Goal: Task Accomplishment & Management: Use online tool/utility

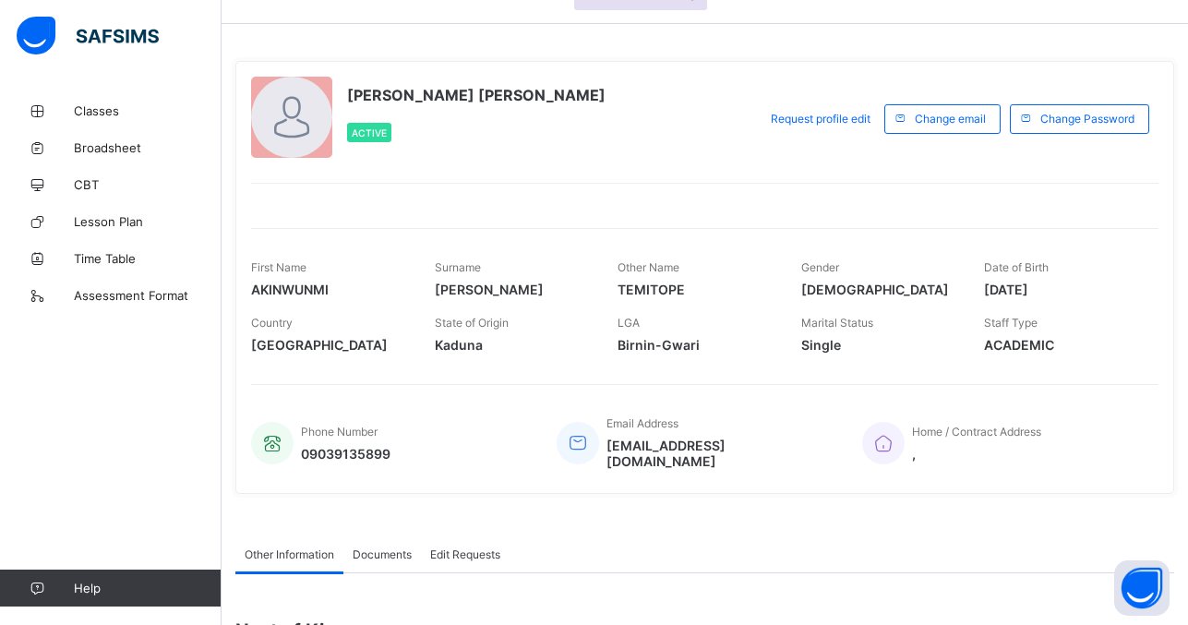
scroll to position [49, 0]
click at [93, 108] on span "Classes" at bounding box center [148, 110] width 148 height 15
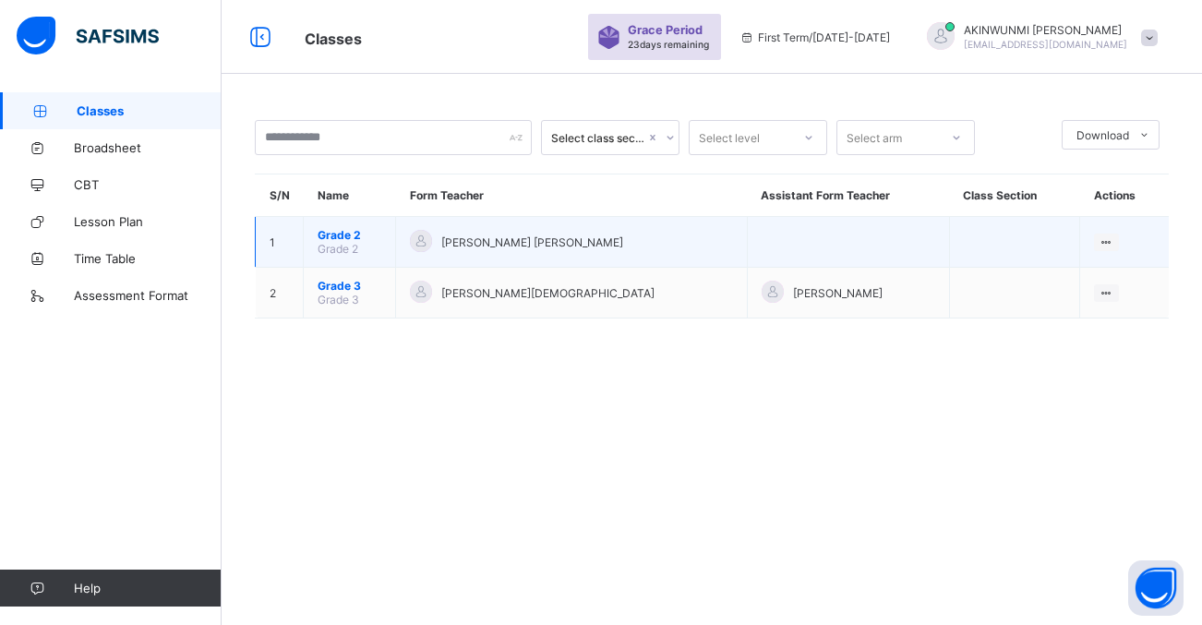
click at [343, 233] on span "Grade 2" at bounding box center [350, 235] width 64 height 14
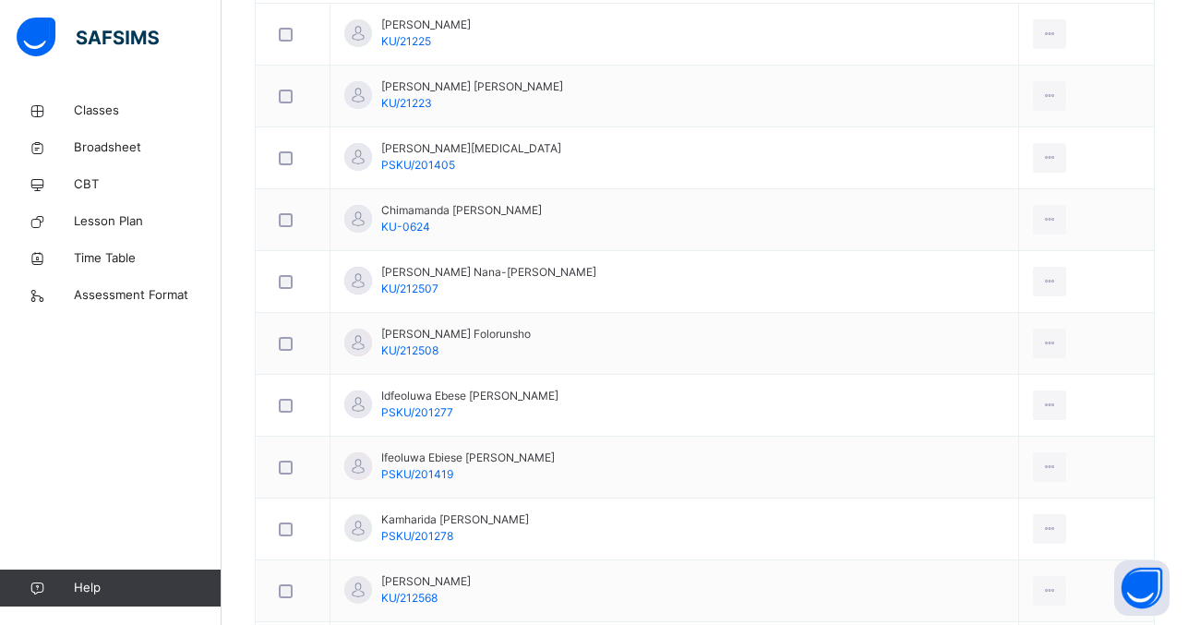
scroll to position [605, 0]
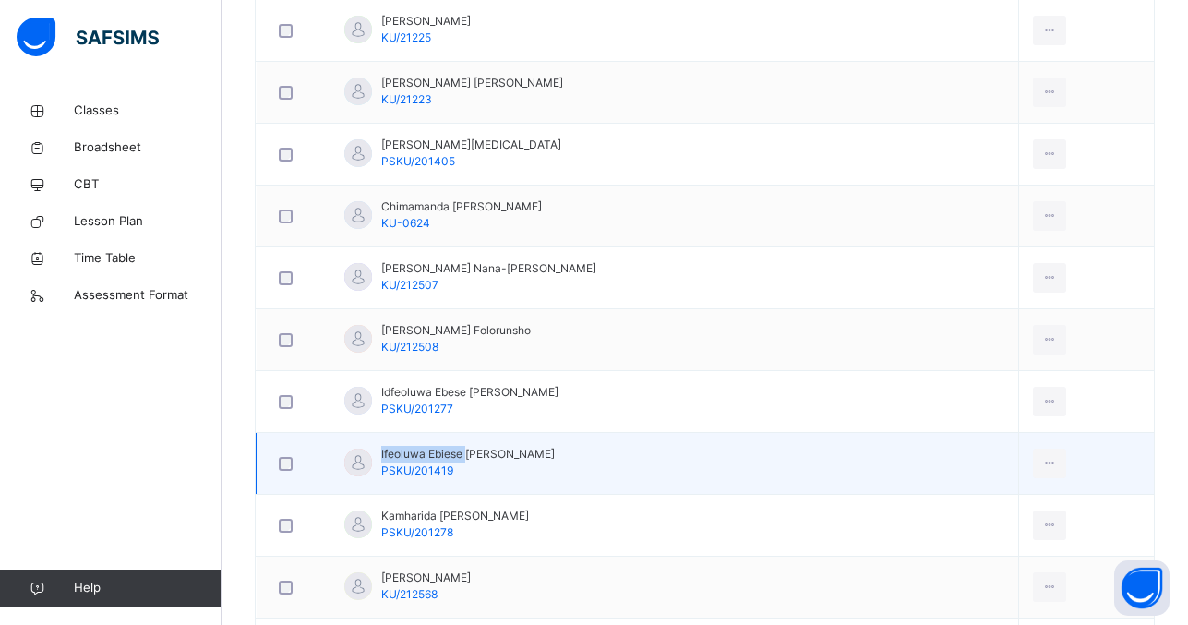
drag, startPoint x: 473, startPoint y: 415, endPoint x: 470, endPoint y: 456, distance: 40.7
click at [470, 456] on tbody "[PERSON_NAME] Shukrah KU/21225 [PERSON_NAME] [PERSON_NAME]/21223 [PERSON_NAME] …" at bounding box center [706, 464] width 898 height 928
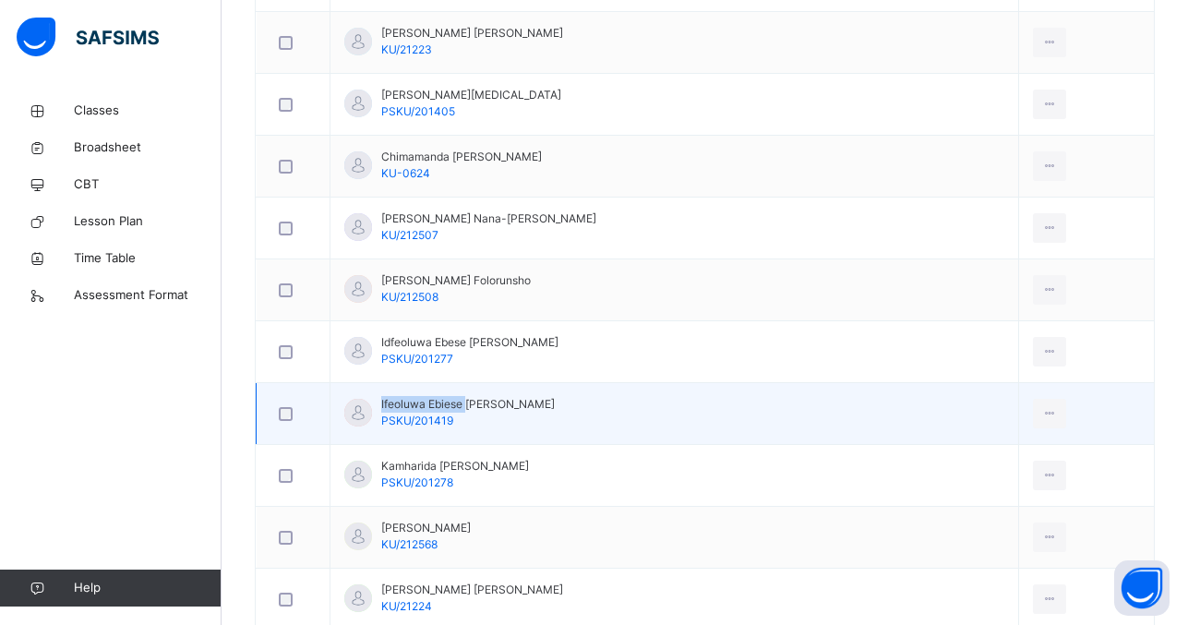
scroll to position [692, 0]
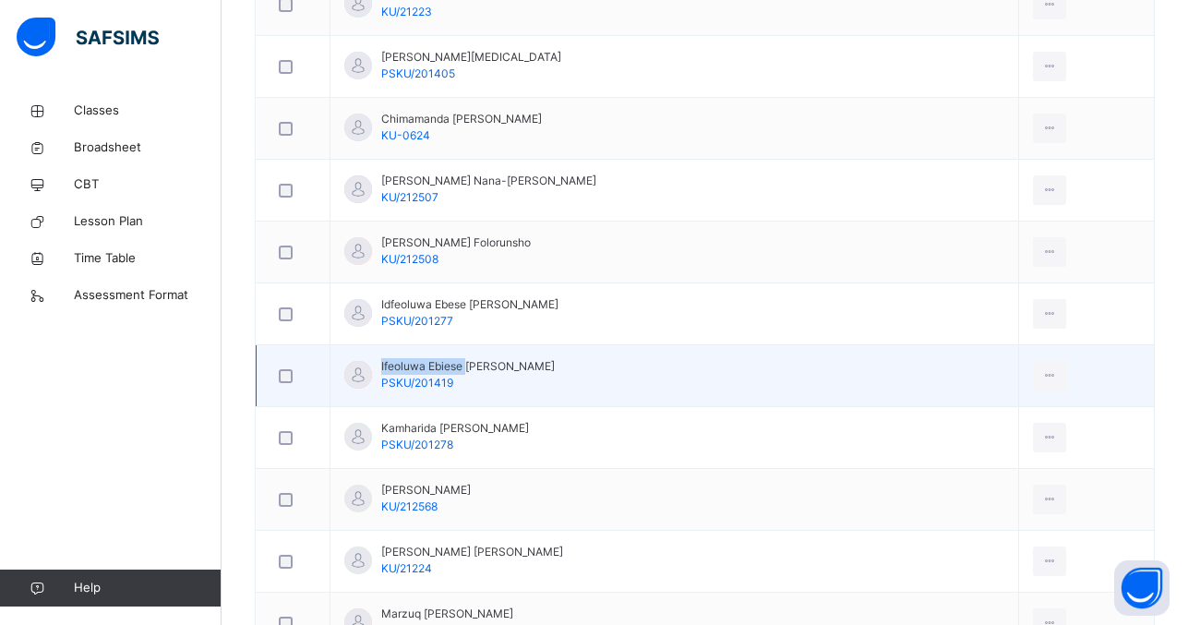
click at [598, 466] on td "Kamharida [PERSON_NAME] PSKU/201278" at bounding box center [675, 438] width 689 height 62
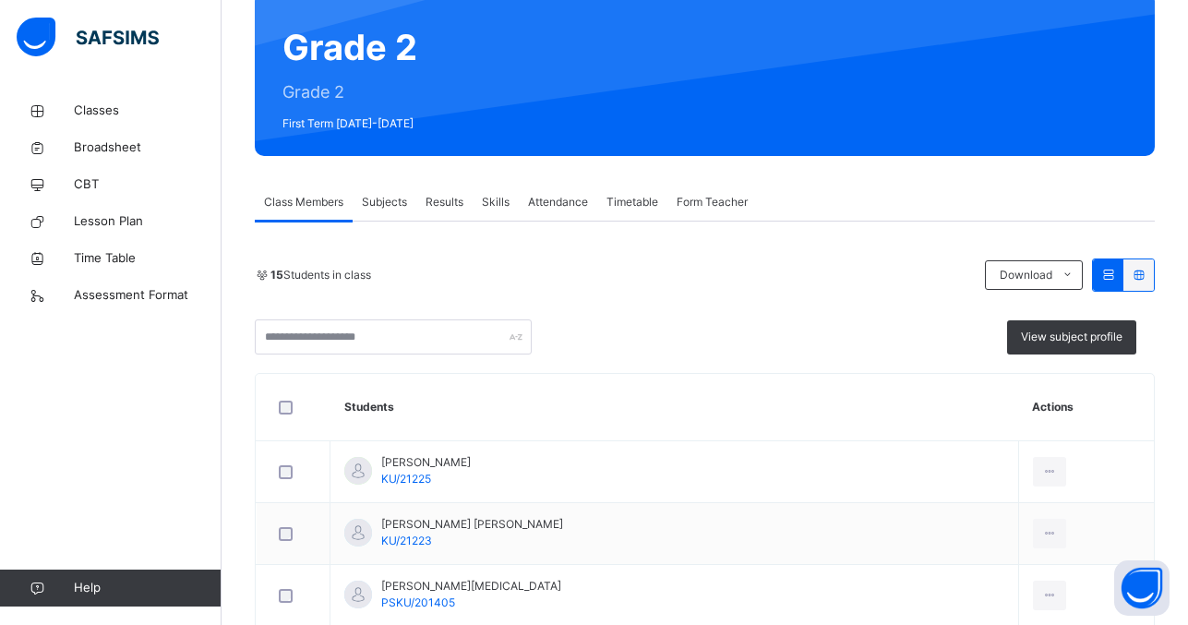
scroll to position [162, 0]
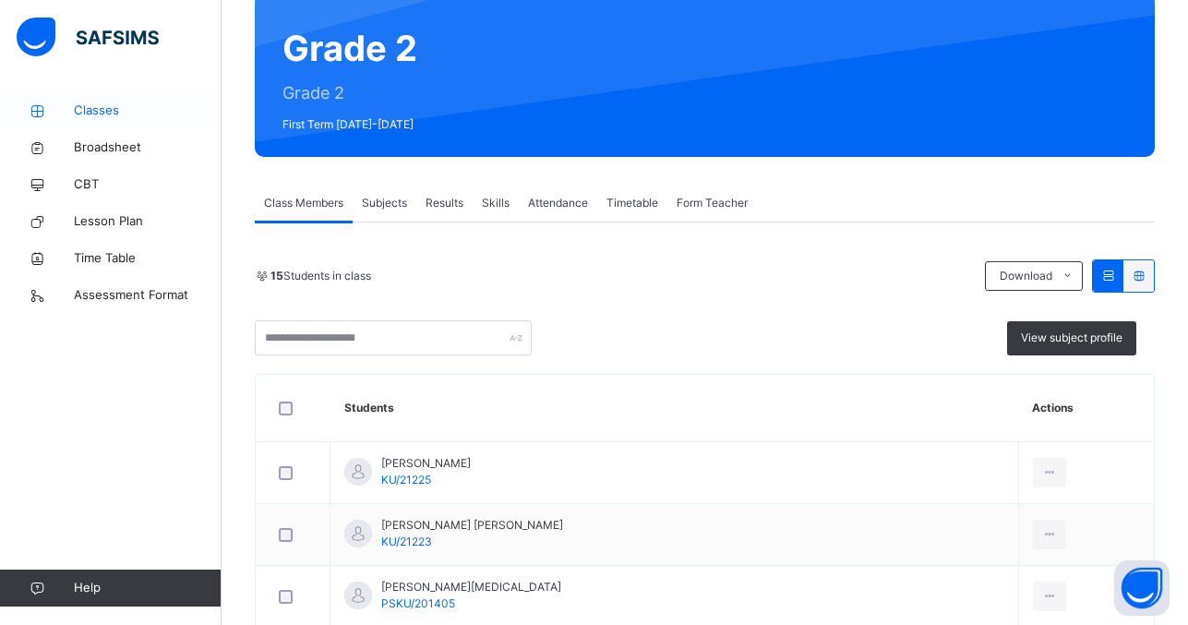
click at [110, 110] on span "Classes" at bounding box center [148, 111] width 148 height 18
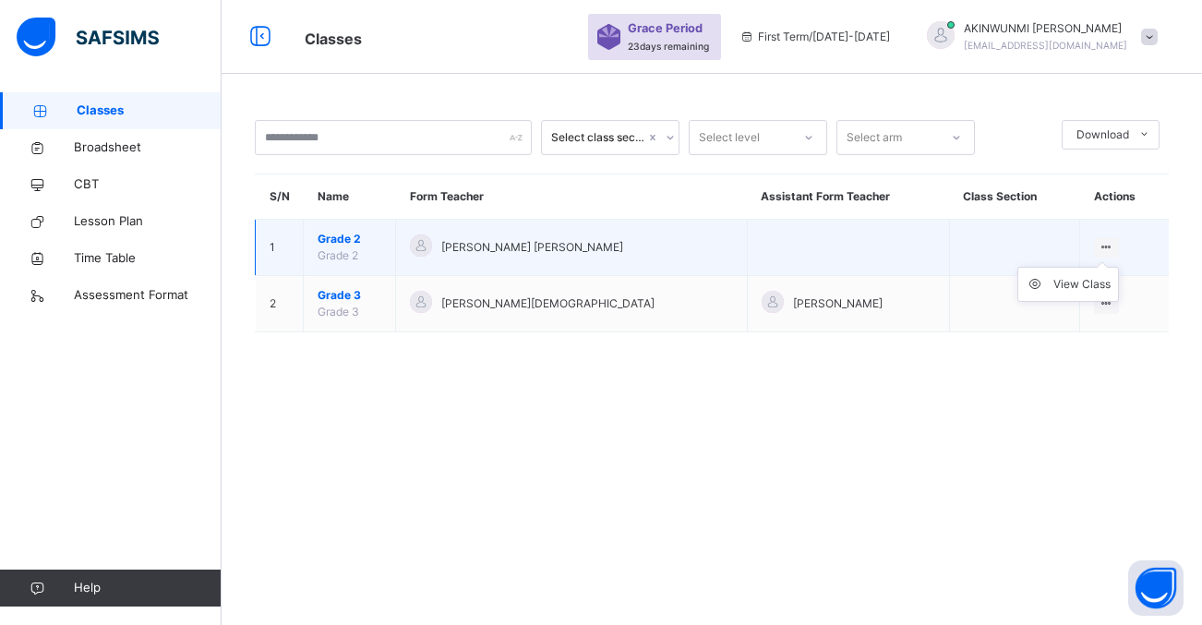
click at [1104, 267] on ul "View Class" at bounding box center [1068, 284] width 102 height 35
click at [1084, 283] on div "View Class" at bounding box center [1081, 284] width 57 height 18
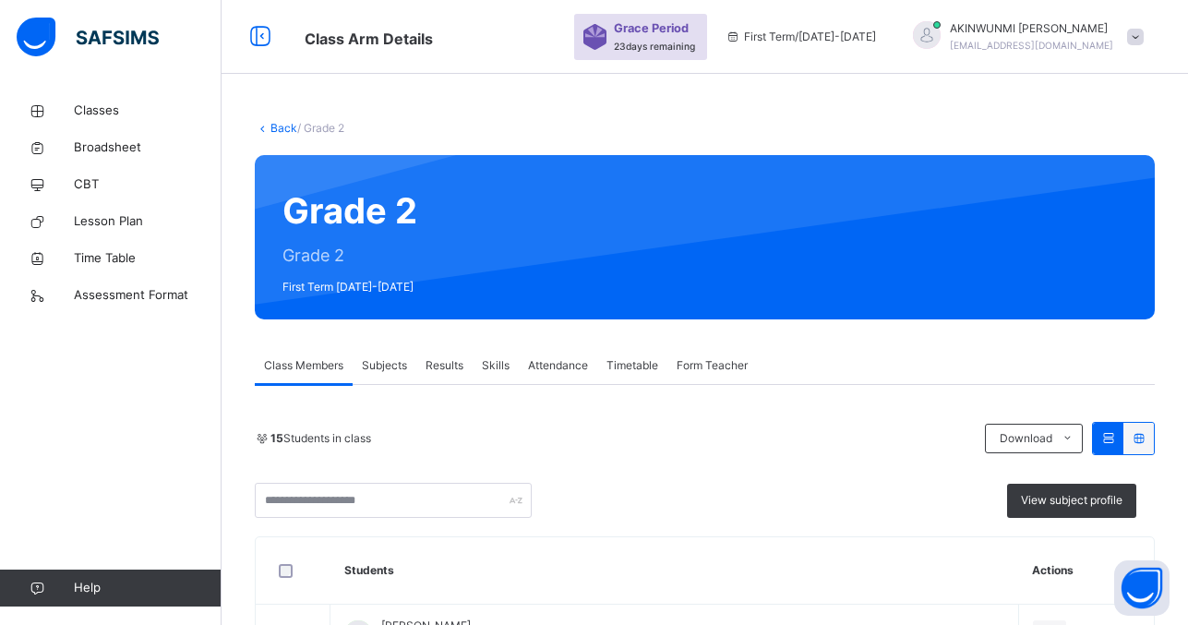
scroll to position [275, 0]
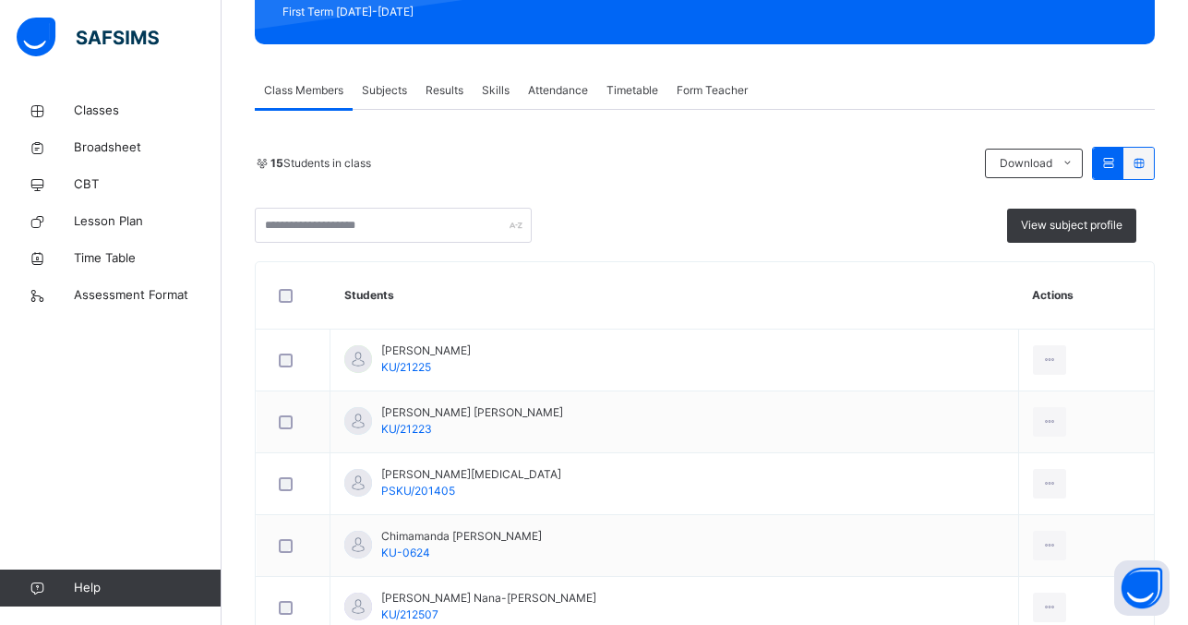
click at [392, 90] on span "Subjects" at bounding box center [384, 90] width 45 height 17
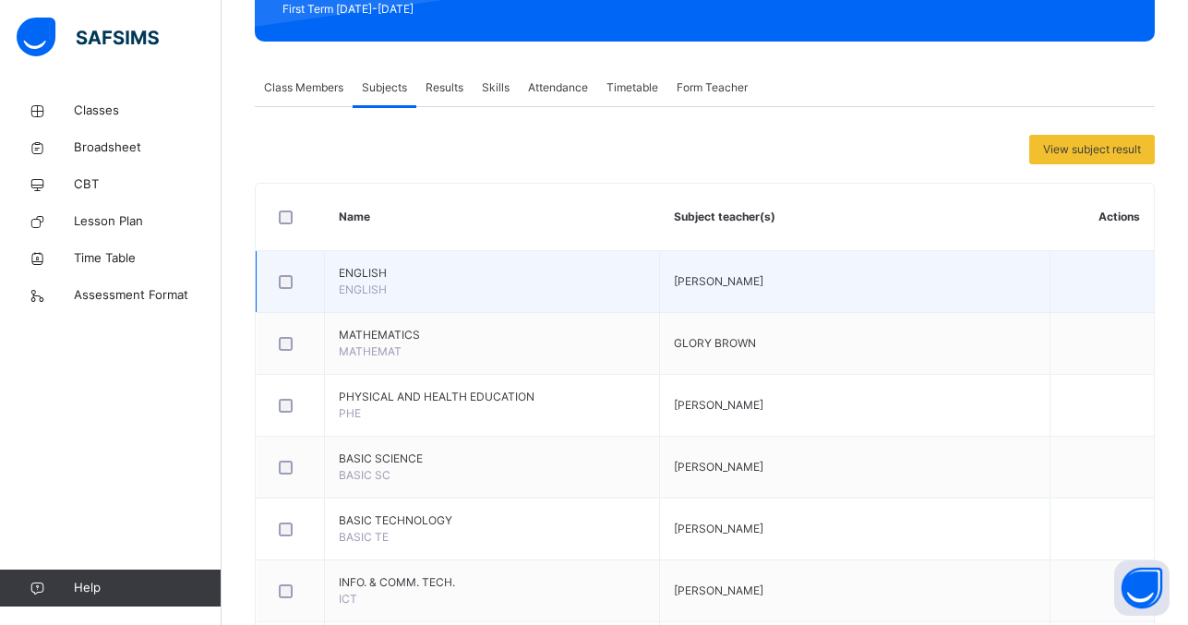
scroll to position [291, 0]
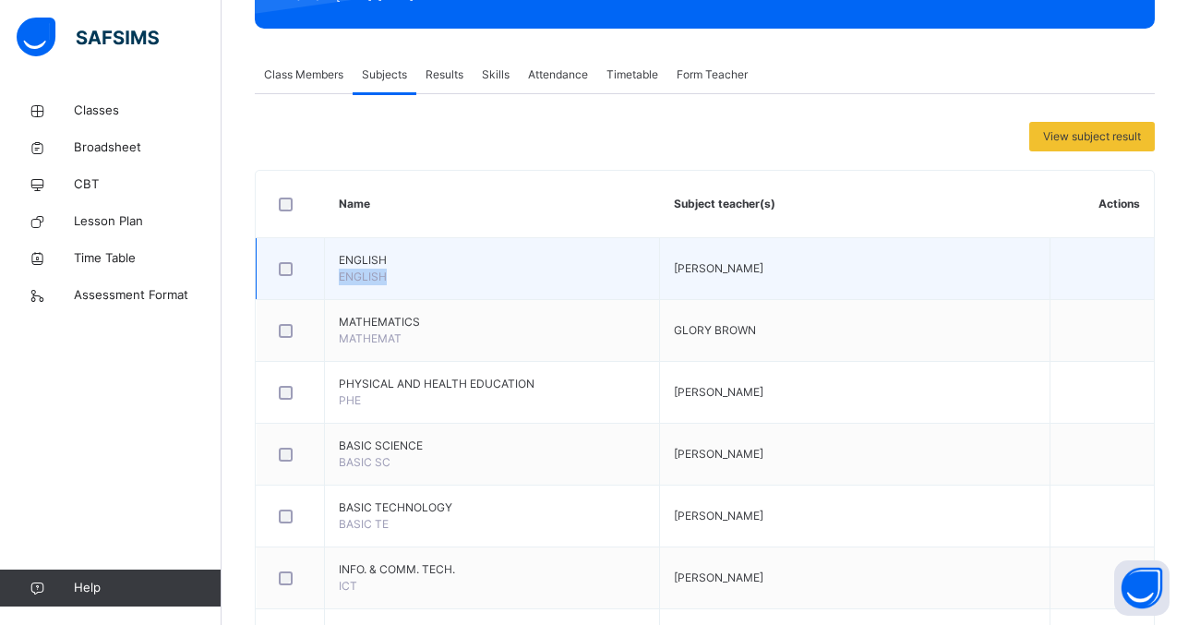
drag, startPoint x: 519, startPoint y: 278, endPoint x: 517, endPoint y: 259, distance: 19.5
click at [522, 259] on td "ENGLISH ENGLISH" at bounding box center [492, 269] width 335 height 62
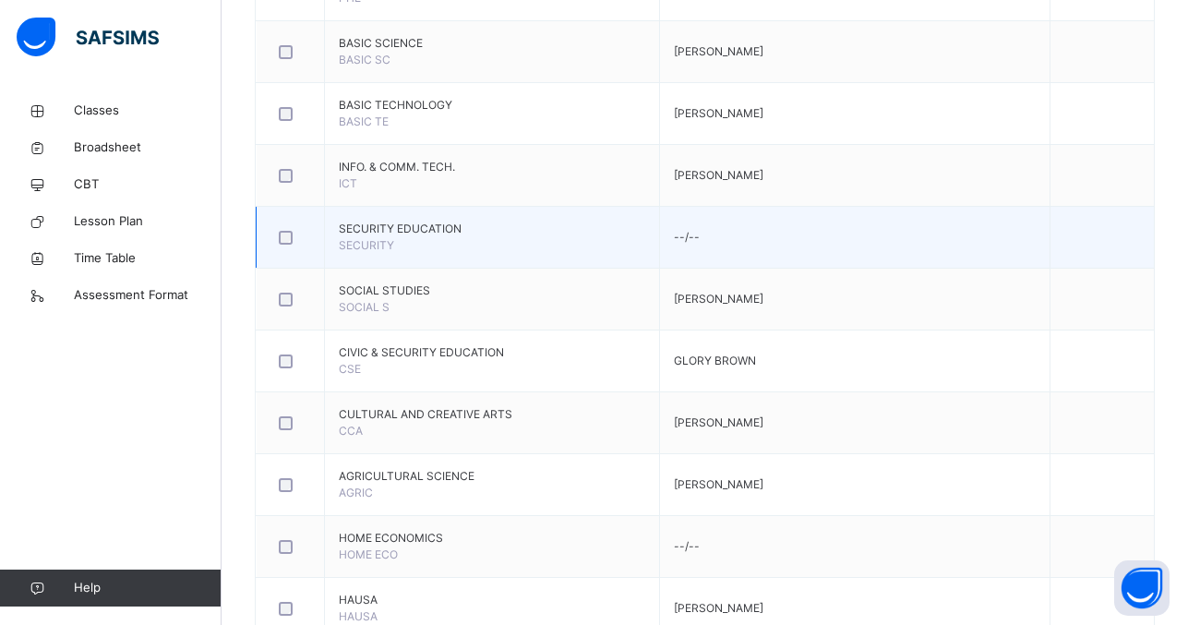
scroll to position [694, 0]
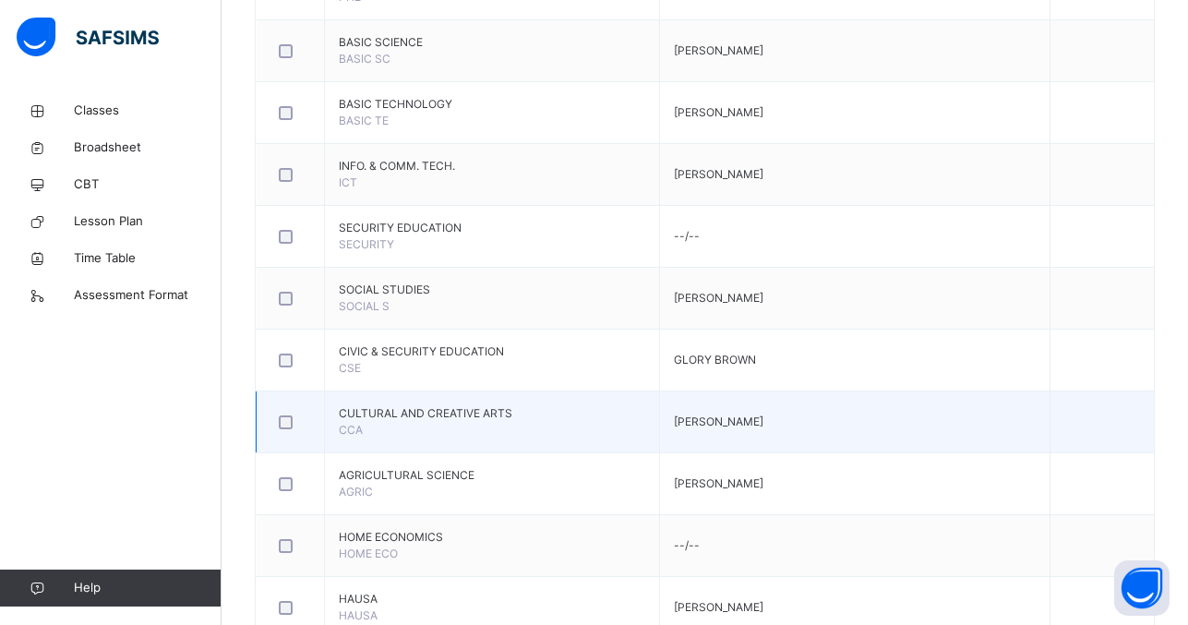
drag, startPoint x: 740, startPoint y: 439, endPoint x: 750, endPoint y: 397, distance: 43.7
click at [750, 397] on td "[PERSON_NAME]" at bounding box center [855, 422] width 391 height 62
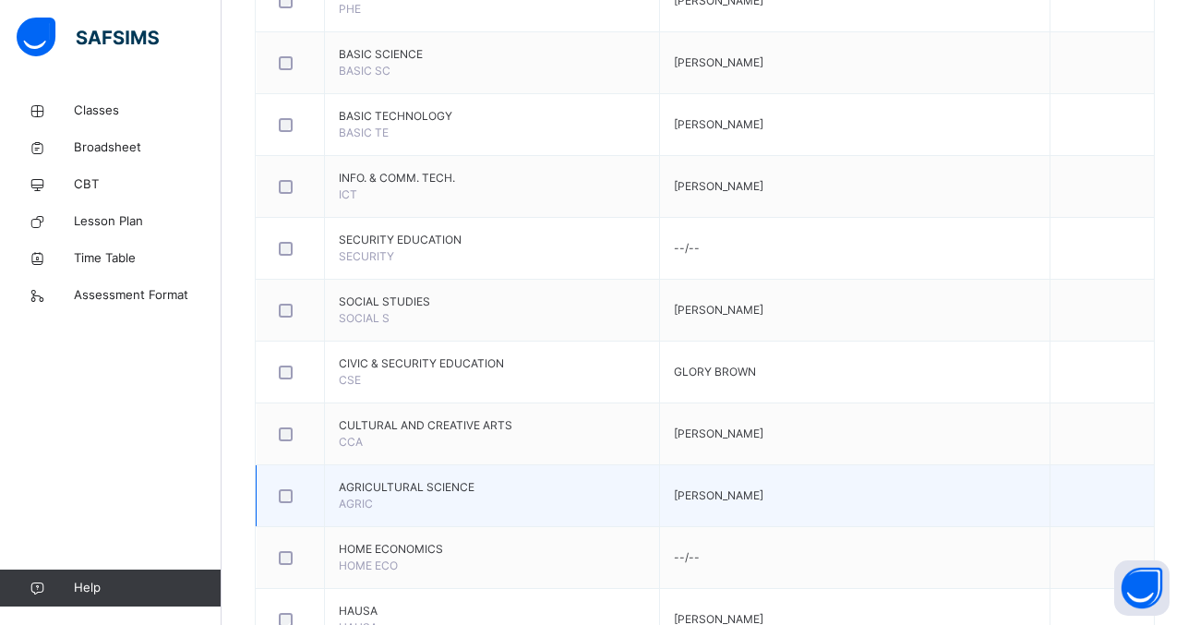
scroll to position [657, 0]
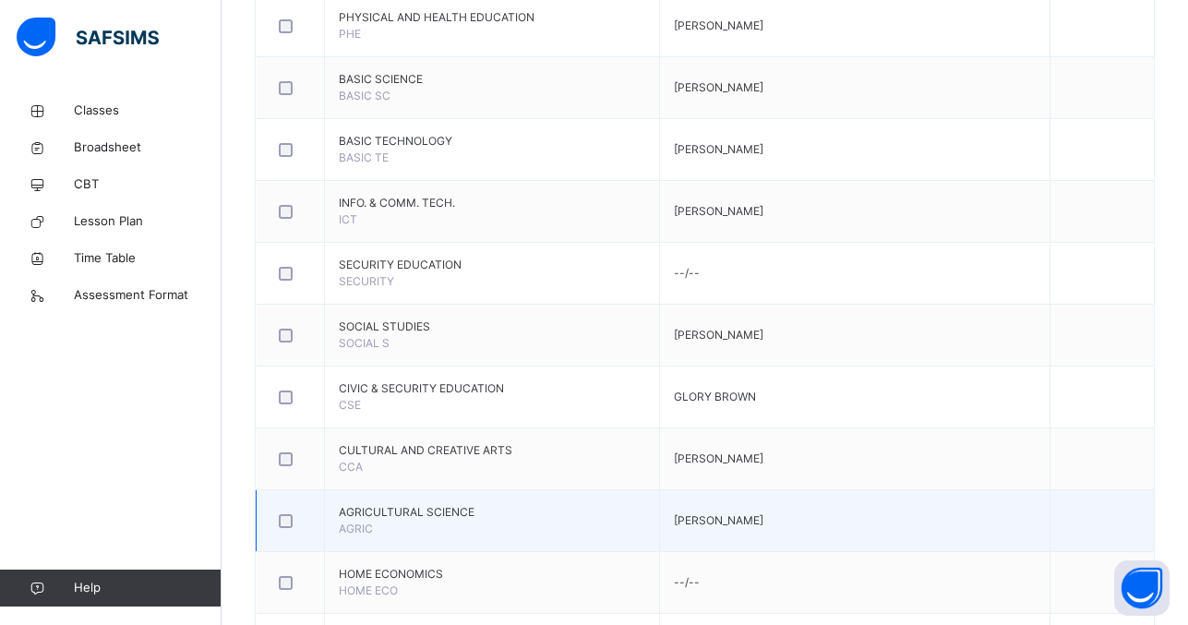
click at [709, 531] on td "[PERSON_NAME]" at bounding box center [855, 521] width 391 height 62
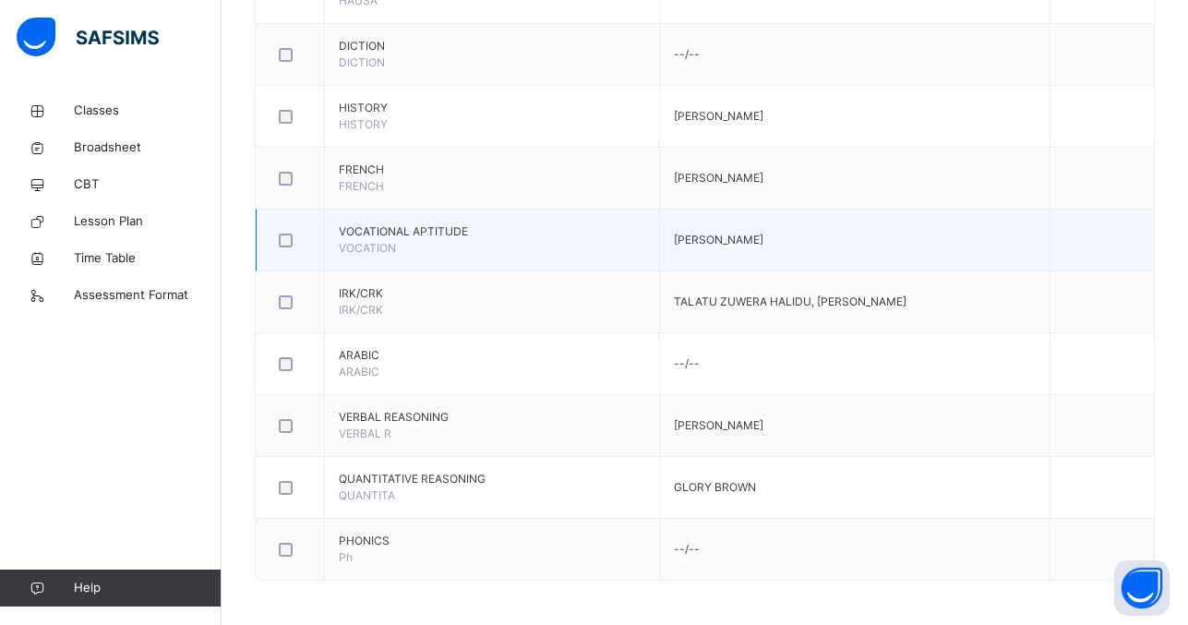
scroll to position [1311, 0]
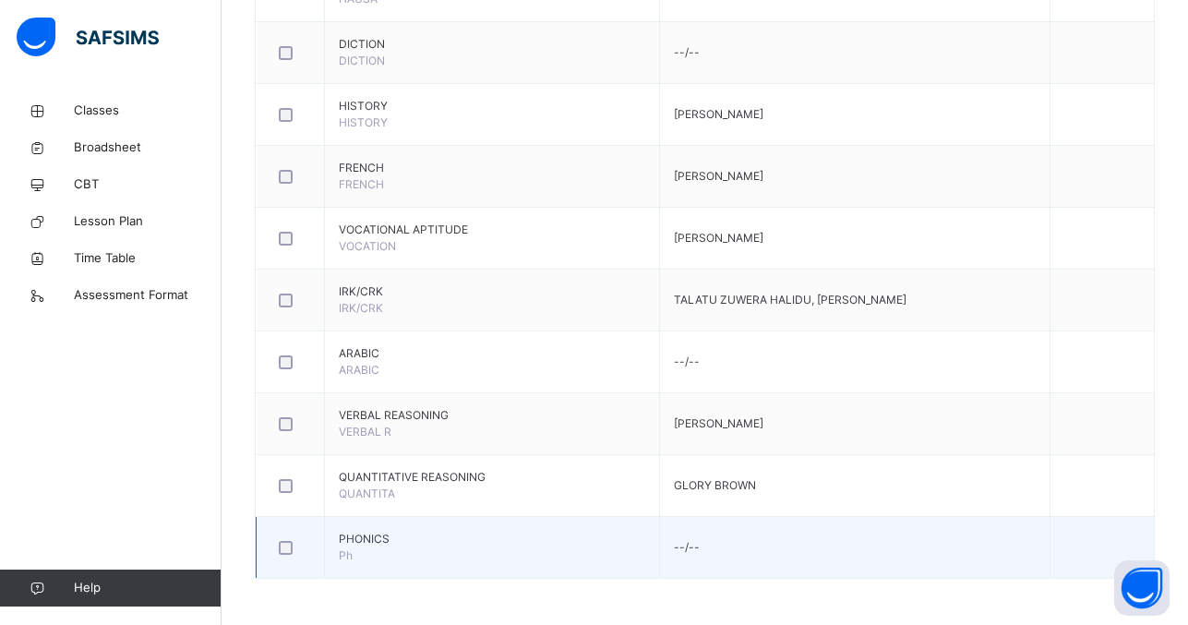
click at [676, 547] on td "--/--" at bounding box center [855, 548] width 391 height 62
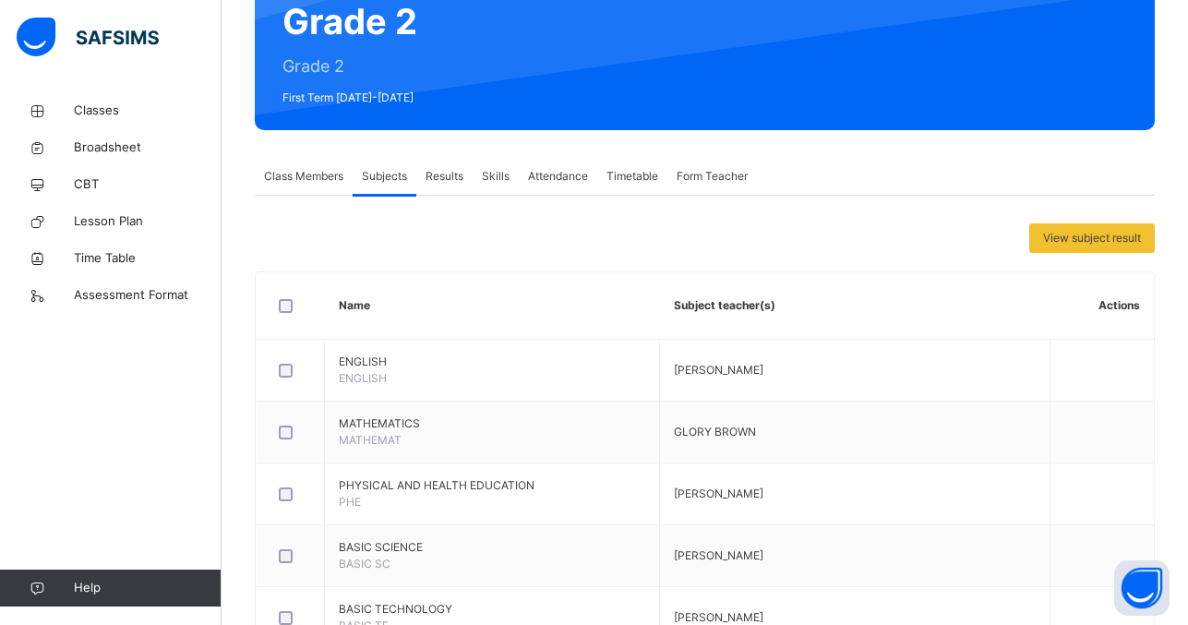
scroll to position [186, 0]
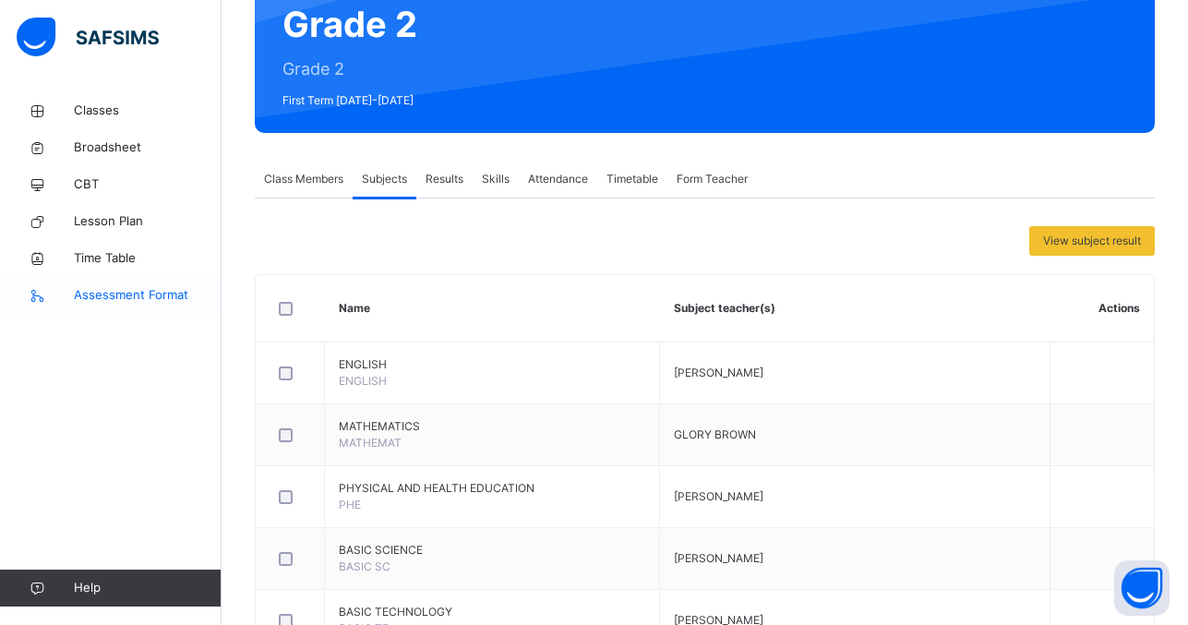
click at [133, 295] on span "Assessment Format" at bounding box center [148, 295] width 148 height 18
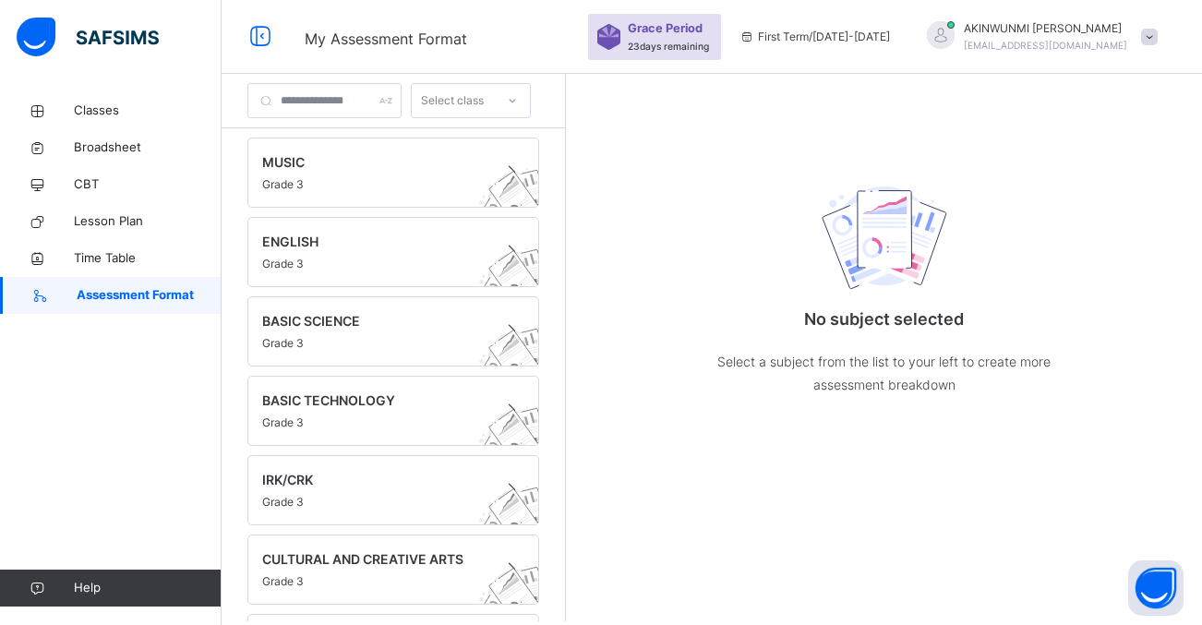
click at [518, 100] on icon at bounding box center [512, 100] width 11 height 18
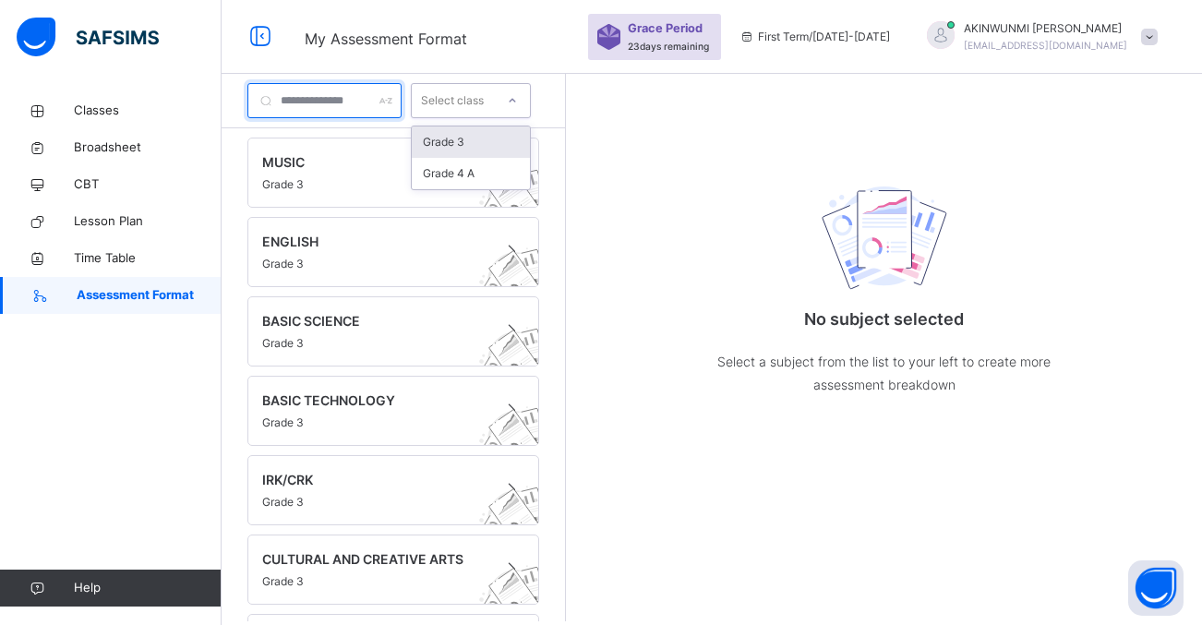
click at [402, 101] on div at bounding box center [324, 100] width 154 height 35
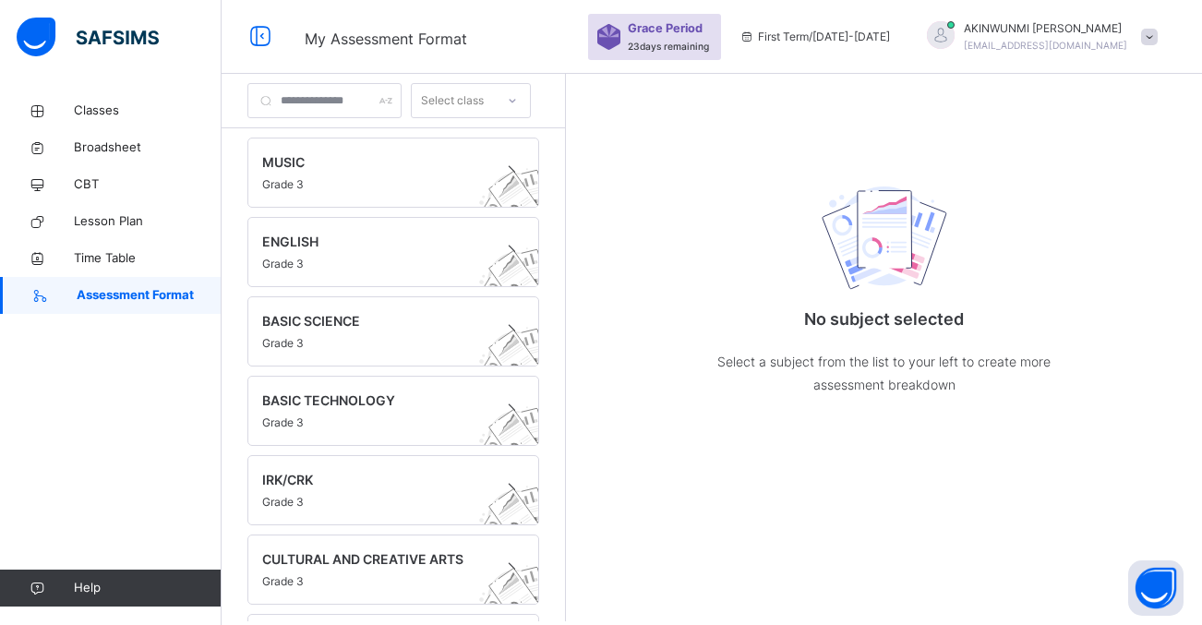
click at [518, 103] on icon at bounding box center [512, 100] width 11 height 18
click at [615, 175] on div "No subject selected Select a subject from the list to your left to create more …" at bounding box center [884, 347] width 636 height 547
click at [102, 143] on span "Broadsheet" at bounding box center [148, 147] width 148 height 18
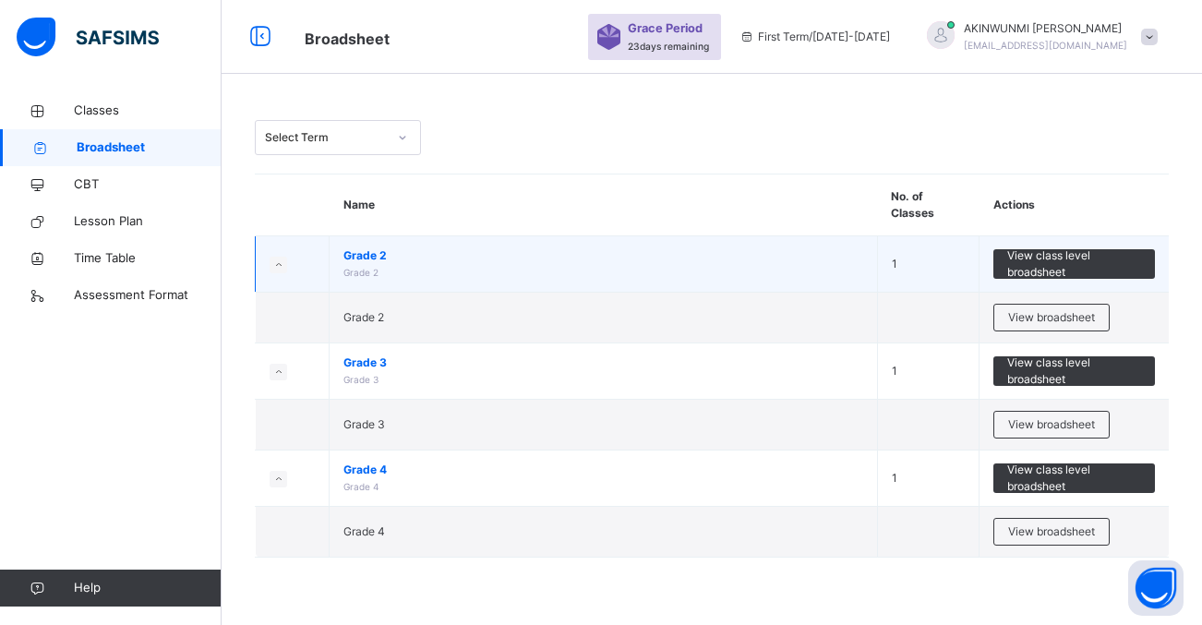
click at [280, 262] on icon at bounding box center [278, 264] width 10 height 9
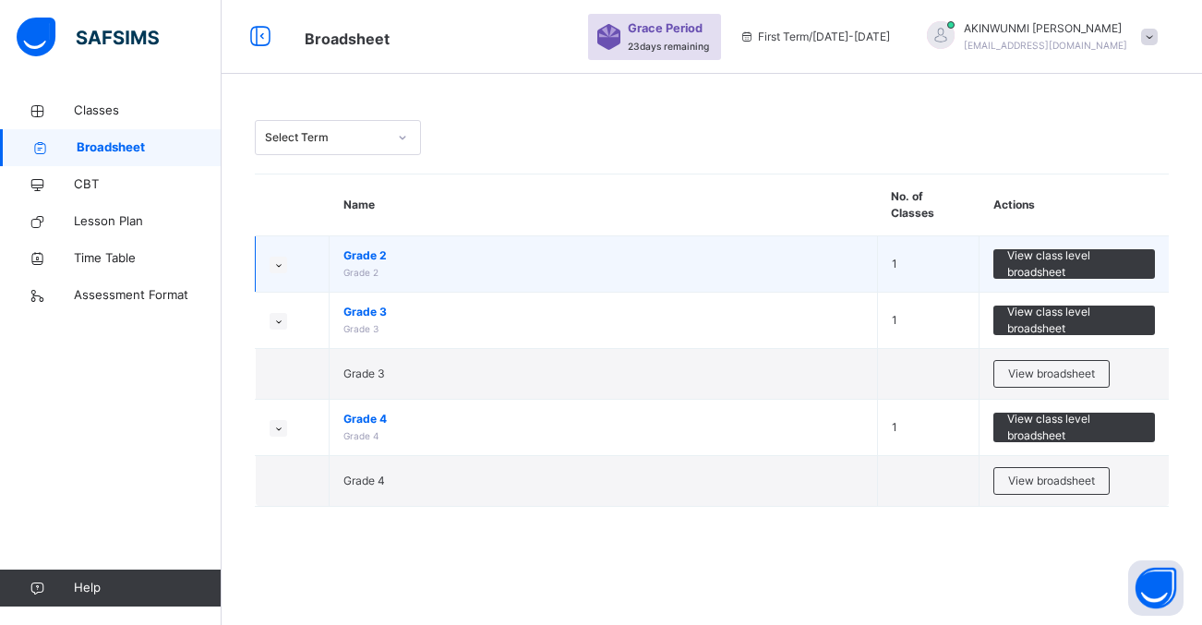
click at [372, 264] on td "Grade 2 Grade 2" at bounding box center [604, 264] width 548 height 56
drag, startPoint x: 372, startPoint y: 264, endPoint x: 404, endPoint y: 285, distance: 38.7
click at [404, 285] on td "Grade 2 Grade 2" at bounding box center [604, 264] width 548 height 56
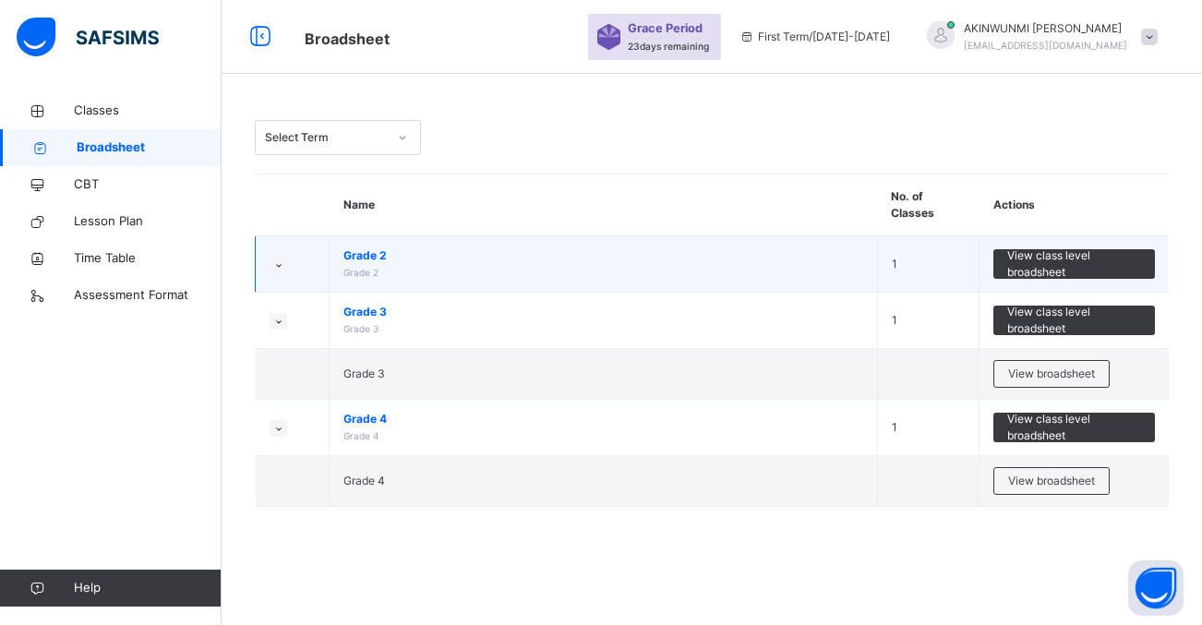
click at [484, 243] on td "Grade 2 Grade 2" at bounding box center [604, 264] width 548 height 56
click at [1040, 263] on span "View class level broadsheet" at bounding box center [1074, 263] width 134 height 33
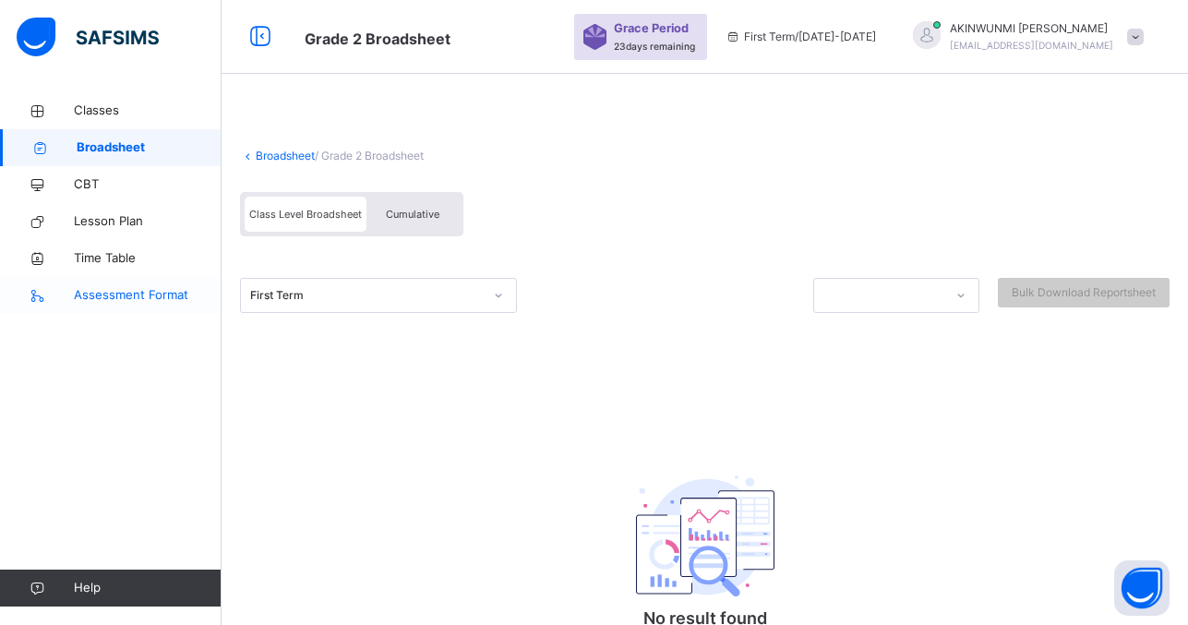
click at [107, 293] on span "Assessment Format" at bounding box center [148, 295] width 148 height 18
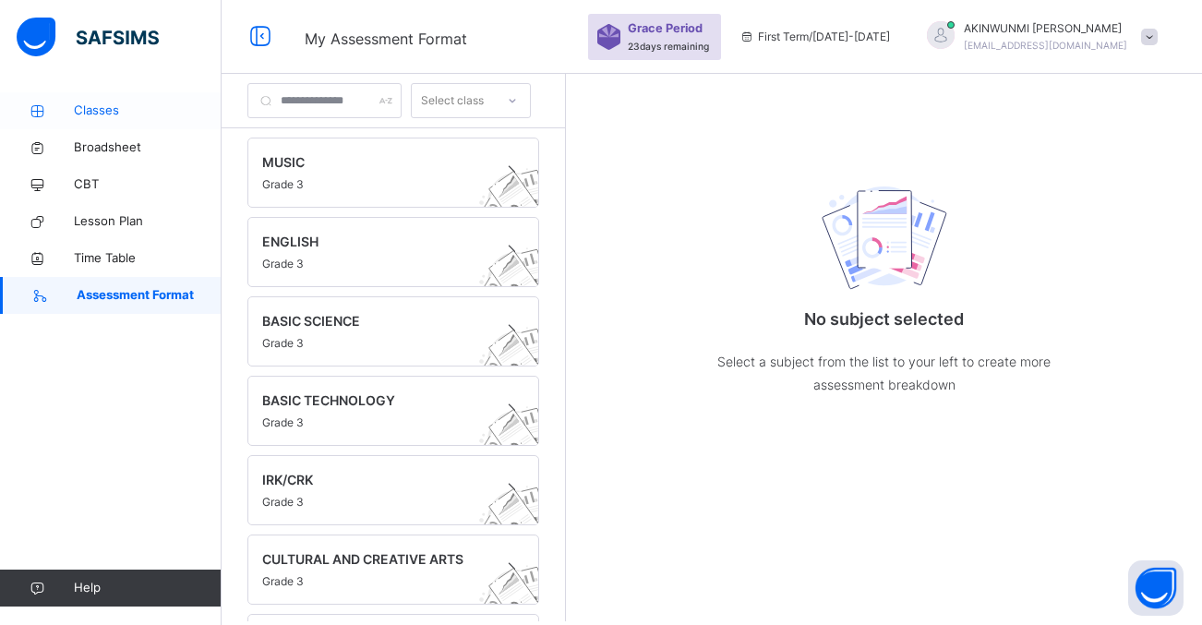
click at [127, 108] on span "Classes" at bounding box center [148, 111] width 148 height 18
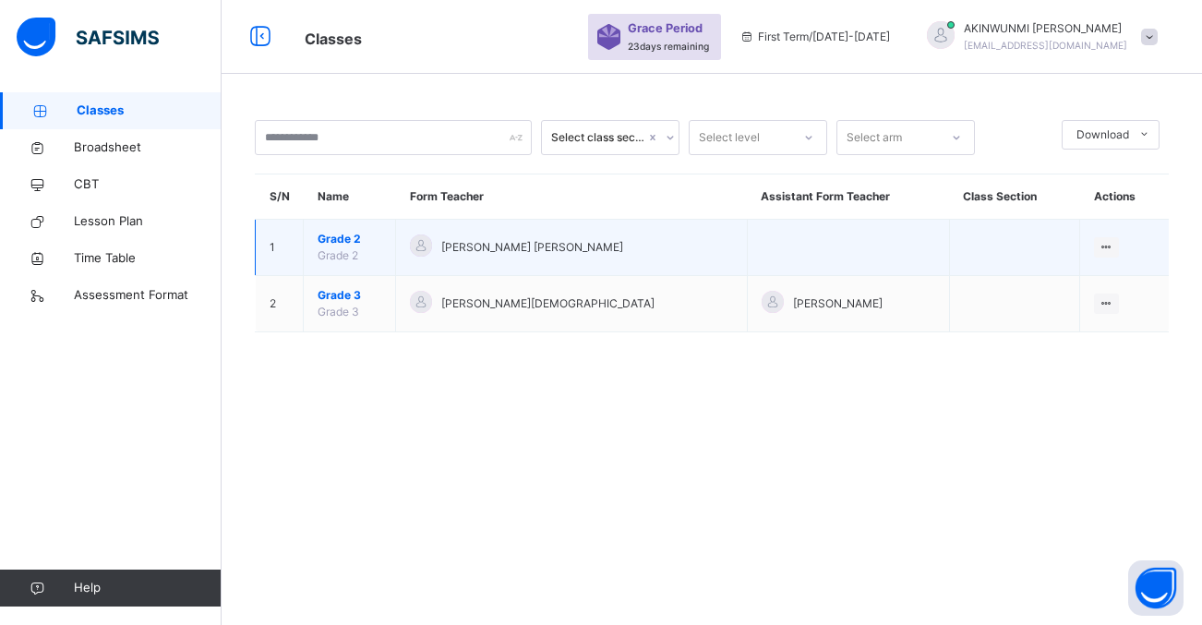
click at [456, 241] on span "[PERSON_NAME] [PERSON_NAME]" at bounding box center [532, 247] width 182 height 17
click at [413, 247] on td "[PERSON_NAME] [PERSON_NAME]" at bounding box center [572, 248] width 352 height 56
click at [1085, 280] on div "View Class" at bounding box center [1081, 284] width 57 height 18
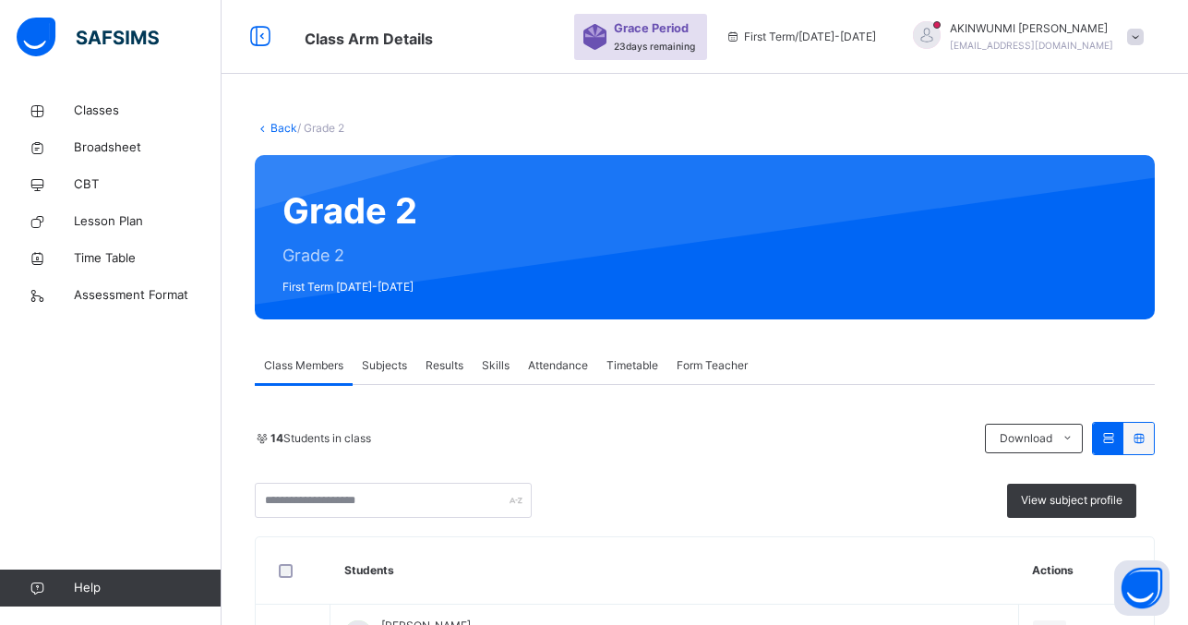
click at [445, 365] on span "Results" at bounding box center [445, 365] width 38 height 17
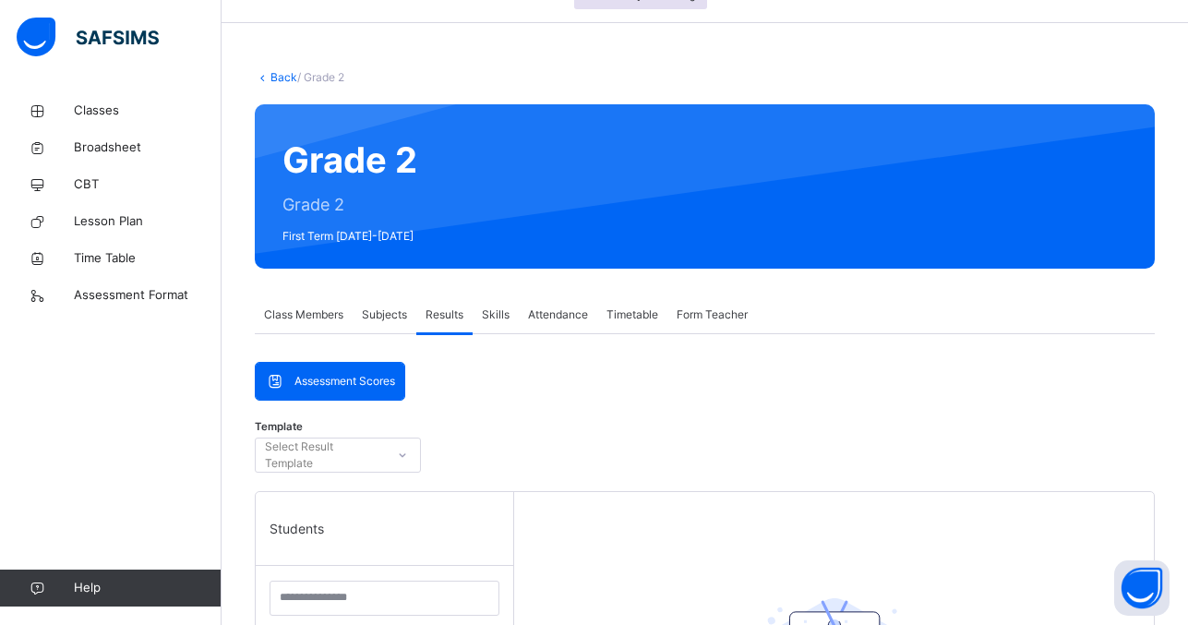
scroll to position [76, 0]
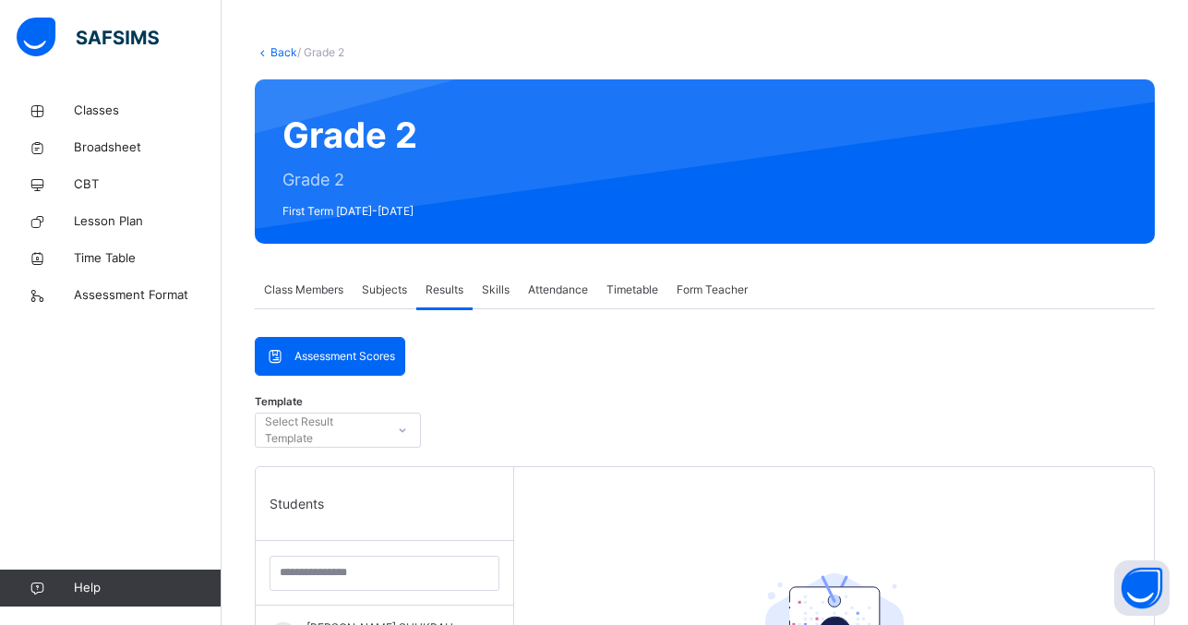
click at [350, 348] on span "Assessment Scores" at bounding box center [345, 356] width 101 height 17
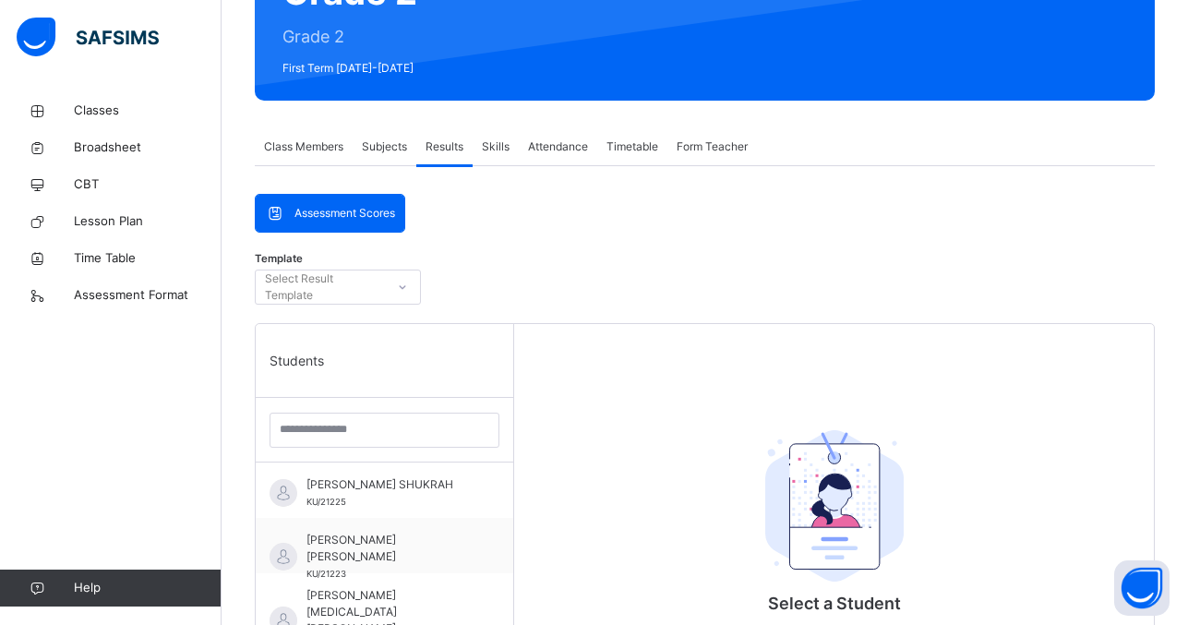
click at [354, 210] on span "Assessment Scores" at bounding box center [345, 213] width 101 height 17
drag, startPoint x: 307, startPoint y: 203, endPoint x: 403, endPoint y: 289, distance: 129.5
click at [307, 203] on div "Assessment Scores" at bounding box center [330, 213] width 149 height 37
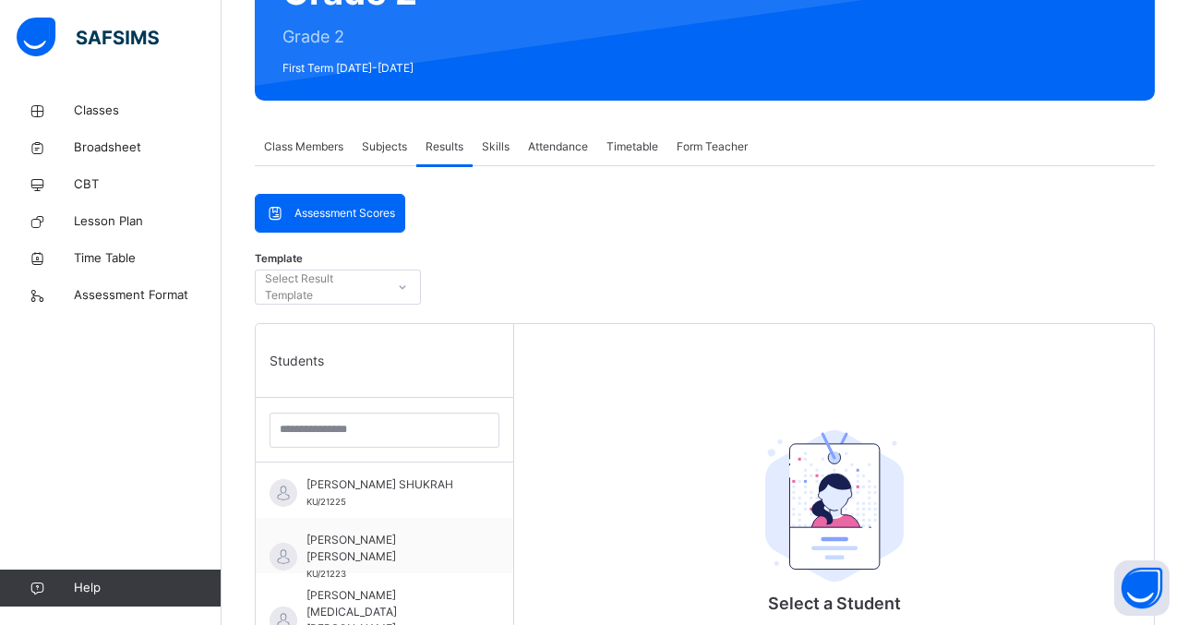
click at [307, 203] on div "Assessment Scores" at bounding box center [330, 213] width 149 height 37
click at [317, 208] on div "Assessment Scores" at bounding box center [330, 213] width 149 height 37
click at [317, 208] on span "Assessment Scores" at bounding box center [345, 213] width 101 height 17
click at [403, 289] on icon at bounding box center [402, 287] width 11 height 18
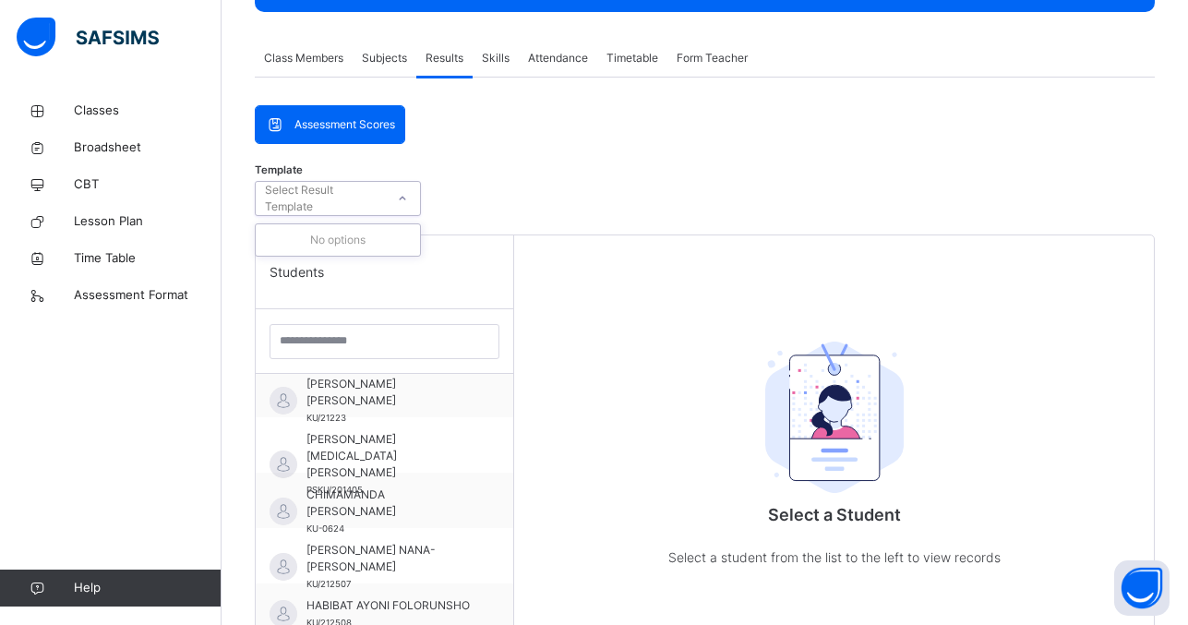
scroll to position [0, 0]
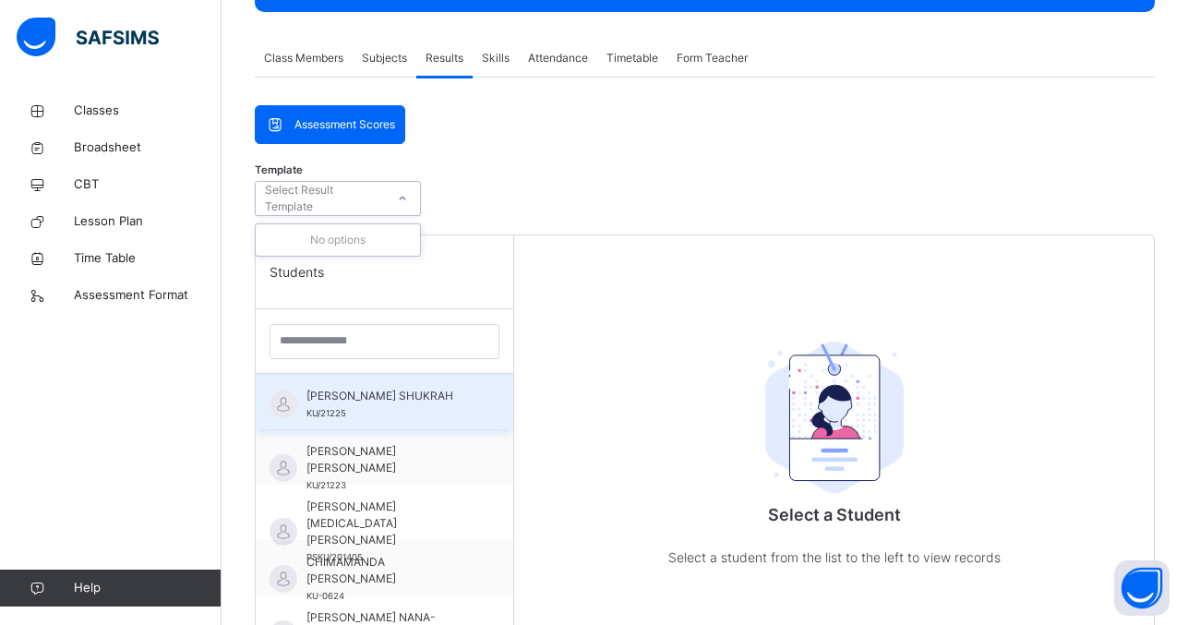
click at [392, 403] on span "[PERSON_NAME] SHUKRAH" at bounding box center [389, 396] width 165 height 17
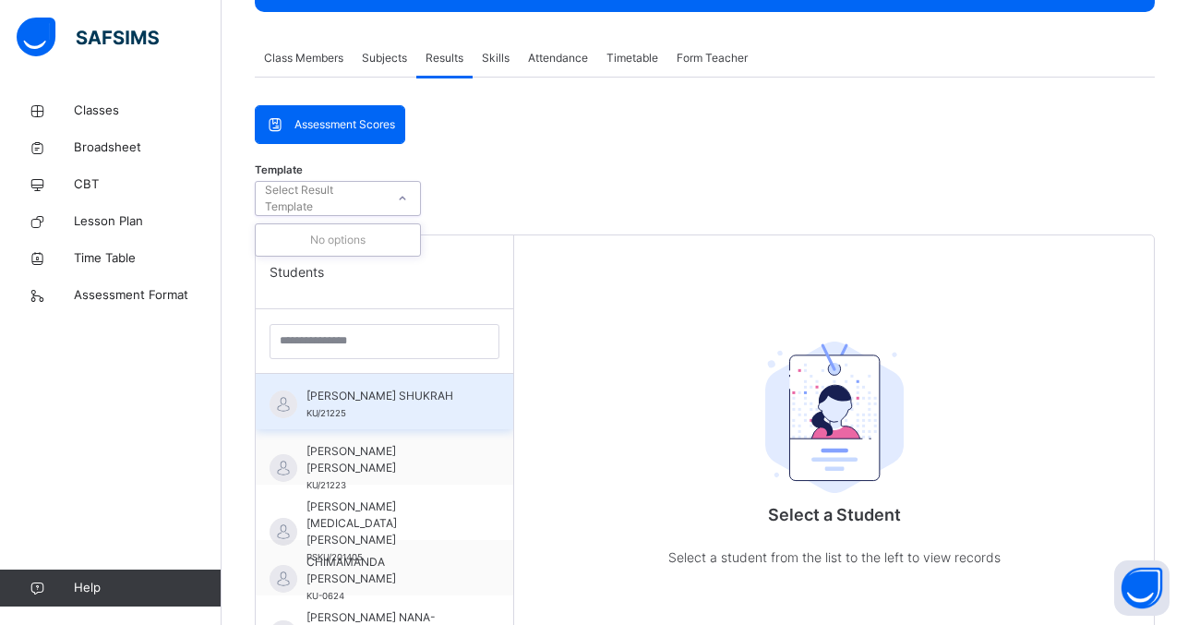
click at [392, 403] on span "[PERSON_NAME] SHUKRAH" at bounding box center [389, 396] width 165 height 17
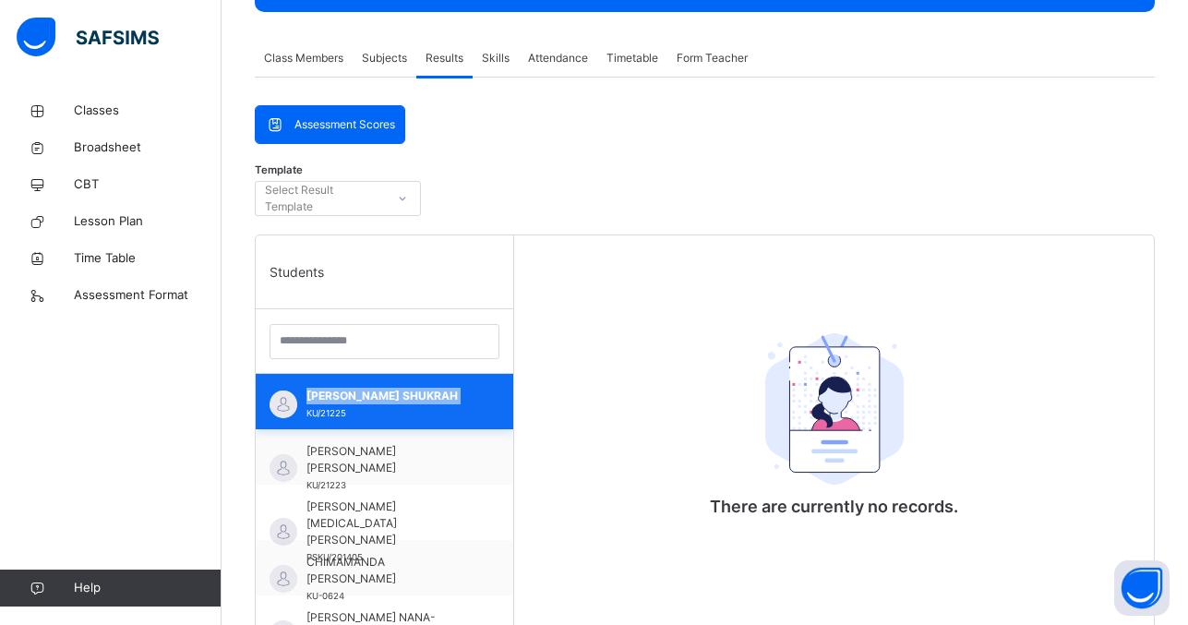
drag, startPoint x: 392, startPoint y: 404, endPoint x: 406, endPoint y: 403, distance: 13.9
click at [406, 403] on span "[PERSON_NAME] SHUKRAH" at bounding box center [389, 396] width 165 height 17
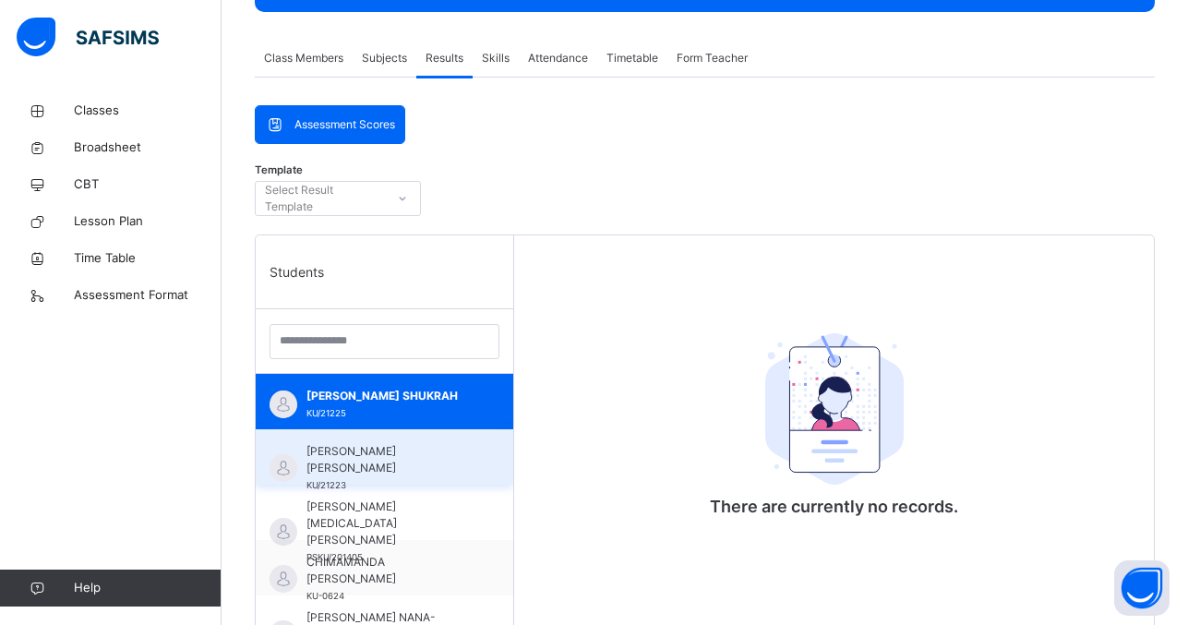
click at [441, 454] on span "[PERSON_NAME] [PERSON_NAME]" at bounding box center [389, 459] width 165 height 33
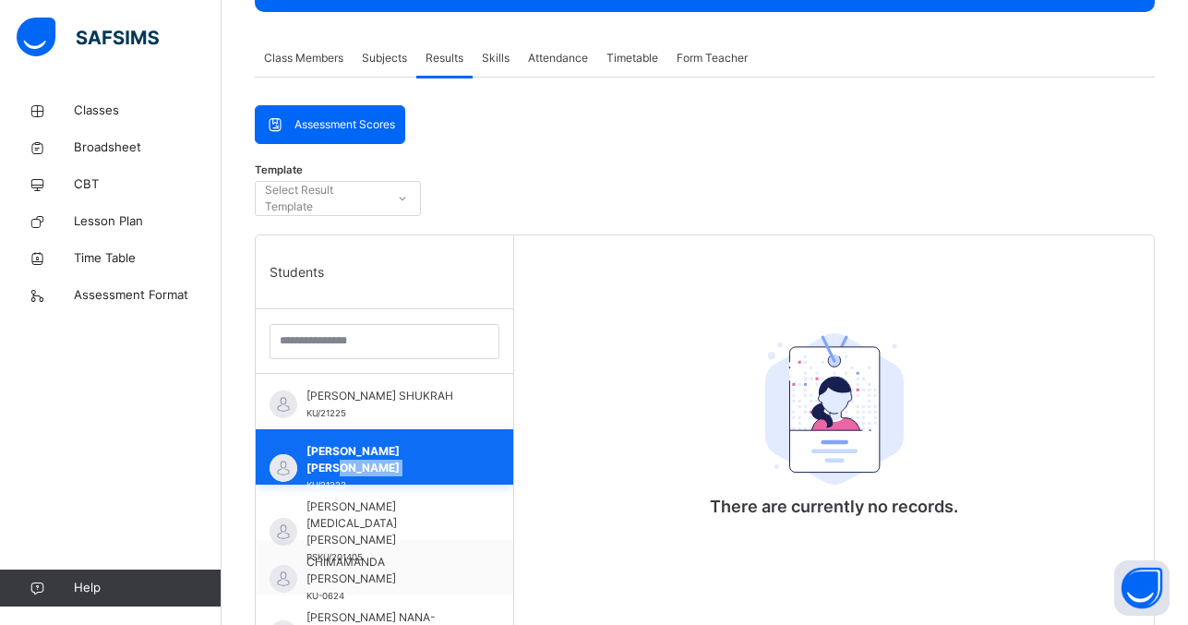
click at [441, 454] on span "[PERSON_NAME] [PERSON_NAME]" at bounding box center [389, 459] width 165 height 33
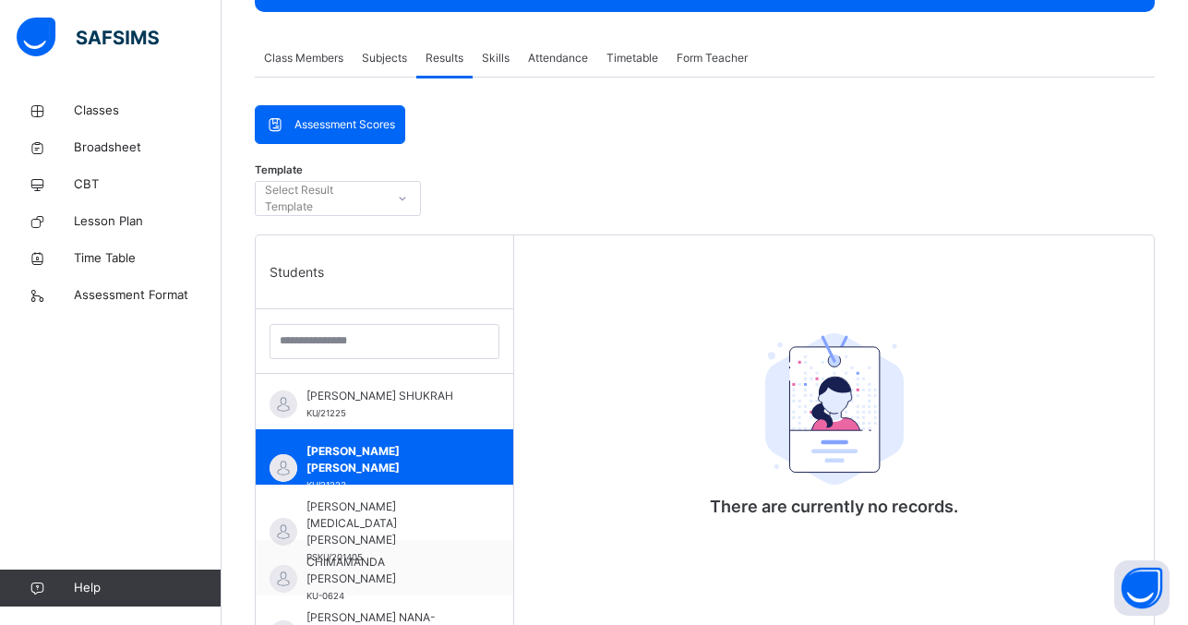
drag, startPoint x: 441, startPoint y: 454, endPoint x: 590, endPoint y: 522, distance: 163.2
click at [590, 522] on div "There are currently no records." at bounding box center [834, 547] width 640 height 625
click at [580, 419] on div "There are currently no records." at bounding box center [834, 547] width 640 height 625
click at [637, 345] on div "There are currently no records." at bounding box center [834, 547] width 640 height 625
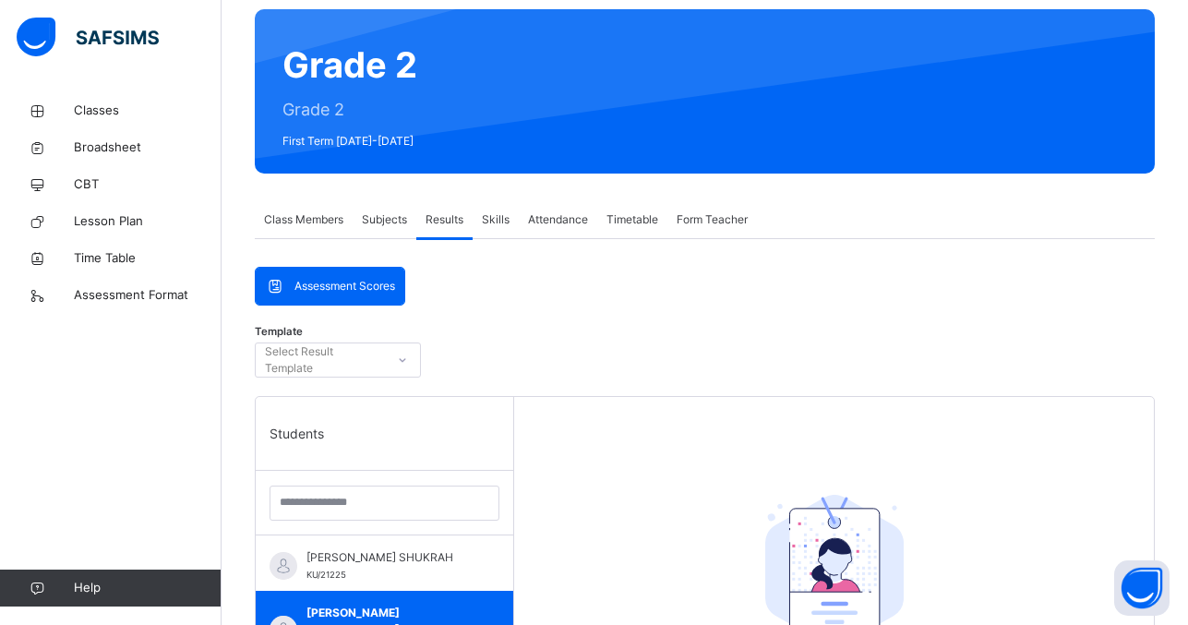
scroll to position [145, 0]
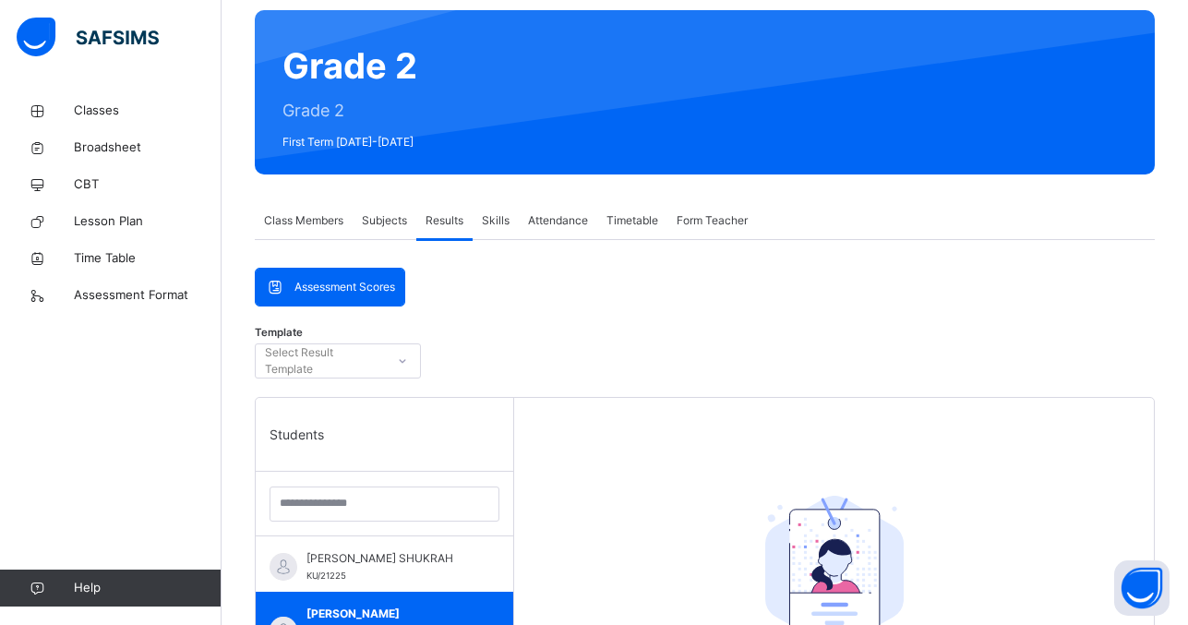
click at [390, 283] on span "Assessment Scores" at bounding box center [345, 287] width 101 height 17
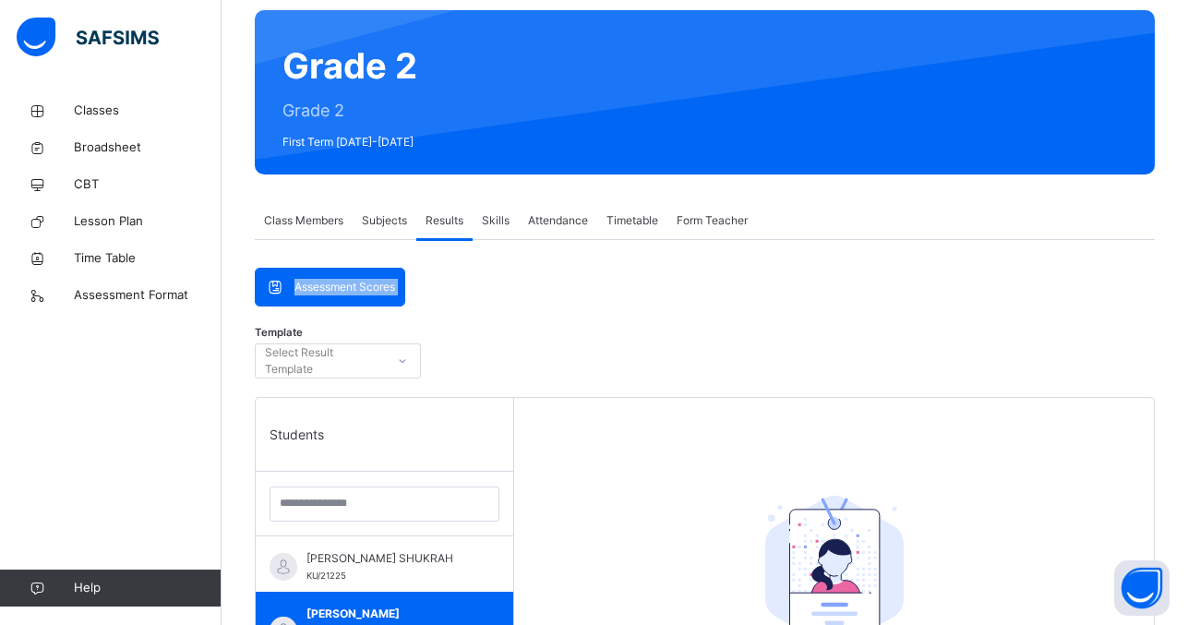
drag, startPoint x: 390, startPoint y: 283, endPoint x: 399, endPoint y: 360, distance: 77.2
click at [399, 360] on icon at bounding box center [402, 361] width 11 height 18
click at [354, 443] on div "Students" at bounding box center [385, 435] width 258 height 74
click at [713, 214] on span "Form Teacher" at bounding box center [712, 220] width 71 height 17
click at [699, 217] on span "Form Teacher" at bounding box center [712, 220] width 71 height 17
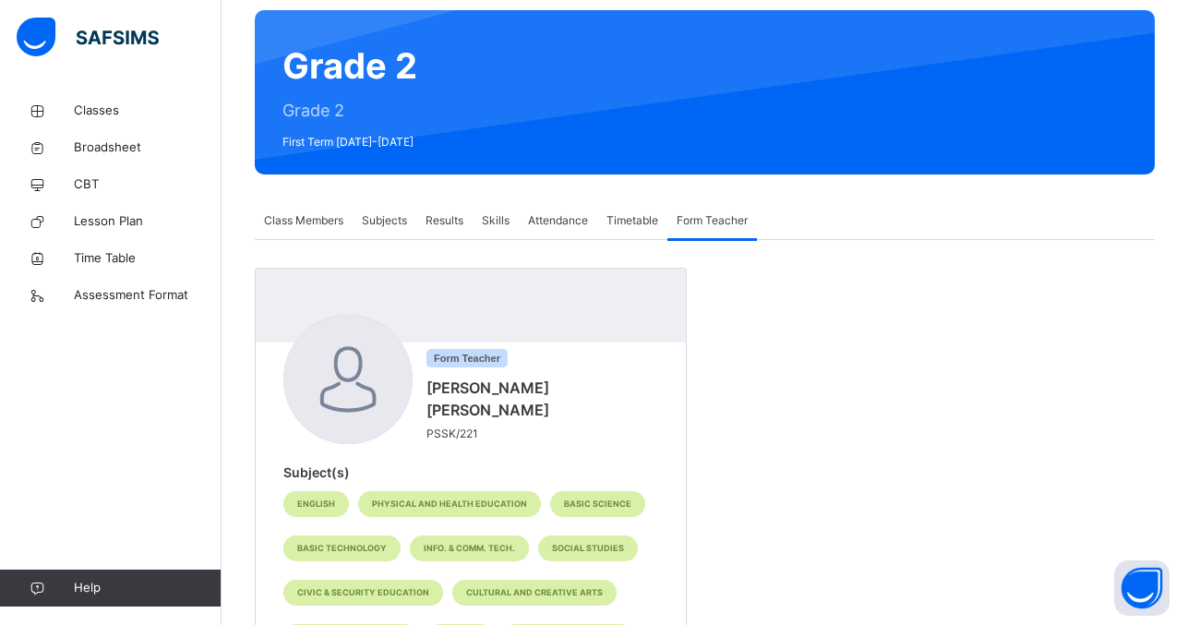
click at [699, 232] on div "Form Teacher" at bounding box center [713, 220] width 90 height 37
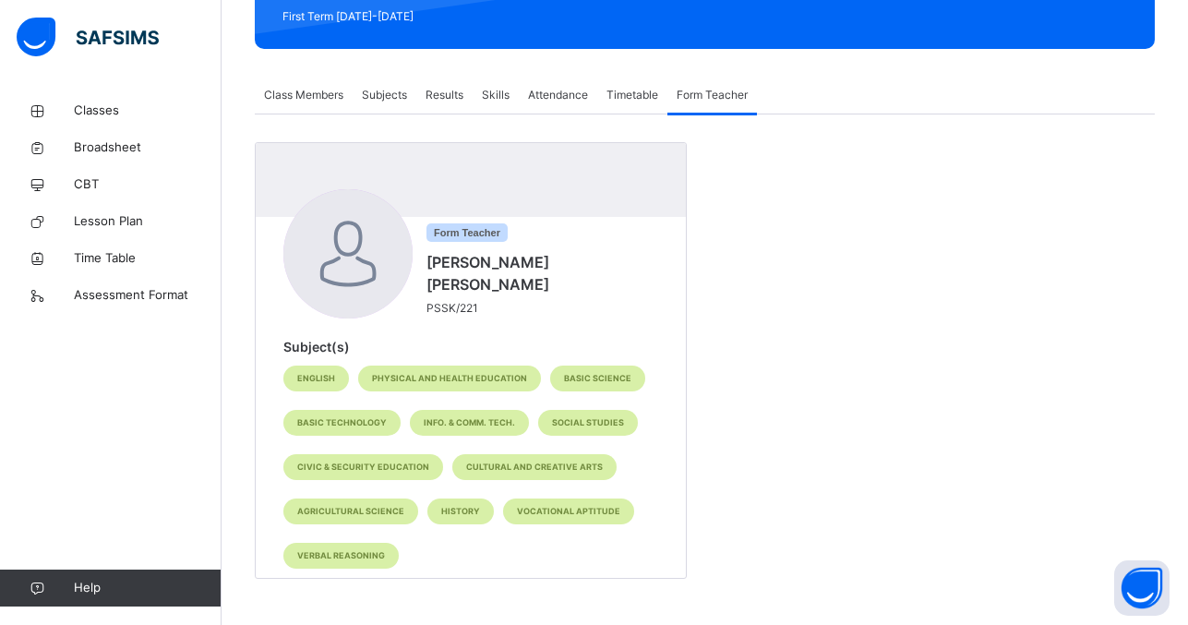
drag, startPoint x: 795, startPoint y: 386, endPoint x: 784, endPoint y: 381, distance: 12.0
click at [795, 389] on div "Form Teacher [PERSON_NAME] [PERSON_NAME] PSSK/221 Subject(s) ENGLISH PHYSICAL A…" at bounding box center [705, 360] width 900 height 437
click at [793, 389] on div "Form Teacher [PERSON_NAME] [PERSON_NAME] PSSK/221 Subject(s) ENGLISH PHYSICAL A…" at bounding box center [705, 360] width 900 height 437
click at [784, 381] on div "Form Teacher [PERSON_NAME] [PERSON_NAME] PSSK/221 Subject(s) ENGLISH PHYSICAL A…" at bounding box center [705, 360] width 900 height 437
click at [352, 413] on div "BASIC TECHNOLOGY" at bounding box center [341, 423] width 117 height 26
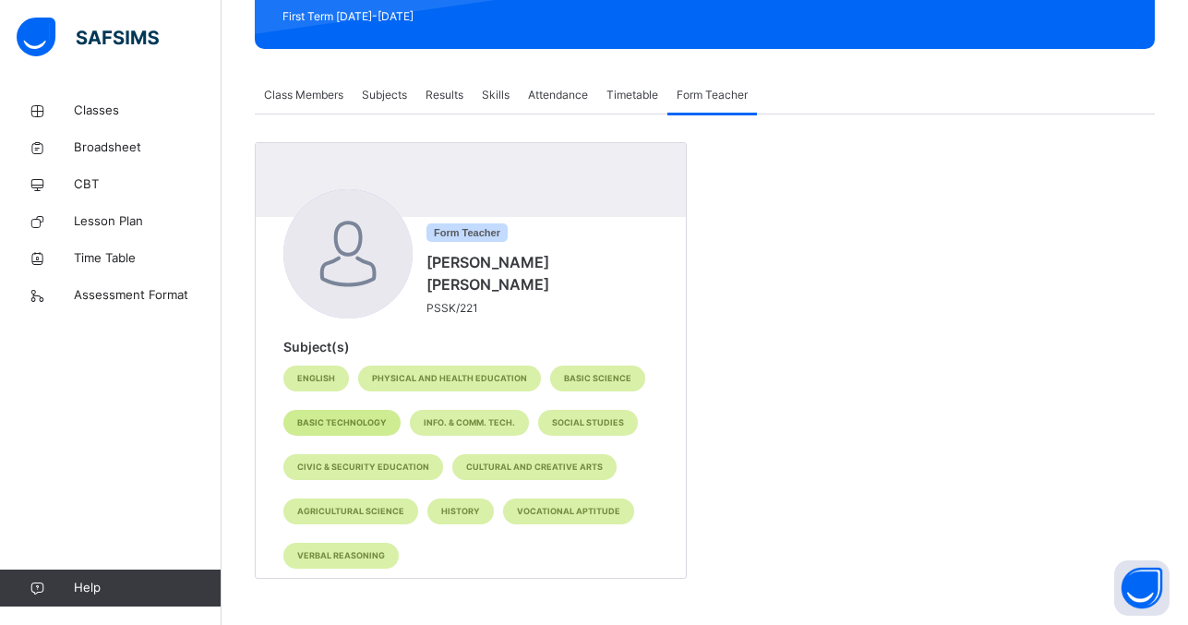
click at [352, 415] on div "BASIC TECHNOLOGY" at bounding box center [341, 423] width 117 height 26
click at [921, 384] on div "Form Teacher [PERSON_NAME] [PERSON_NAME] PSSK/221 Subject(s) ENGLISH PHYSICAL A…" at bounding box center [705, 360] width 900 height 437
click at [384, 98] on span "Subjects" at bounding box center [384, 95] width 45 height 17
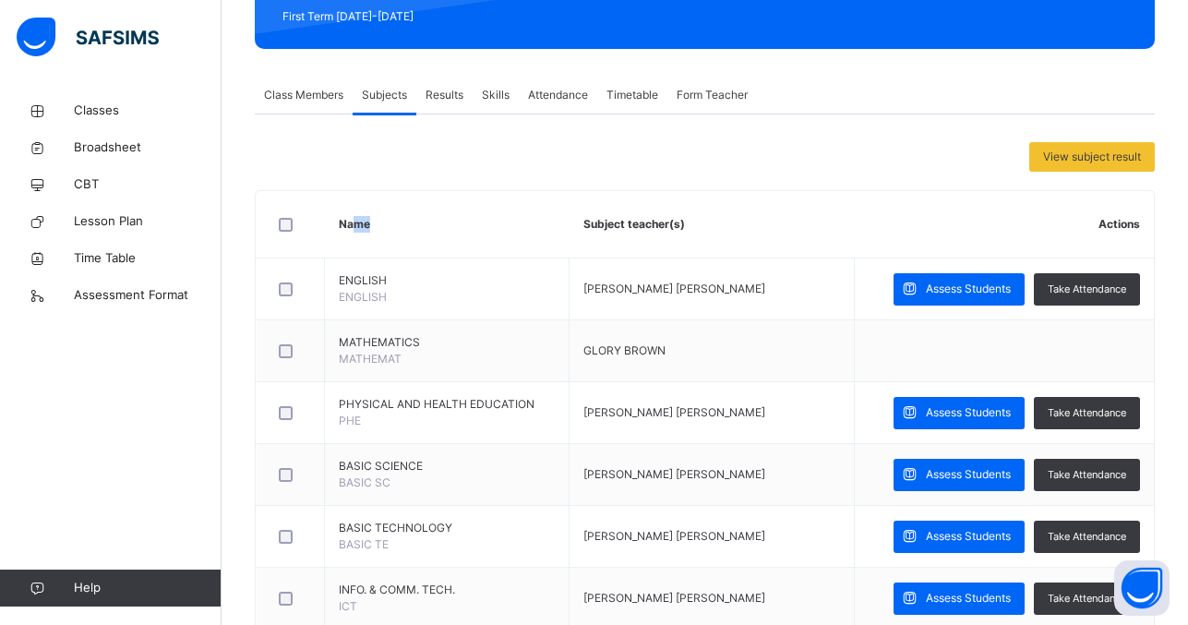
drag, startPoint x: 355, startPoint y: 226, endPoint x: 388, endPoint y: 238, distance: 34.5
click at [388, 238] on th "Name" at bounding box center [447, 224] width 245 height 67
drag, startPoint x: 388, startPoint y: 238, endPoint x: 405, endPoint y: 240, distance: 17.6
click at [405, 240] on th "Name" at bounding box center [447, 224] width 245 height 67
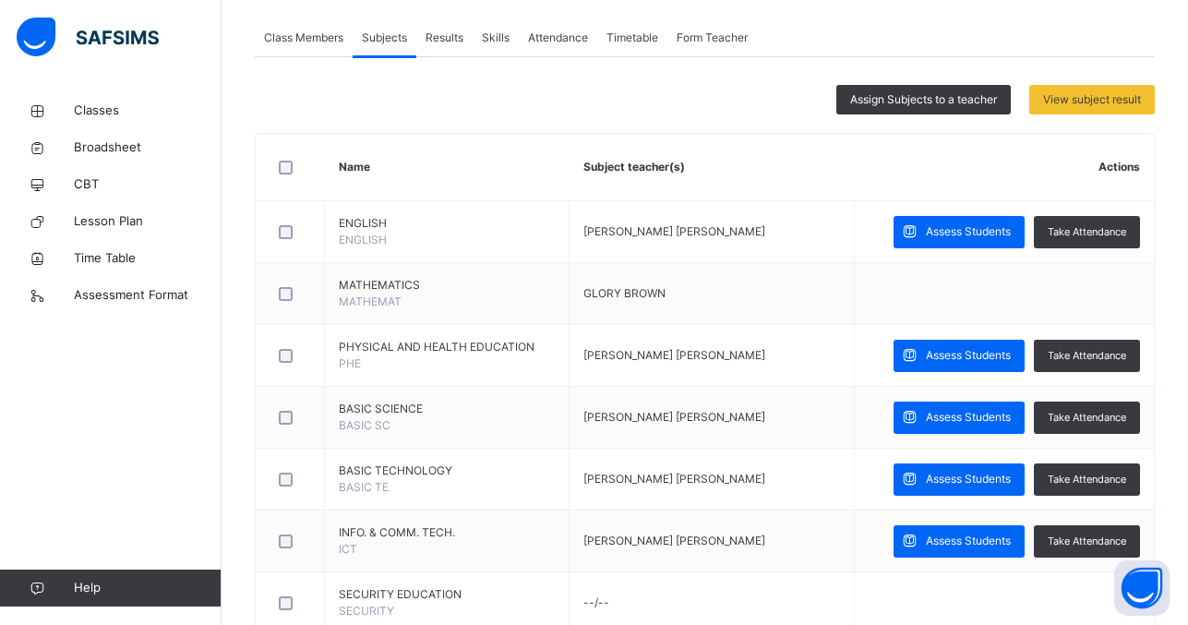
scroll to position [405, 0]
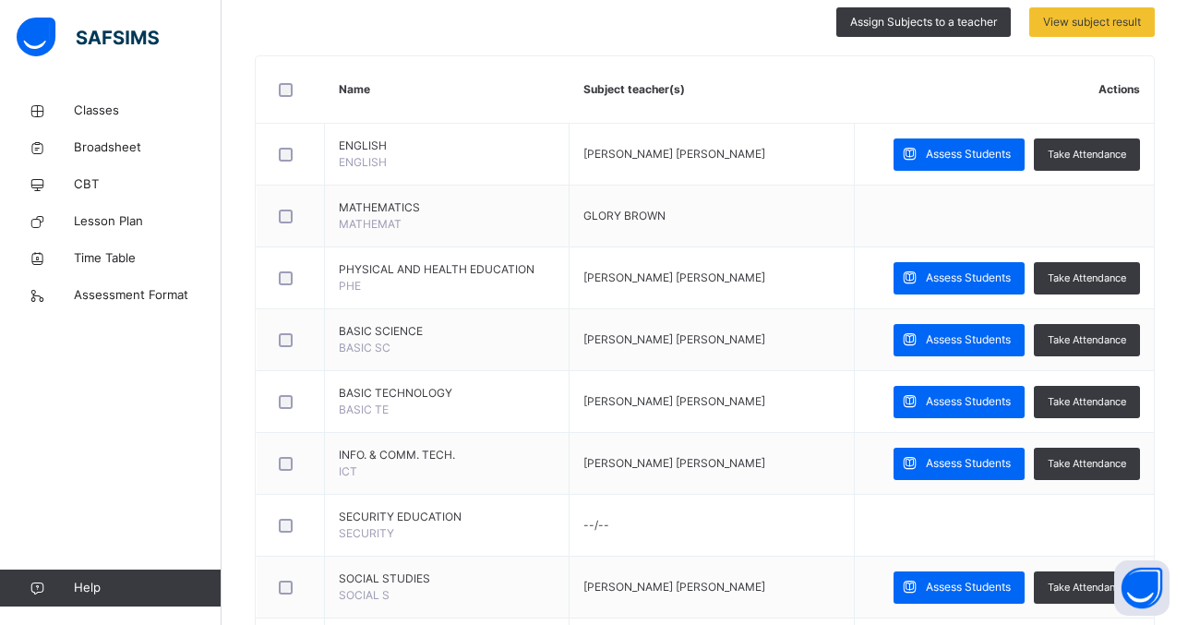
click at [290, 225] on div at bounding box center [291, 216] width 40 height 39
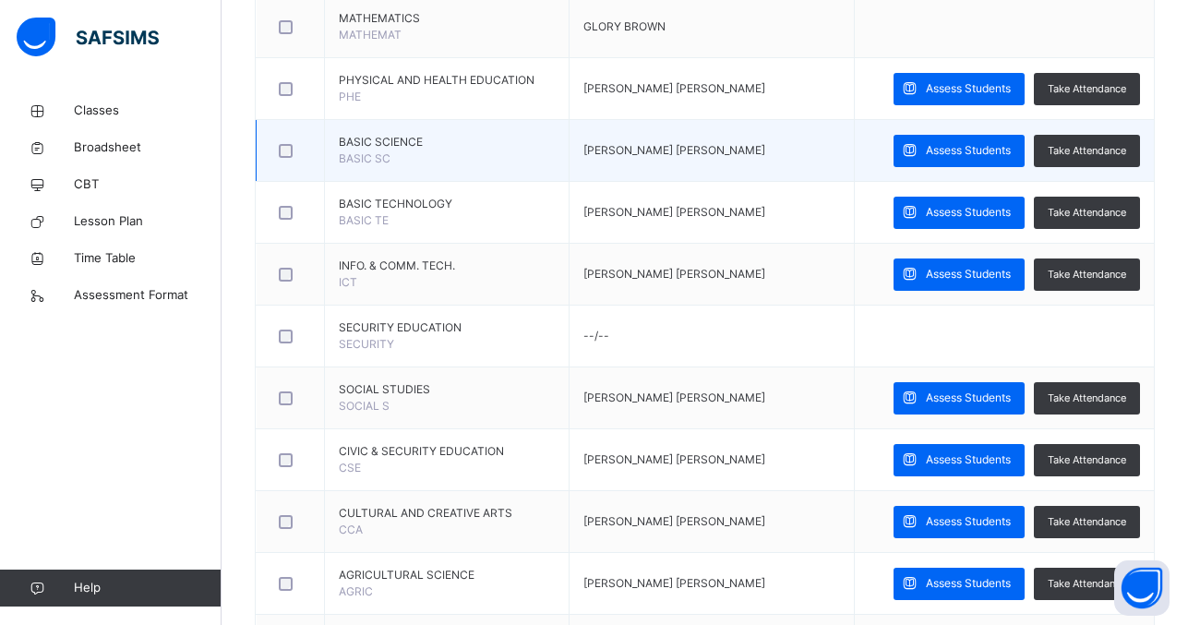
scroll to position [611, 0]
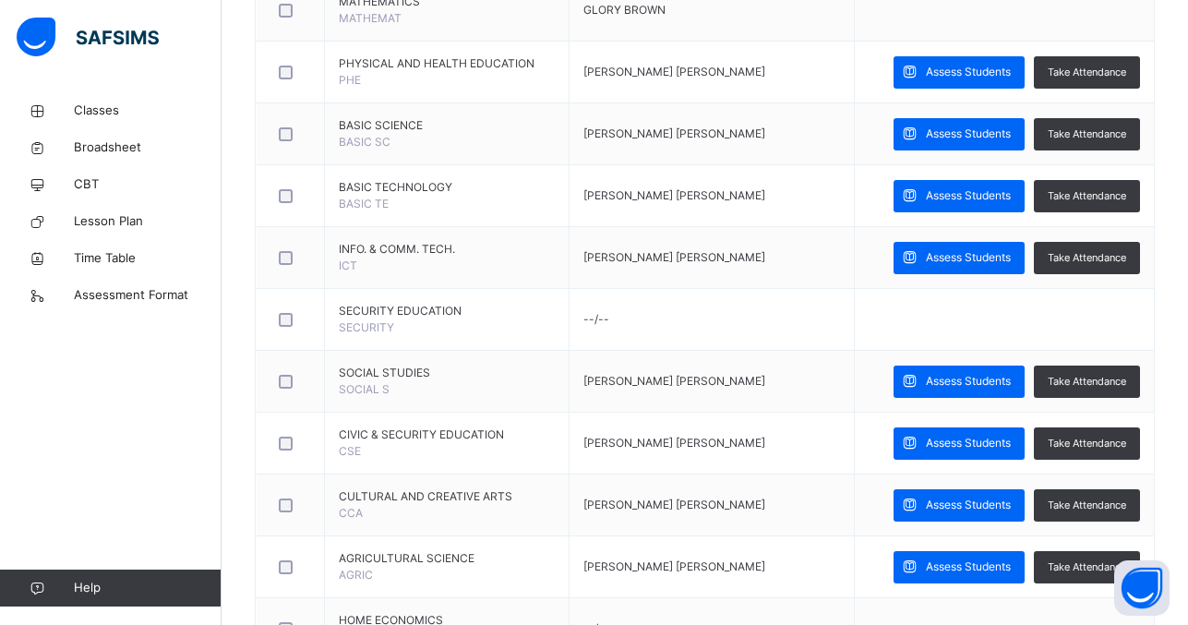
click at [364, 198] on tr "BASIC TECHNOLOGY BASIC TE [PERSON_NAME] [PERSON_NAME] Assess Students Take Atte…" at bounding box center [706, 196] width 898 height 62
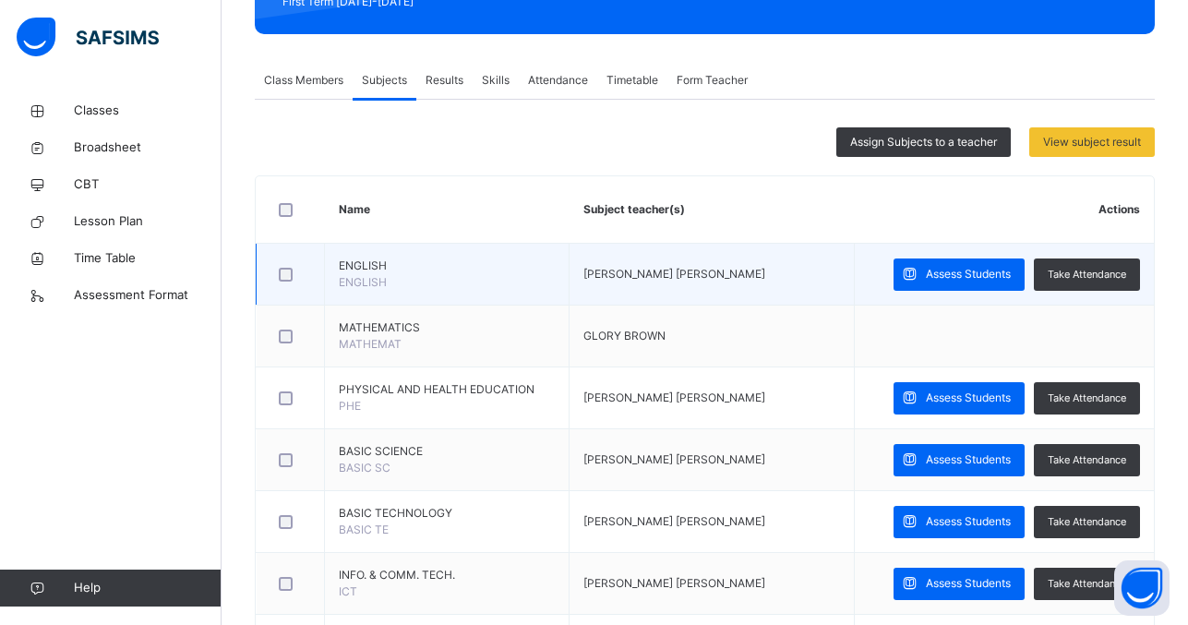
click at [442, 281] on td "ENGLISH ENGLISH" at bounding box center [447, 275] width 245 height 62
click at [998, 267] on span "Assess Students" at bounding box center [968, 274] width 85 height 17
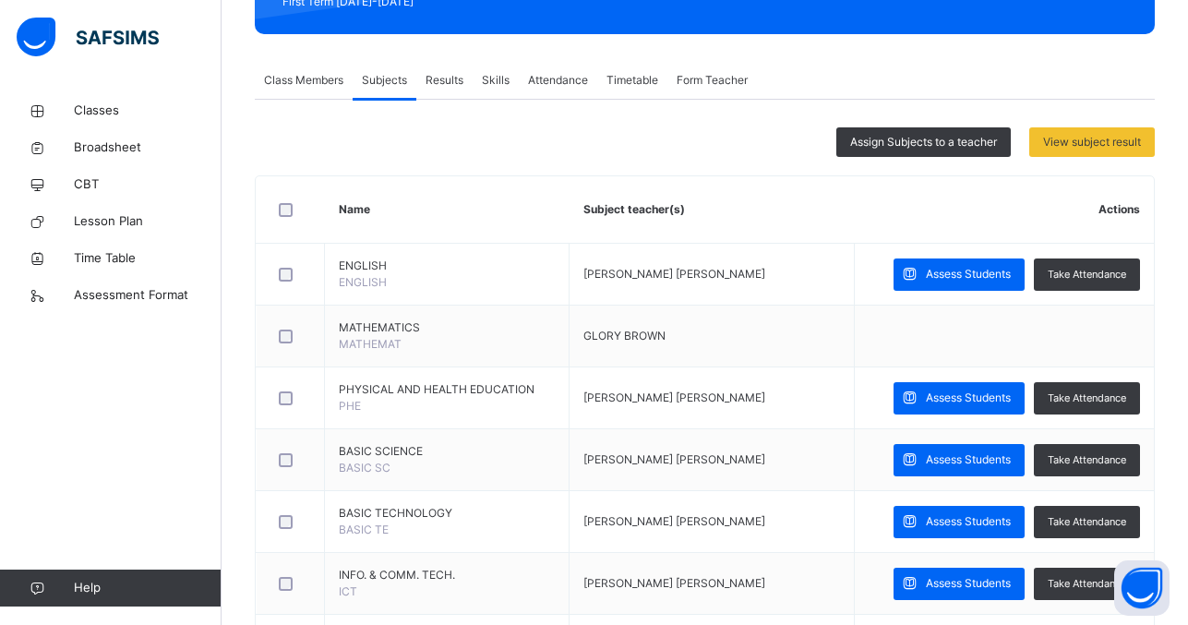
scroll to position [280, 0]
drag, startPoint x: 619, startPoint y: 369, endPoint x: 625, endPoint y: 260, distance: 109.1
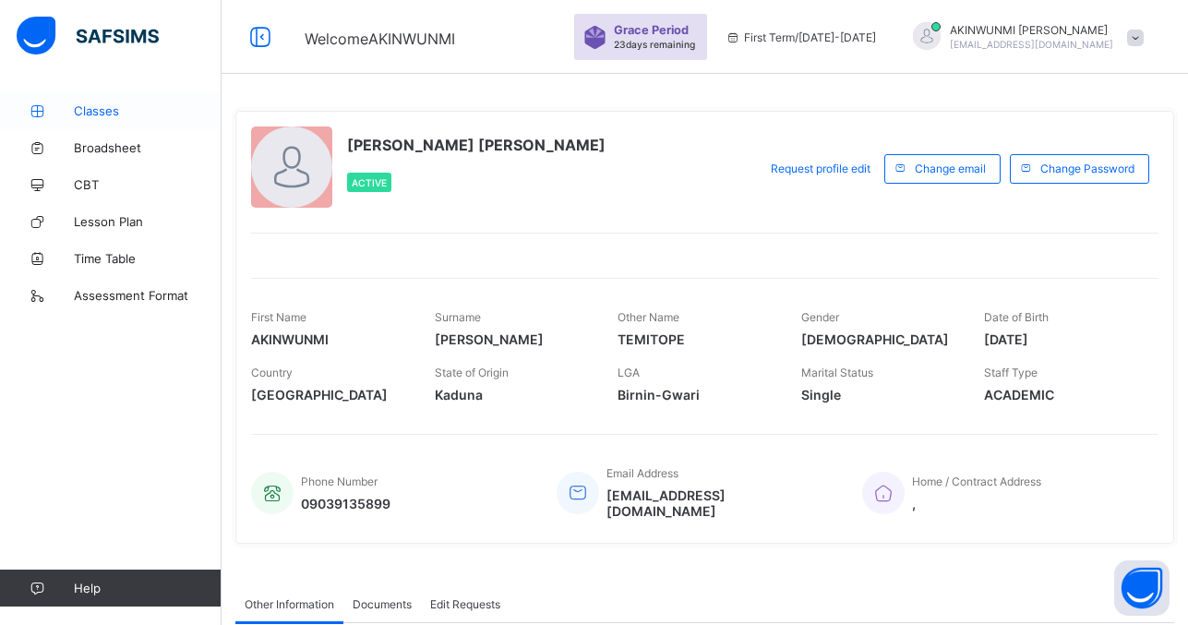
click at [98, 110] on span "Classes" at bounding box center [148, 110] width 148 height 15
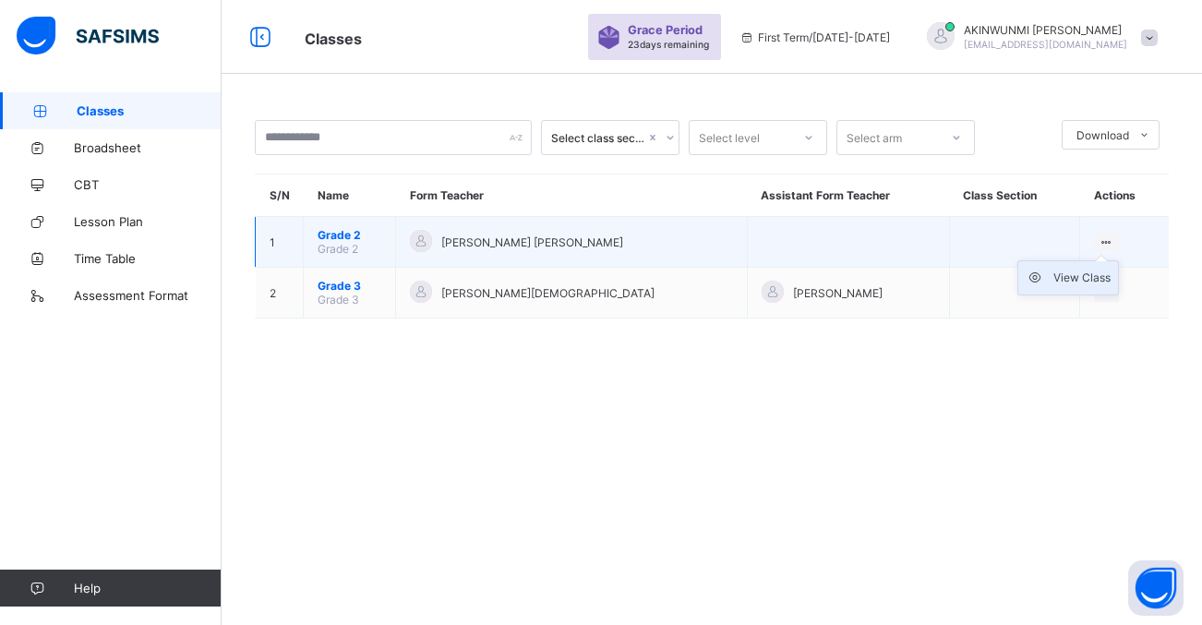
click at [1065, 275] on div "View Class" at bounding box center [1081, 278] width 57 height 18
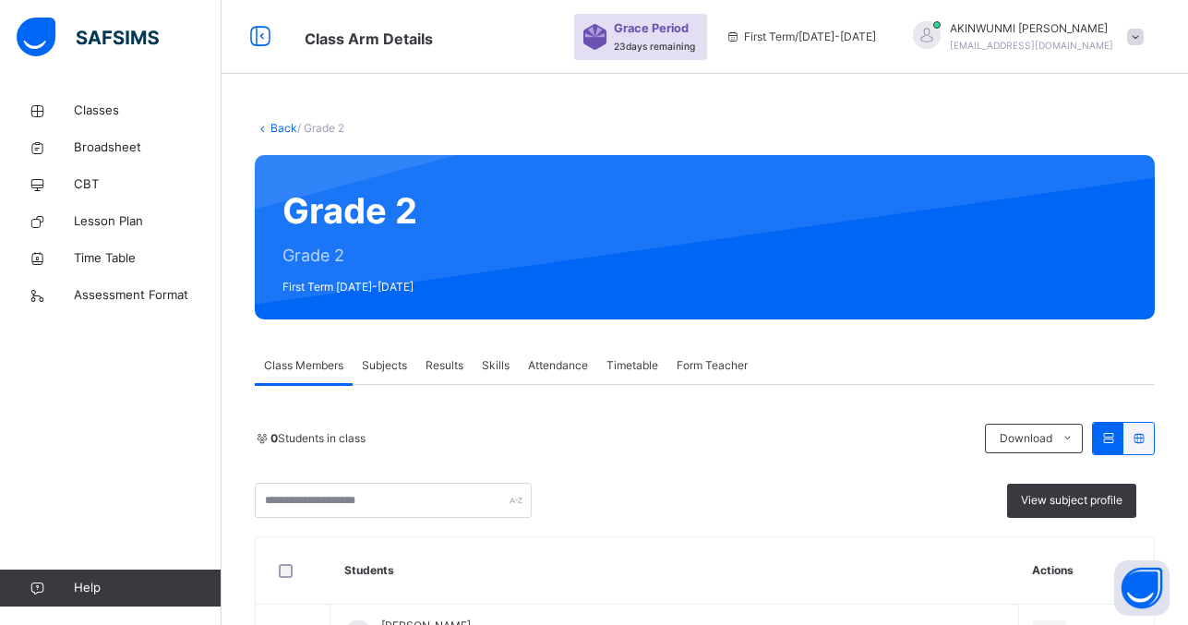
click at [1095, 494] on span "View subject profile" at bounding box center [1072, 500] width 102 height 17
click at [1080, 498] on span "View subject profile" at bounding box center [1072, 500] width 102 height 17
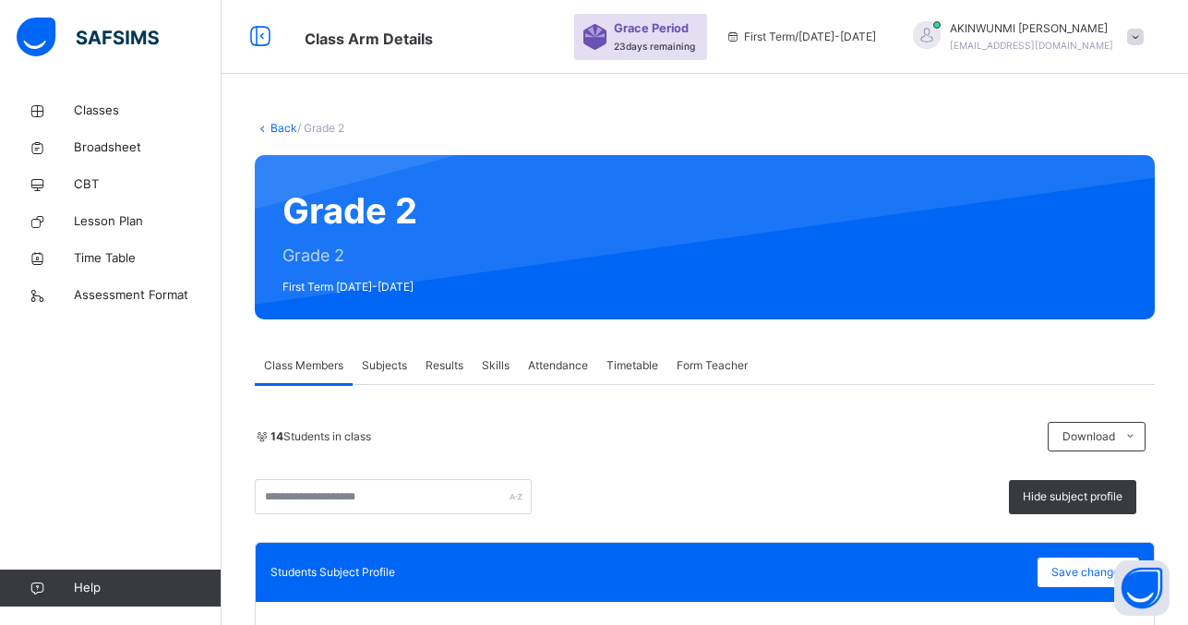
drag, startPoint x: 731, startPoint y: 279, endPoint x: 582, endPoint y: 324, distance: 156.3
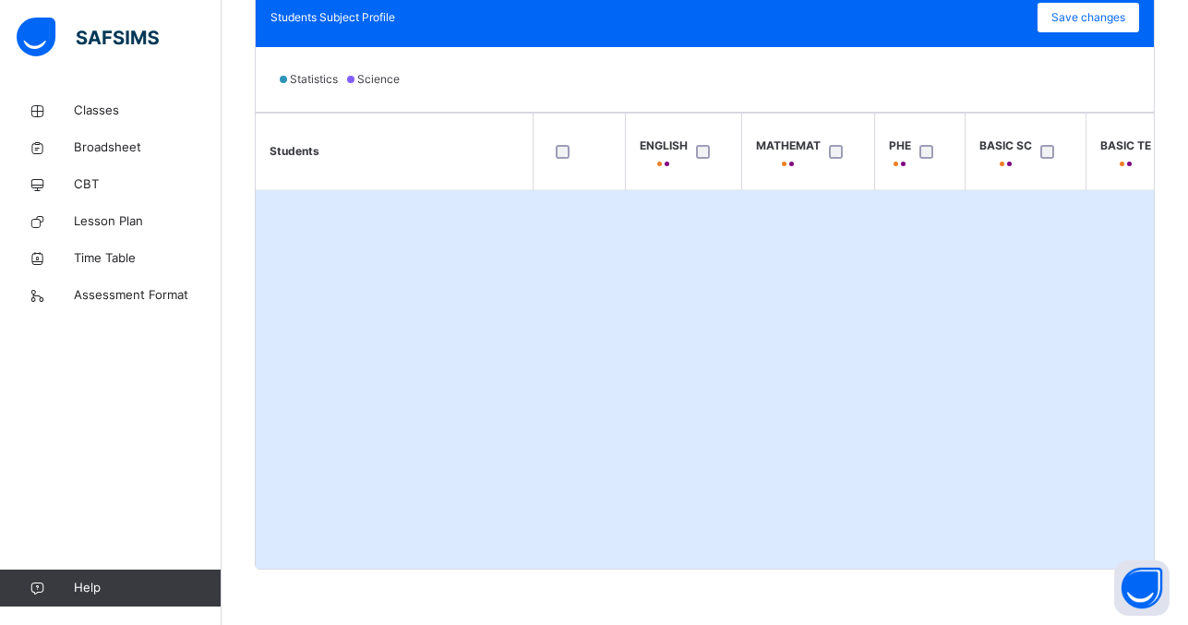
click at [327, 153] on th "Students" at bounding box center [394, 152] width 277 height 77
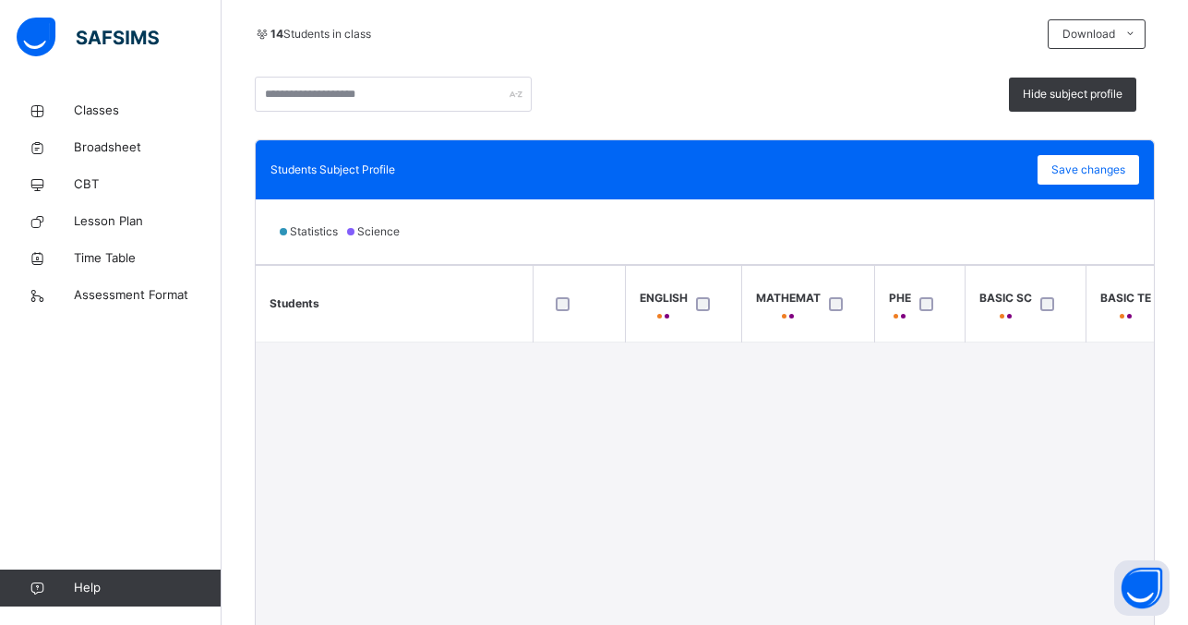
scroll to position [400, 0]
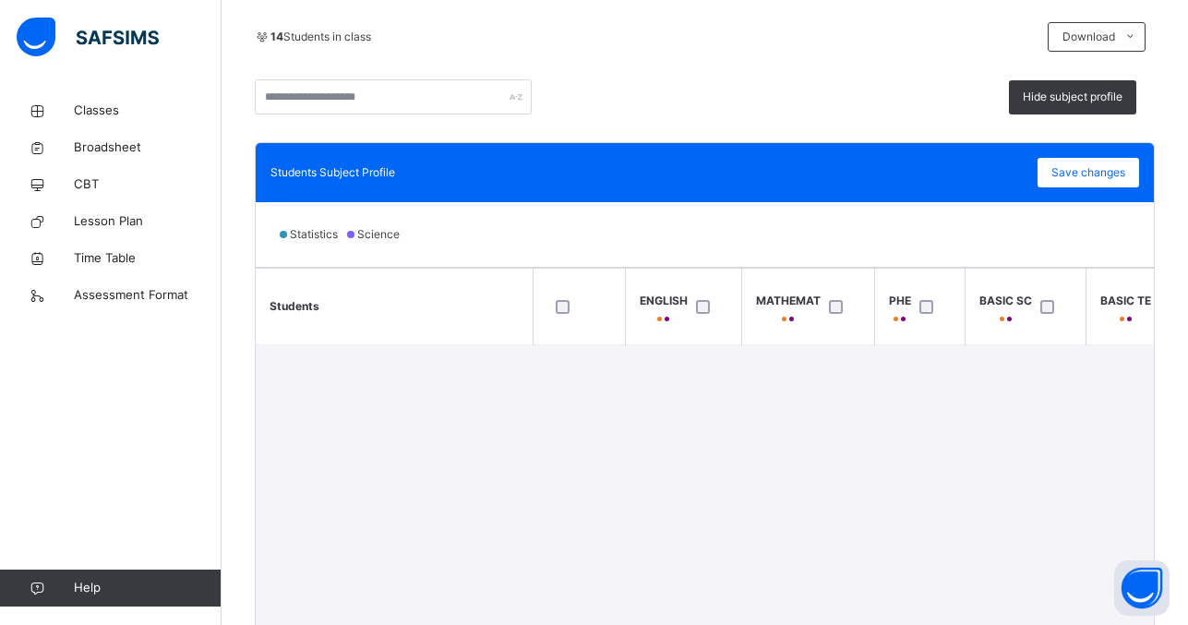
click at [1072, 94] on span "Hide subject profile" at bounding box center [1073, 97] width 100 height 17
click at [292, 31] on span "14 Students in class" at bounding box center [321, 37] width 101 height 17
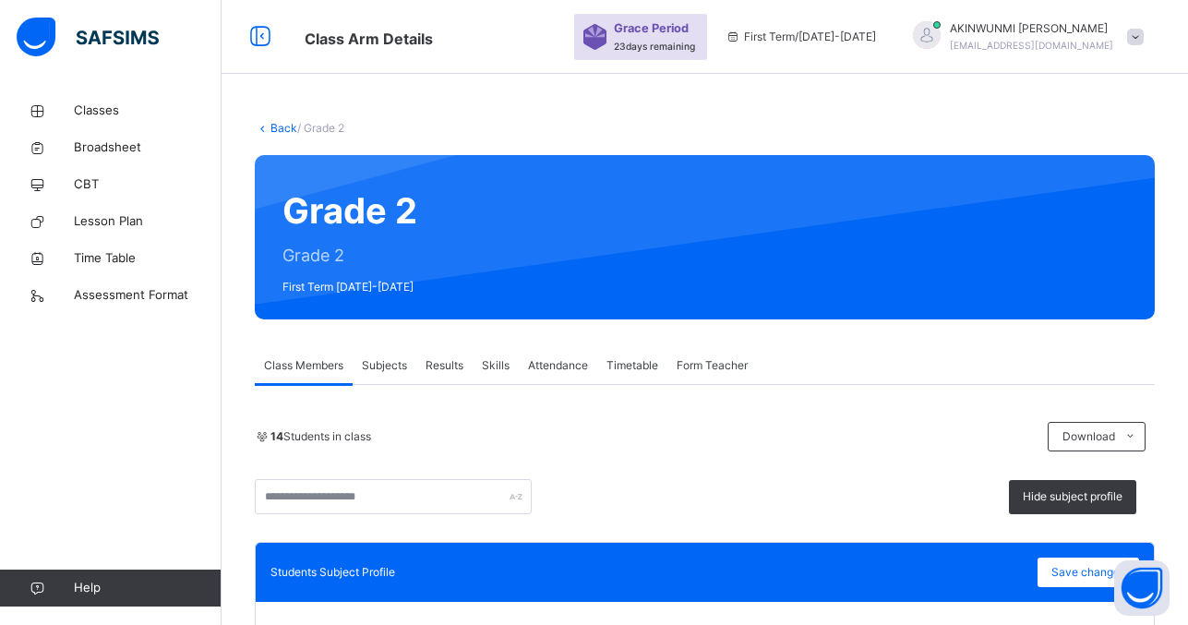
click at [388, 365] on span "Subjects" at bounding box center [384, 365] width 45 height 17
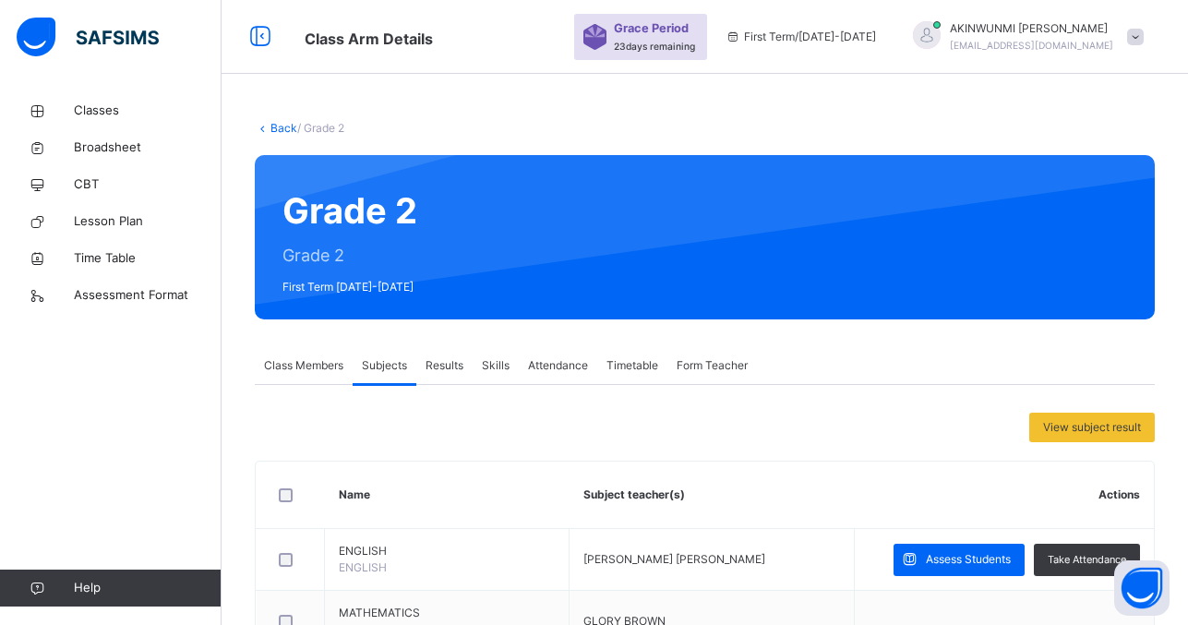
click at [379, 364] on span "Subjects" at bounding box center [384, 365] width 45 height 17
drag, startPoint x: 379, startPoint y: 364, endPoint x: 389, endPoint y: 362, distance: 9.4
click at [389, 362] on span "Subjects" at bounding box center [384, 365] width 45 height 17
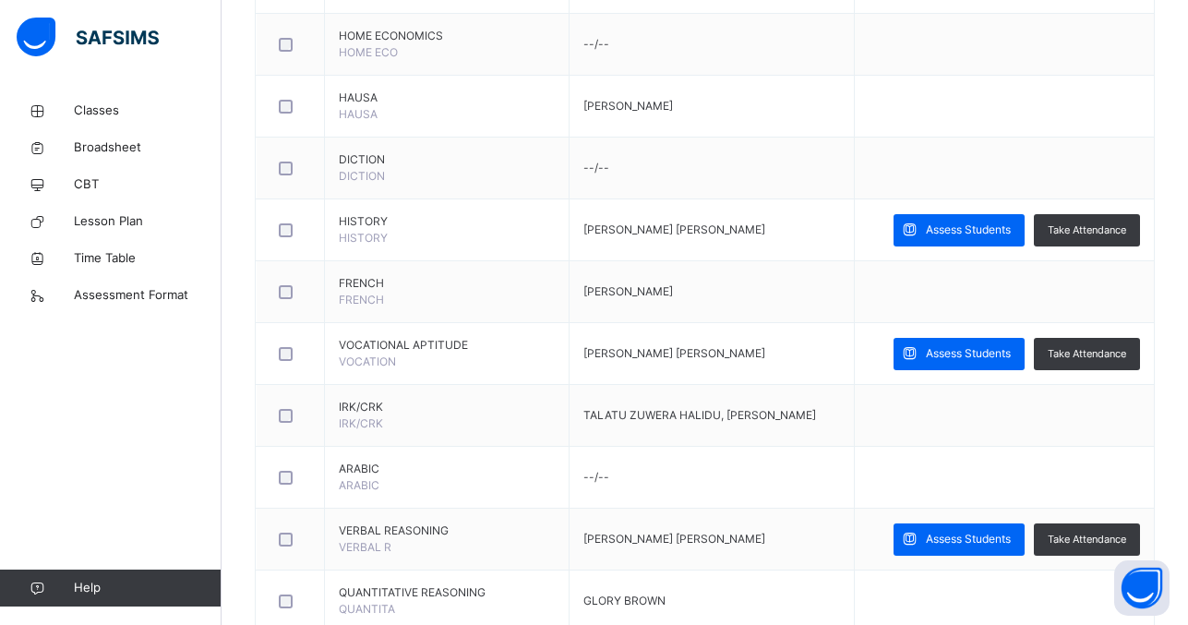
scroll to position [1311, 0]
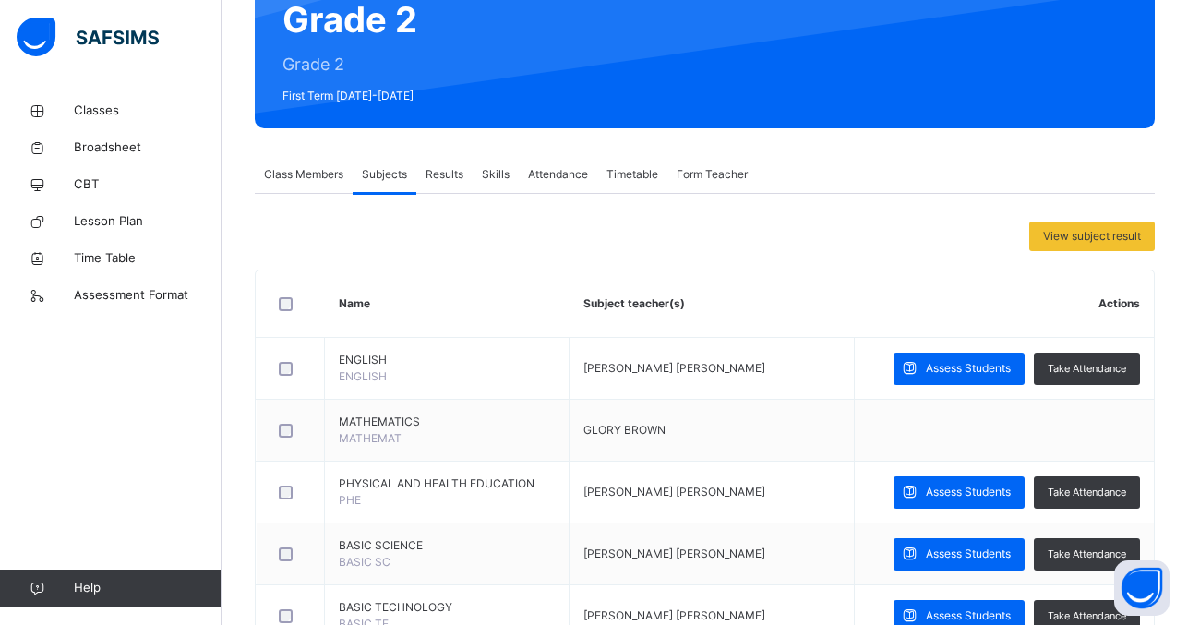
scroll to position [179, 0]
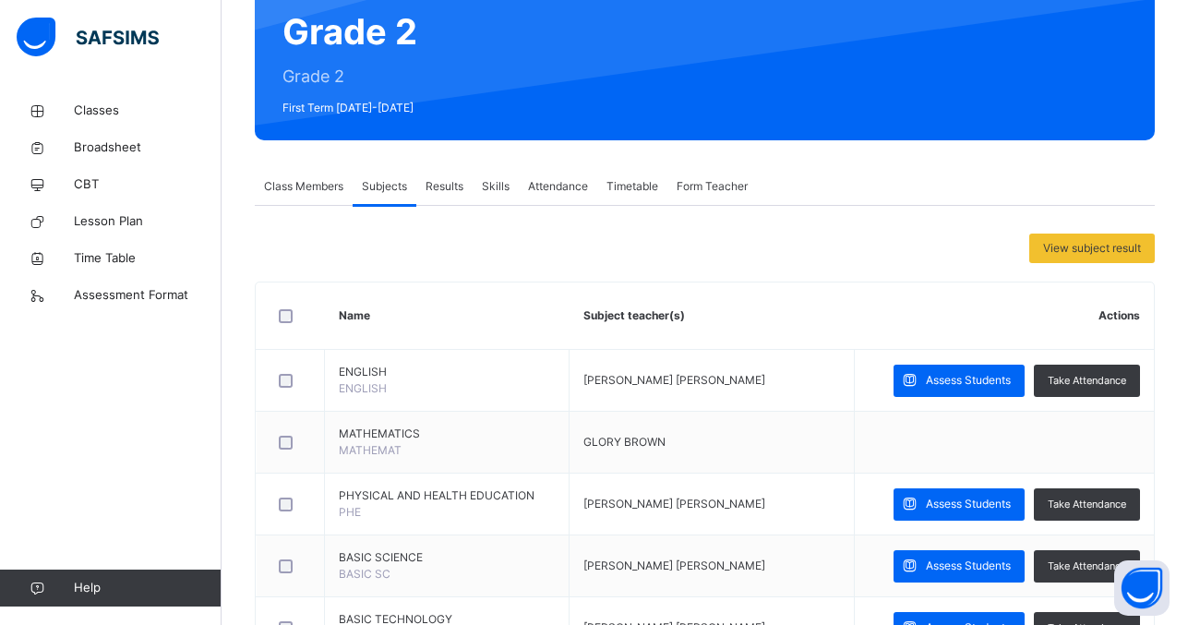
click at [303, 187] on span "Class Members" at bounding box center [303, 186] width 79 height 17
click at [284, 181] on span "Class Members" at bounding box center [303, 186] width 79 height 17
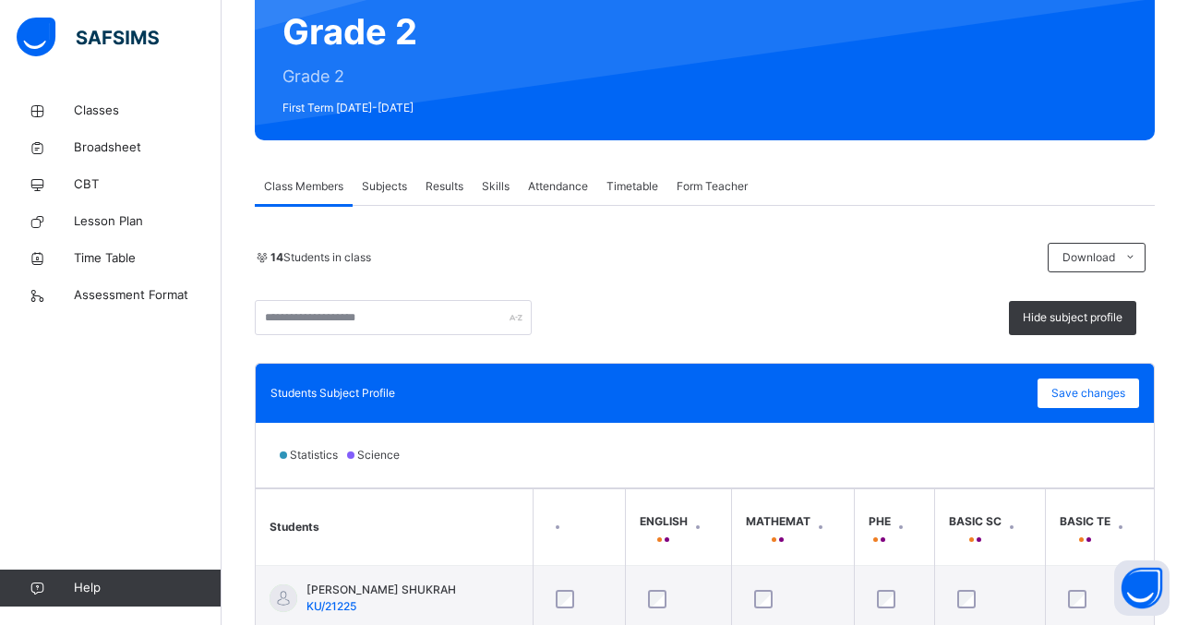
click at [284, 181] on span "Class Members" at bounding box center [303, 186] width 79 height 17
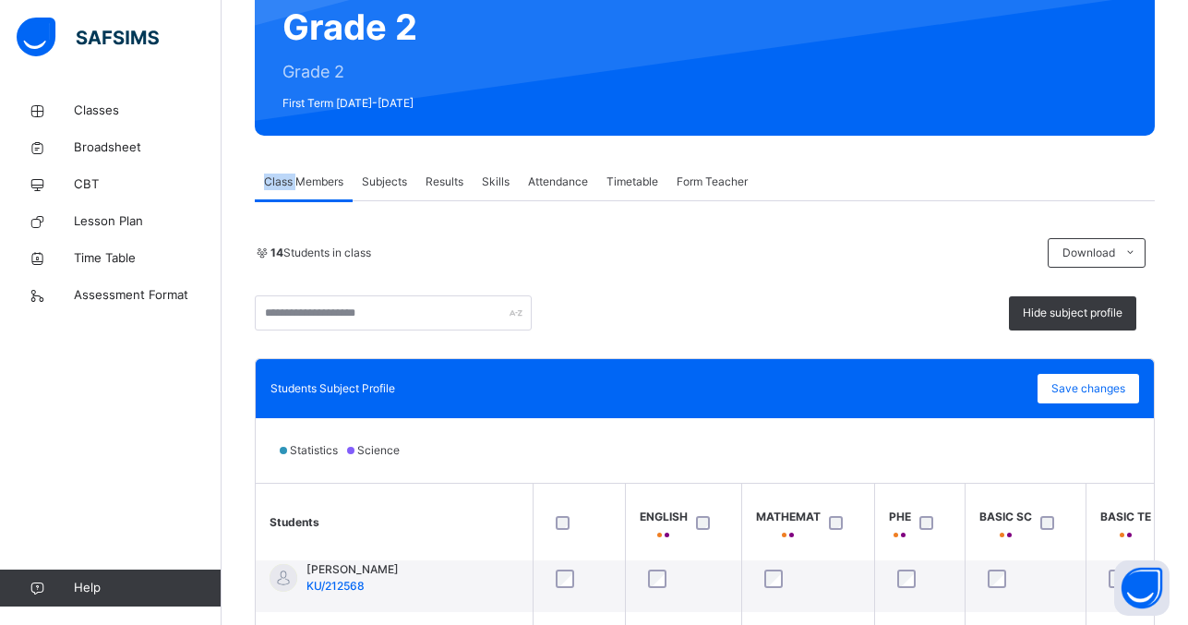
scroll to position [183, 0]
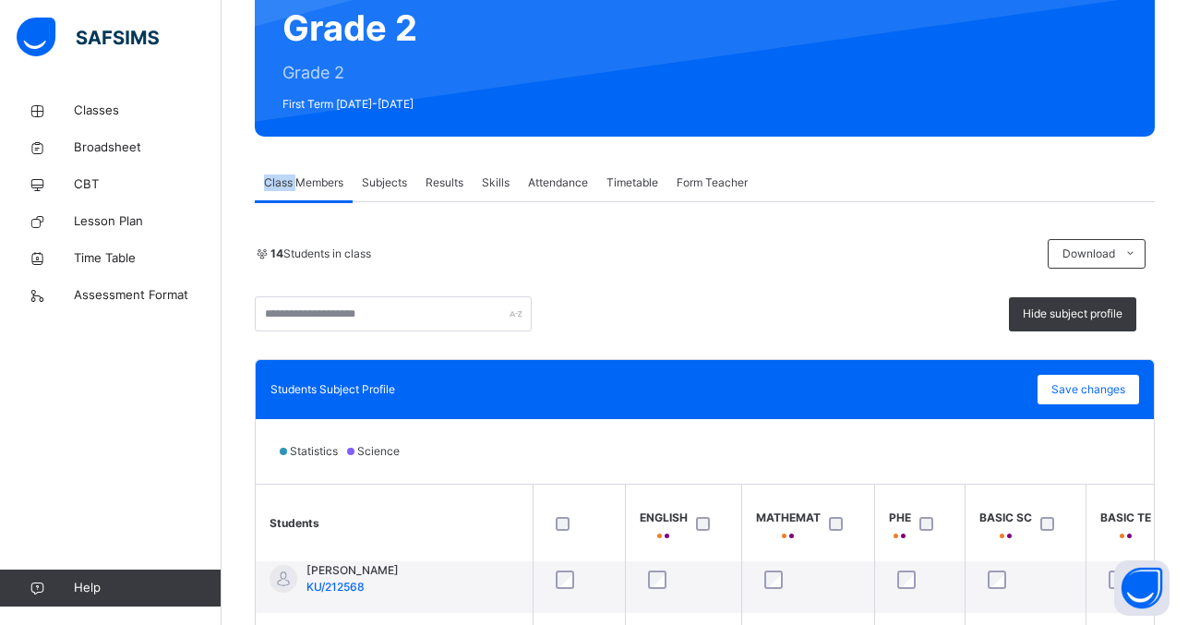
click at [393, 178] on span "Subjects" at bounding box center [384, 182] width 45 height 17
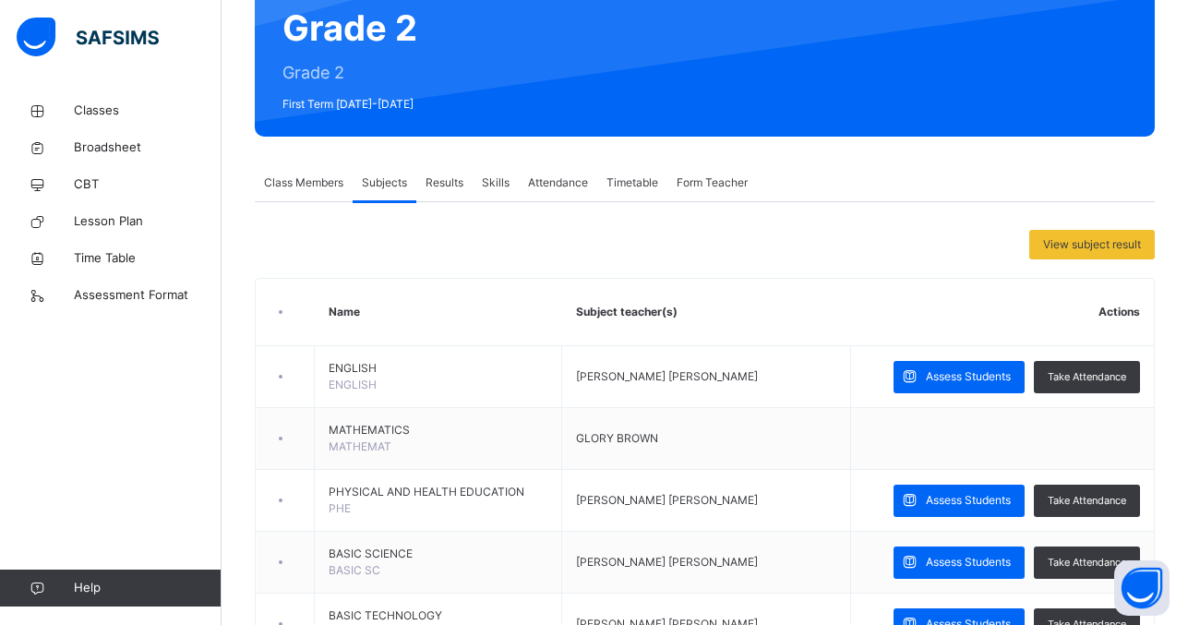
click at [385, 182] on span "Subjects" at bounding box center [384, 182] width 45 height 17
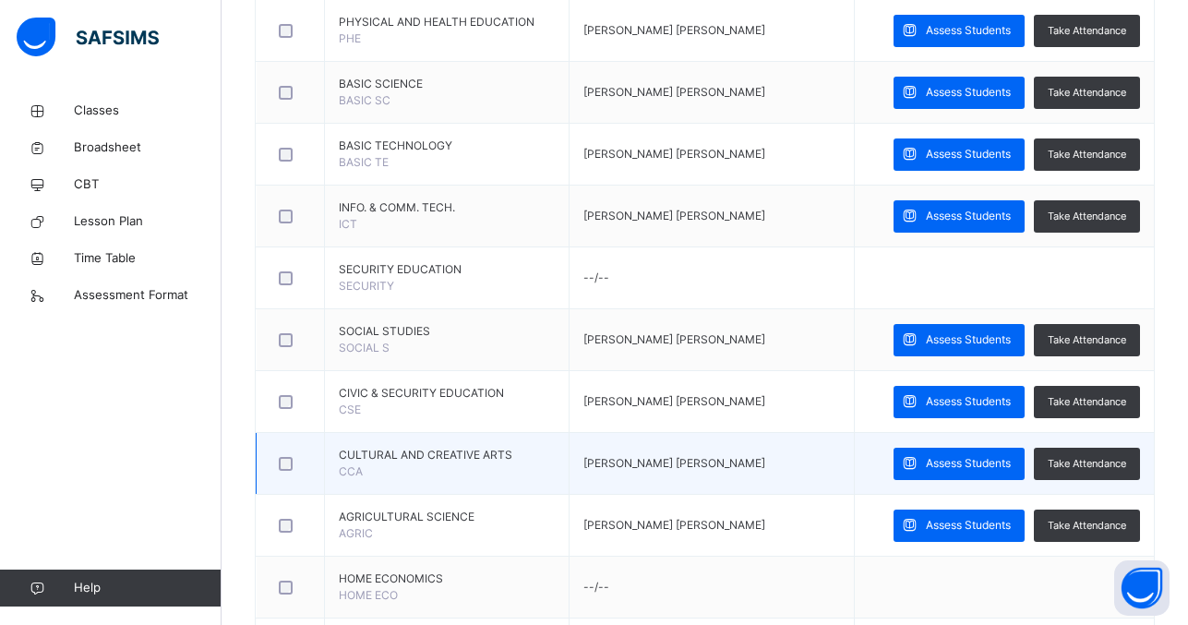
scroll to position [327, 0]
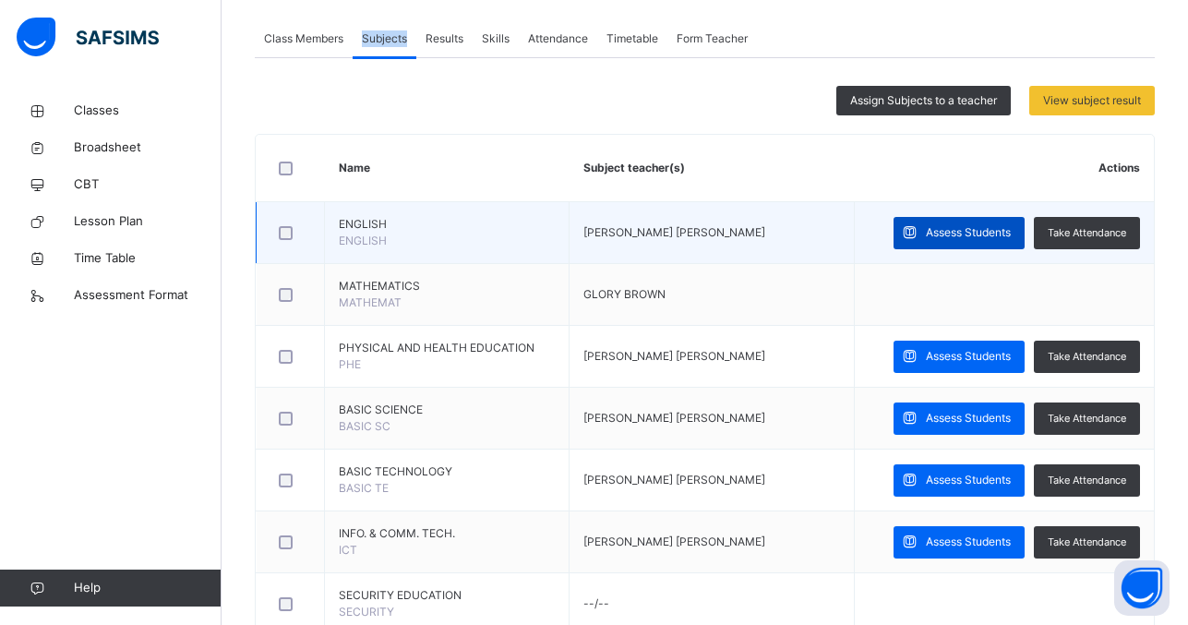
click at [968, 231] on span "Assess Students" at bounding box center [968, 232] width 85 height 17
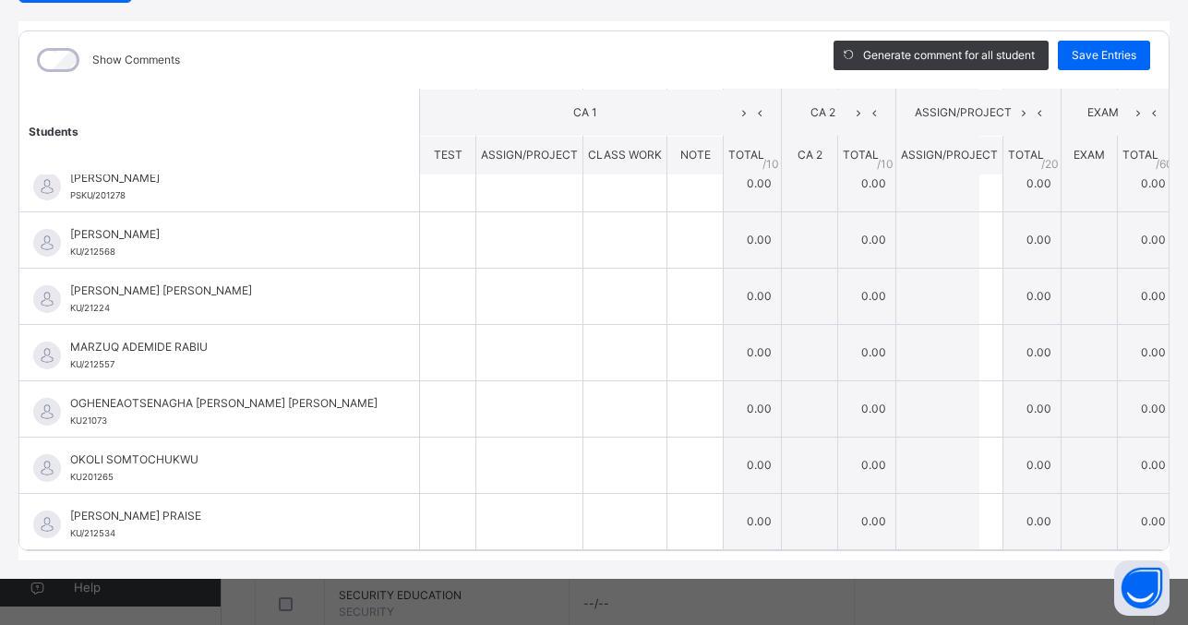
scroll to position [0, 0]
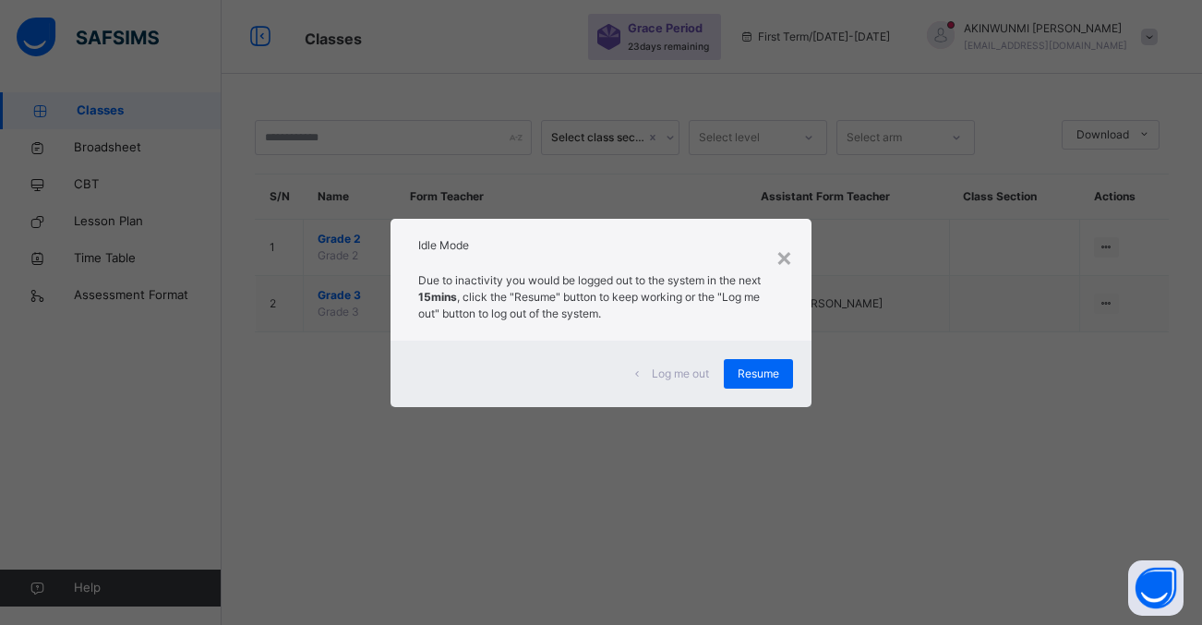
click at [543, 212] on div "× Idle Mode Due to inactivity you would be logged out to the system in the next…" at bounding box center [601, 312] width 1202 height 625
click at [757, 366] on span "Resume" at bounding box center [759, 374] width 42 height 17
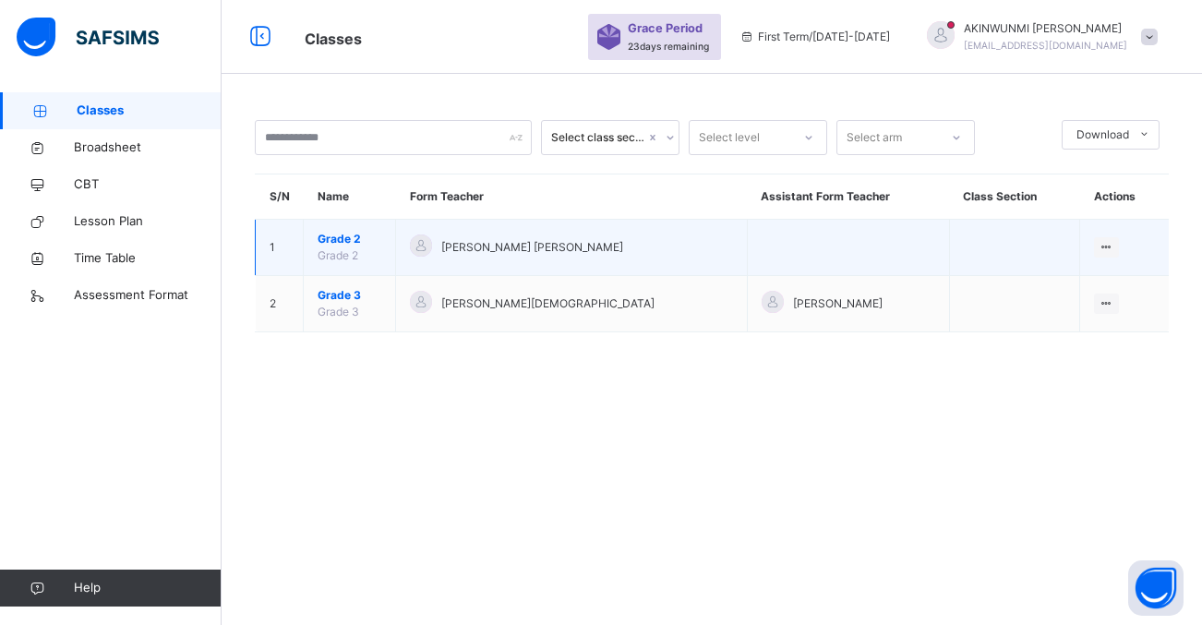
click at [511, 239] on span "[PERSON_NAME] [PERSON_NAME]" at bounding box center [532, 247] width 182 height 17
click at [1107, 267] on ul "View Class" at bounding box center [1068, 284] width 102 height 35
click at [1065, 286] on div "View Class" at bounding box center [1081, 284] width 57 height 18
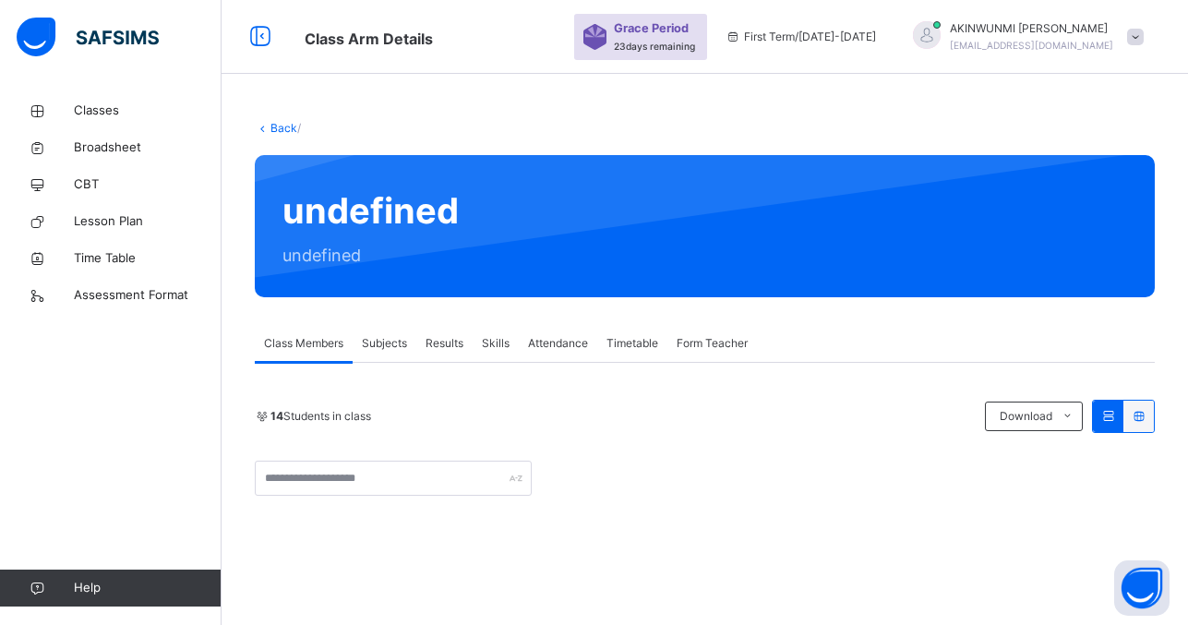
click at [394, 347] on span "Subjects" at bounding box center [384, 343] width 45 height 17
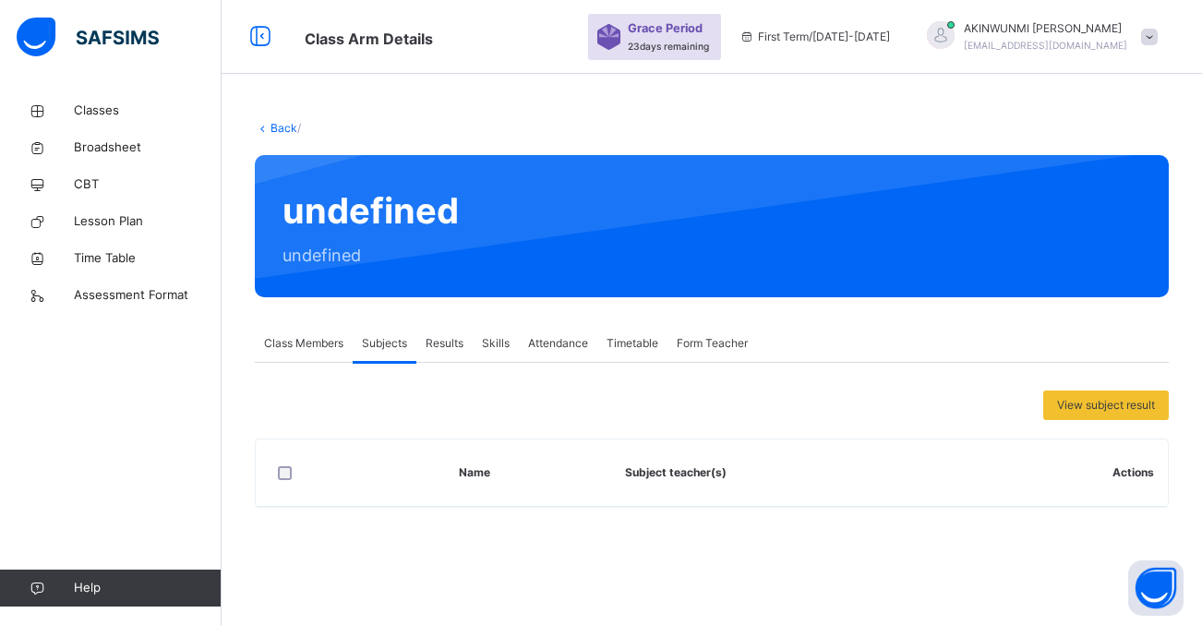
click at [328, 338] on span "Class Members" at bounding box center [303, 343] width 79 height 17
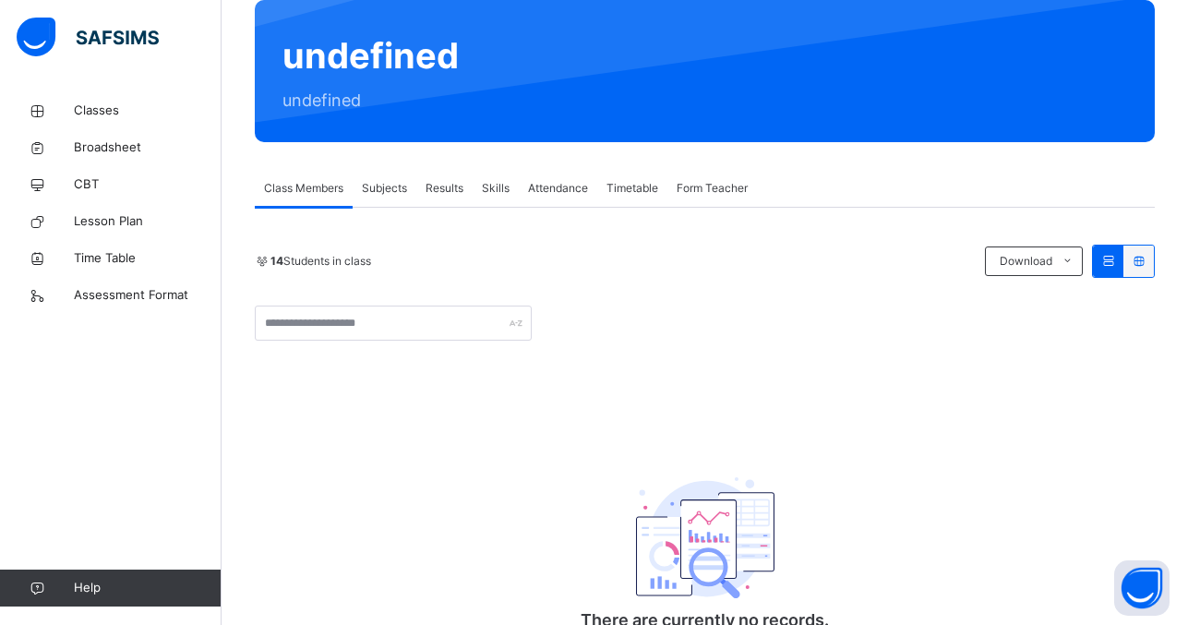
scroll to position [145, 0]
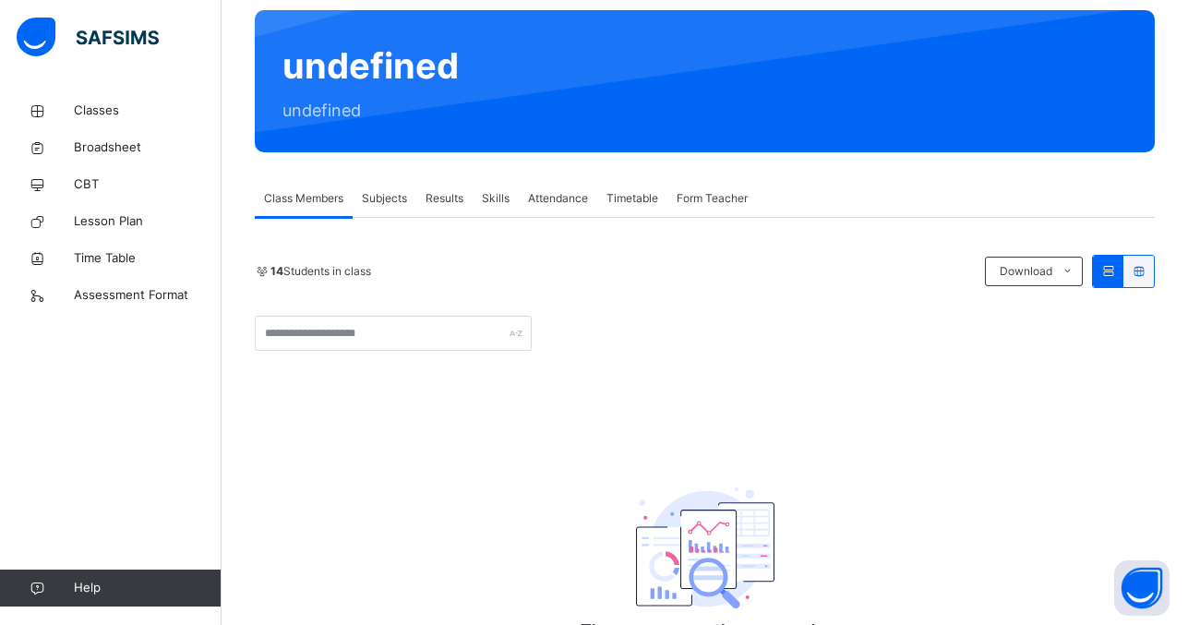
click at [404, 203] on span "Subjects" at bounding box center [384, 198] width 45 height 17
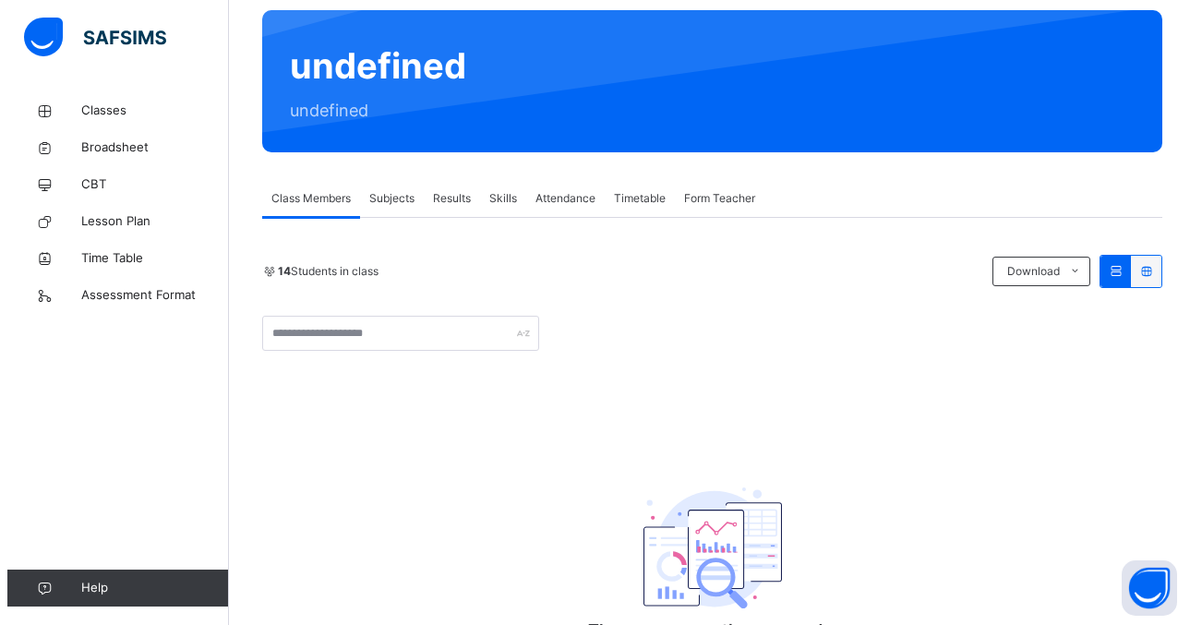
scroll to position [0, 0]
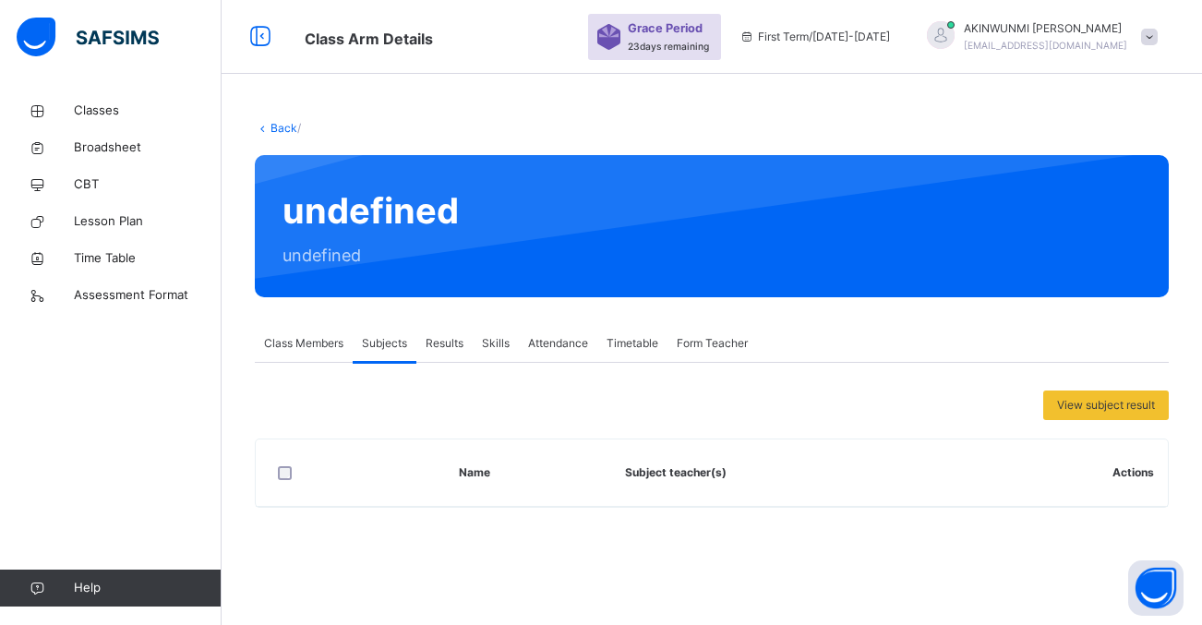
click at [1145, 32] on span at bounding box center [1149, 37] width 17 height 17
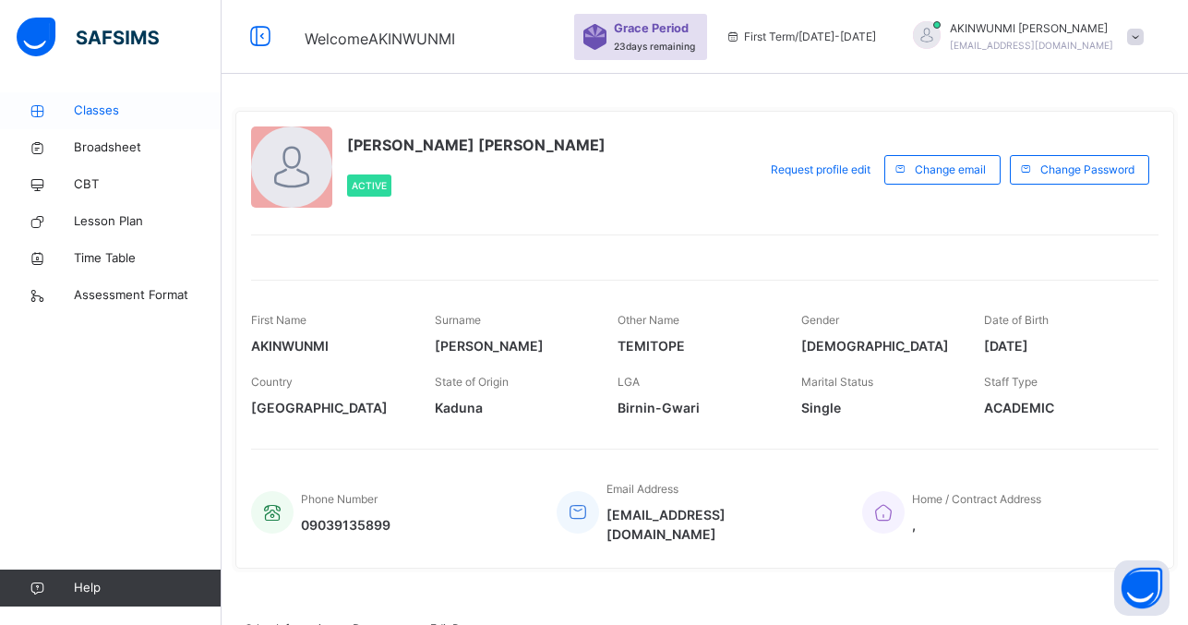
click at [167, 104] on span "Classes" at bounding box center [148, 111] width 148 height 18
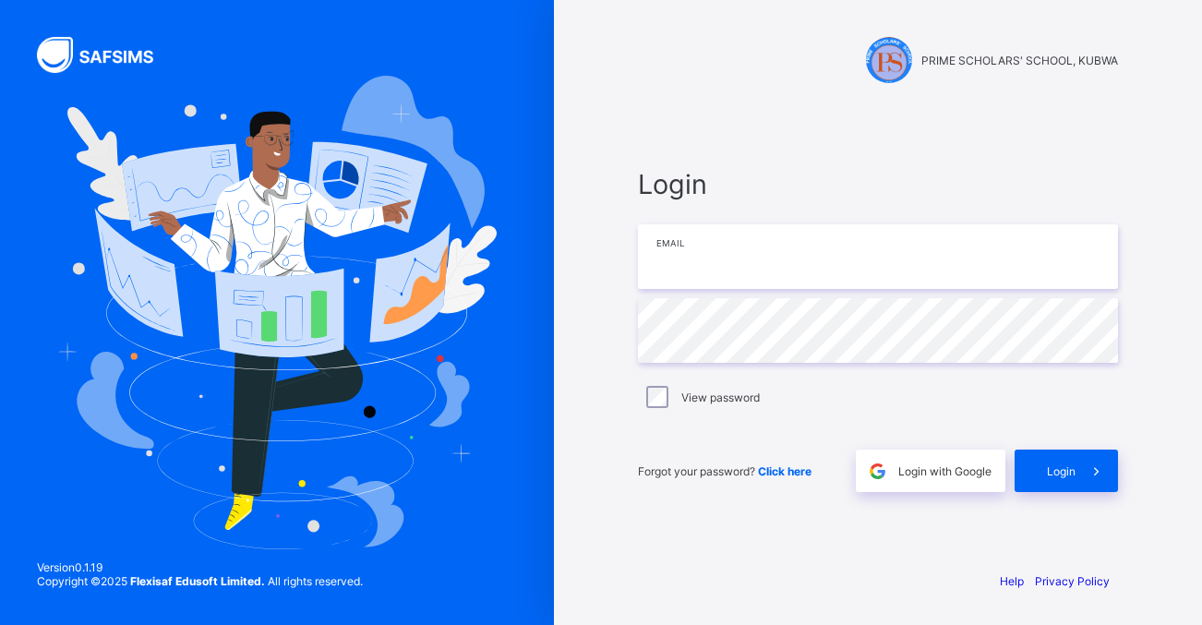
click at [692, 251] on input "email" at bounding box center [878, 256] width 480 height 65
type input "**********"
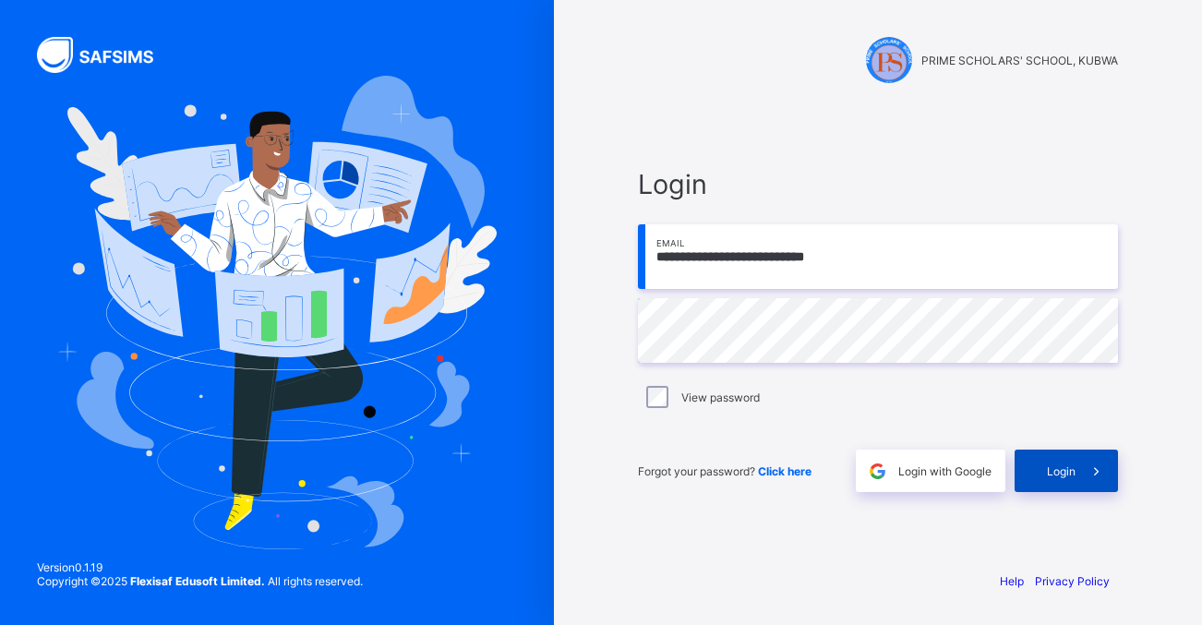
click at [1057, 464] on span "Login" at bounding box center [1061, 471] width 29 height 14
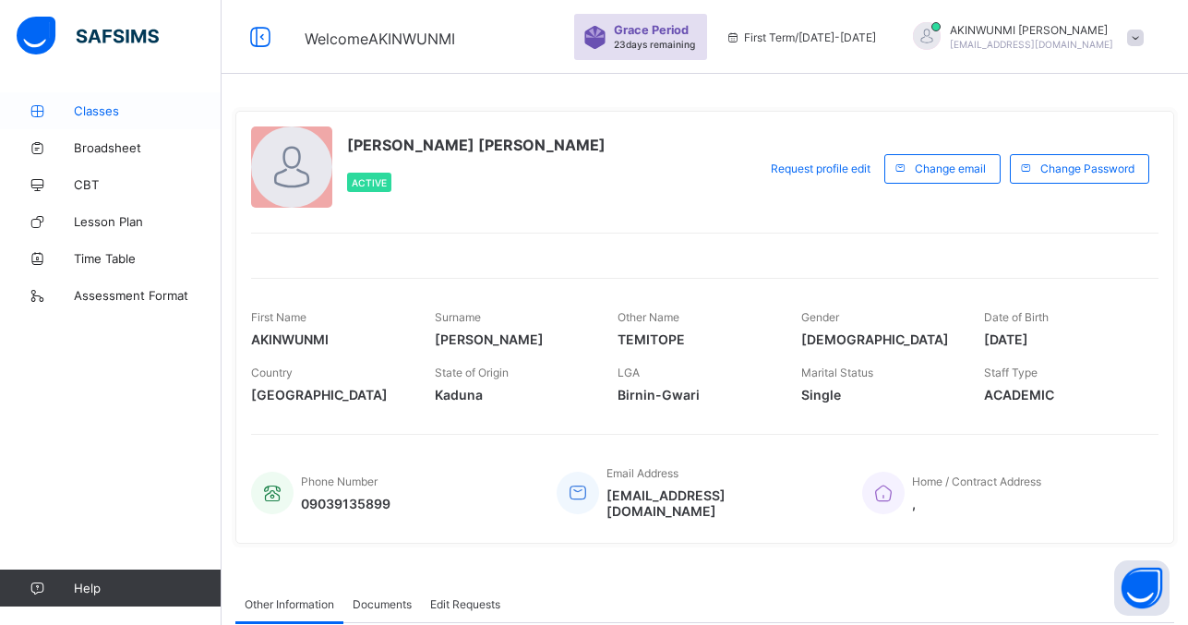
click at [135, 109] on span "Classes" at bounding box center [148, 110] width 148 height 15
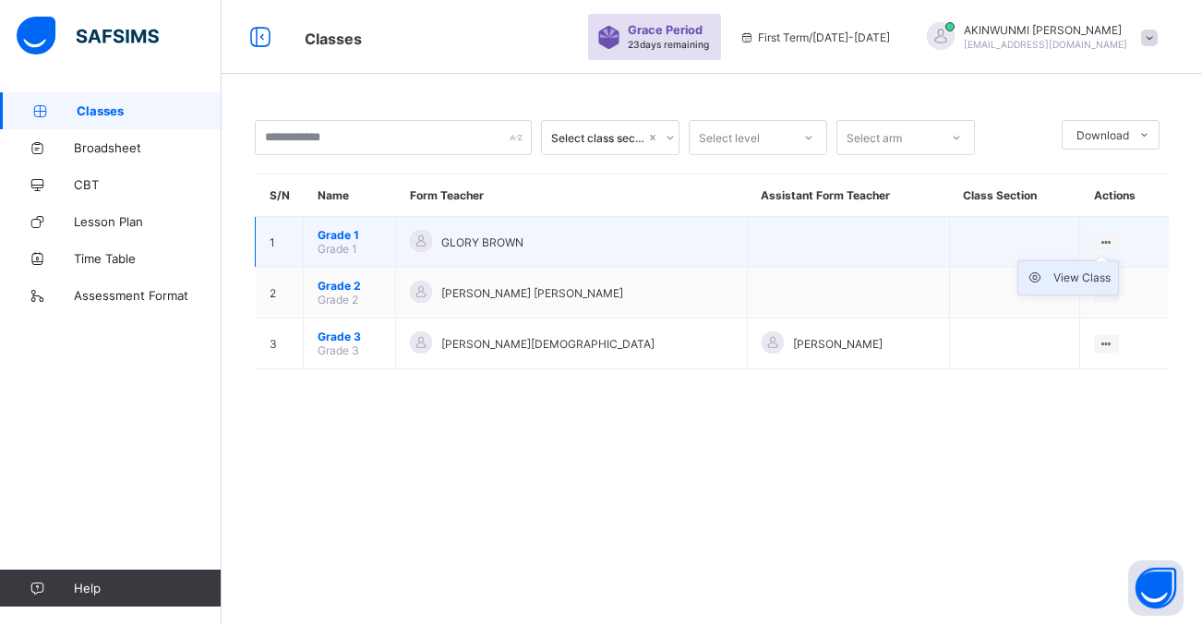
click at [1084, 277] on div "View Class" at bounding box center [1081, 278] width 57 height 18
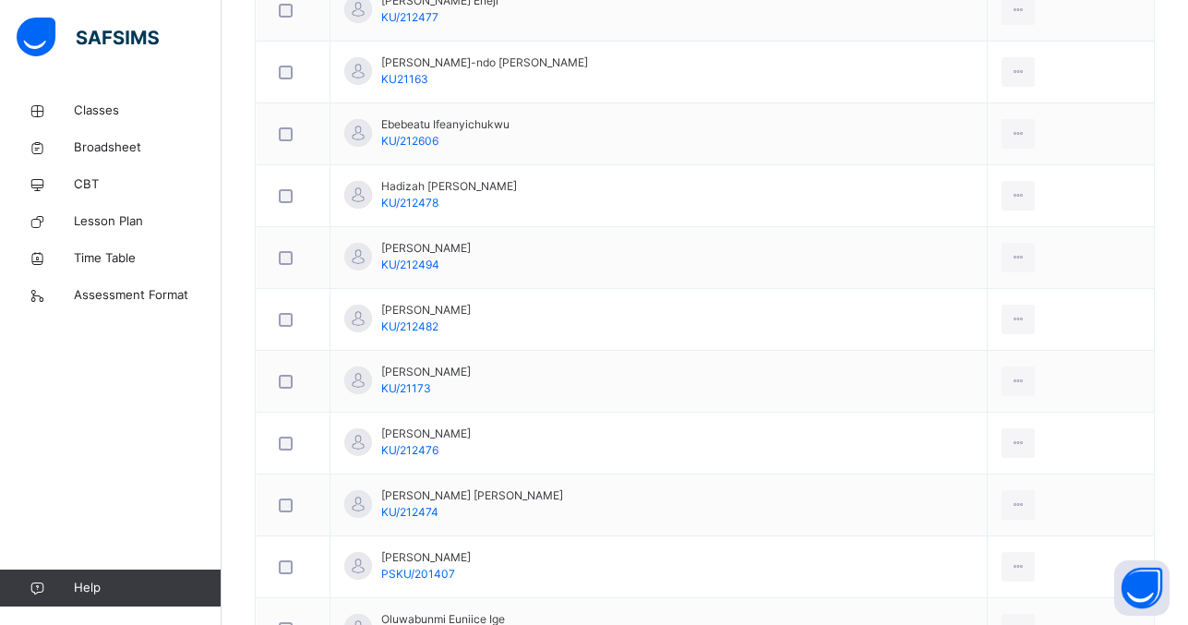
scroll to position [1015, 0]
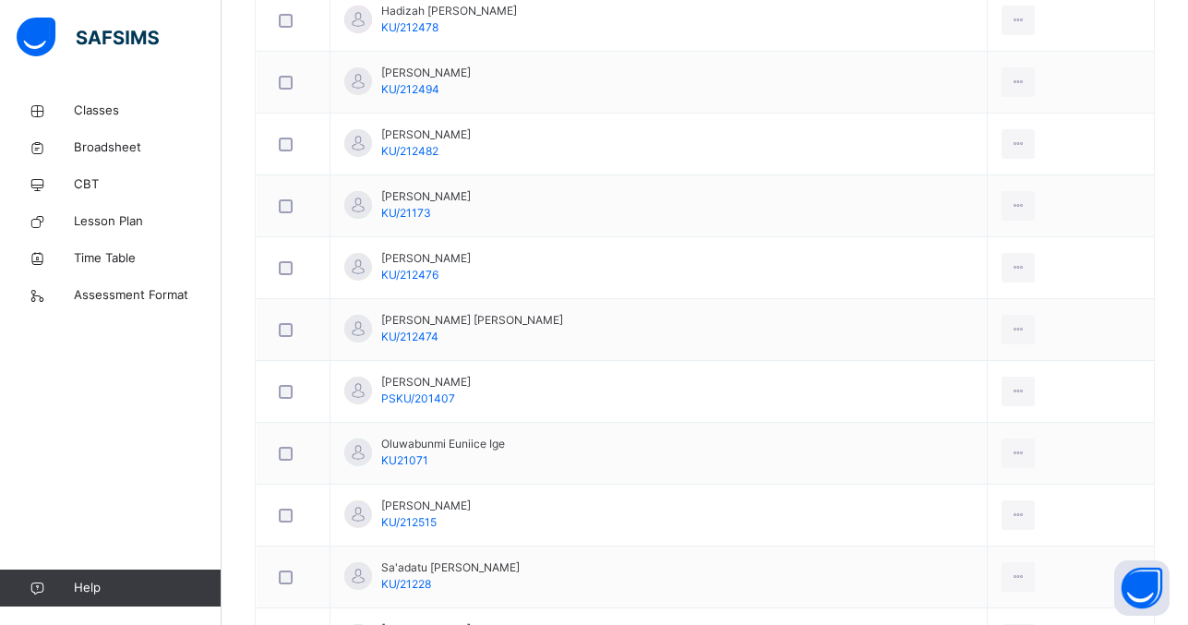
click at [656, 453] on td "Oluwabunmi Euniice Ige KU21071" at bounding box center [659, 454] width 657 height 62
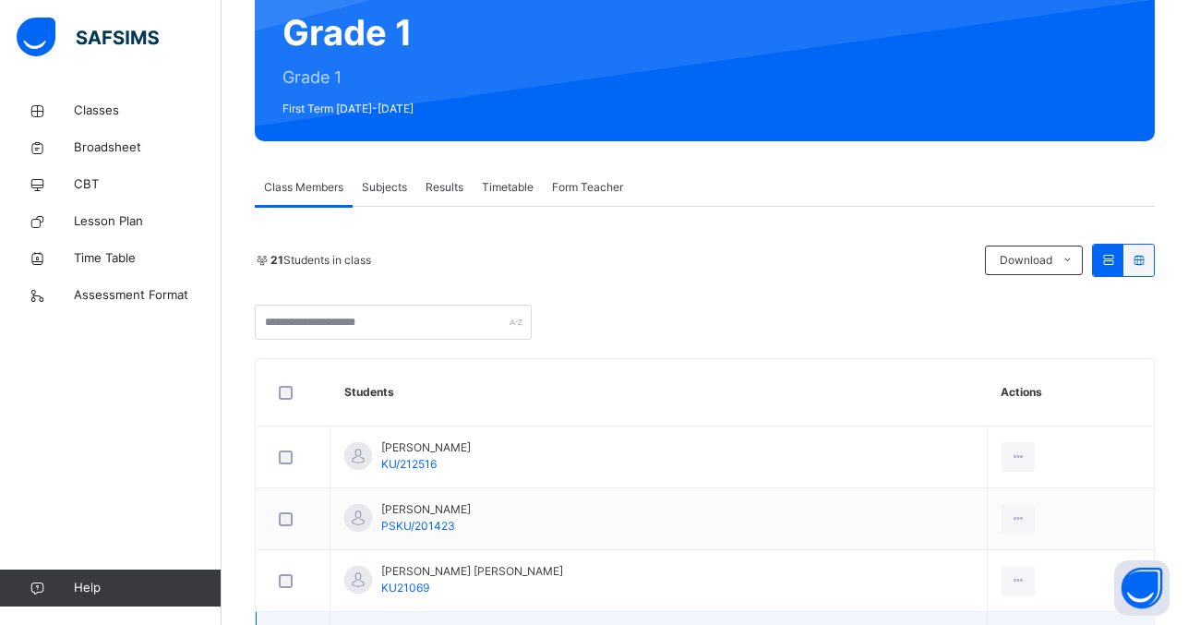
scroll to position [176, 0]
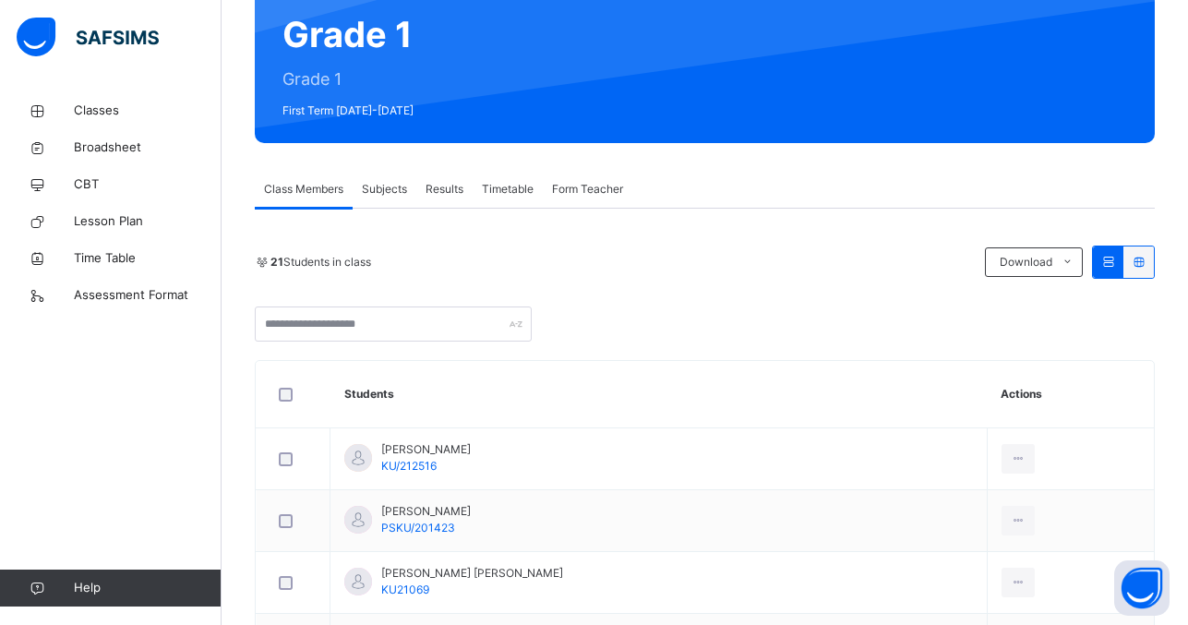
click at [396, 190] on span "Subjects" at bounding box center [384, 189] width 45 height 17
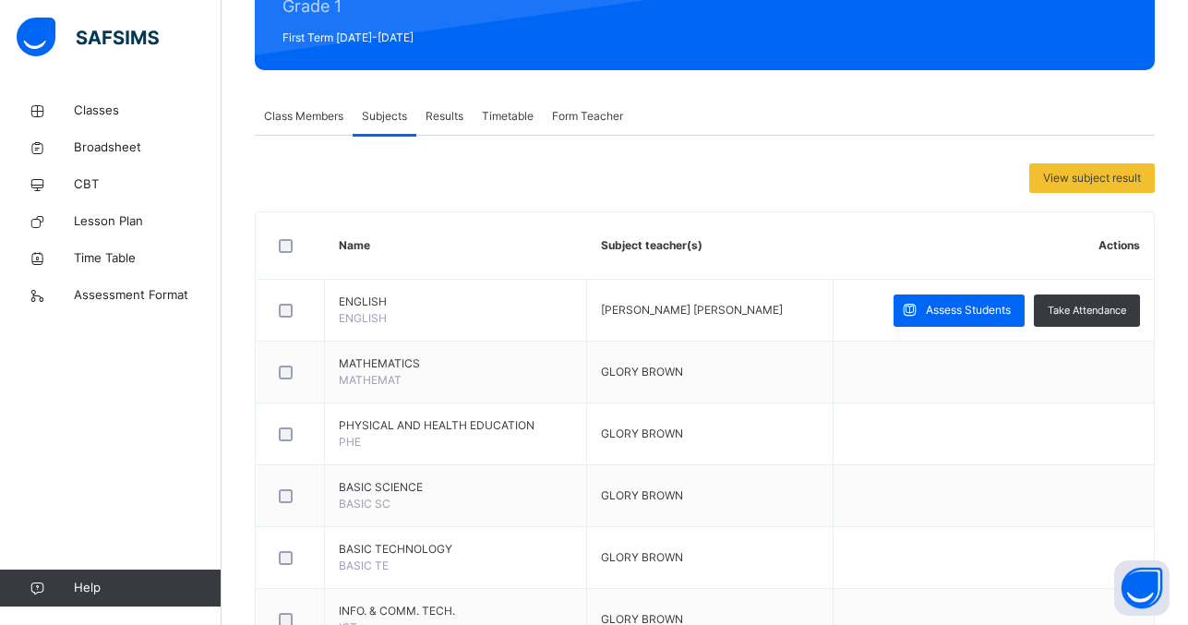
scroll to position [311, 0]
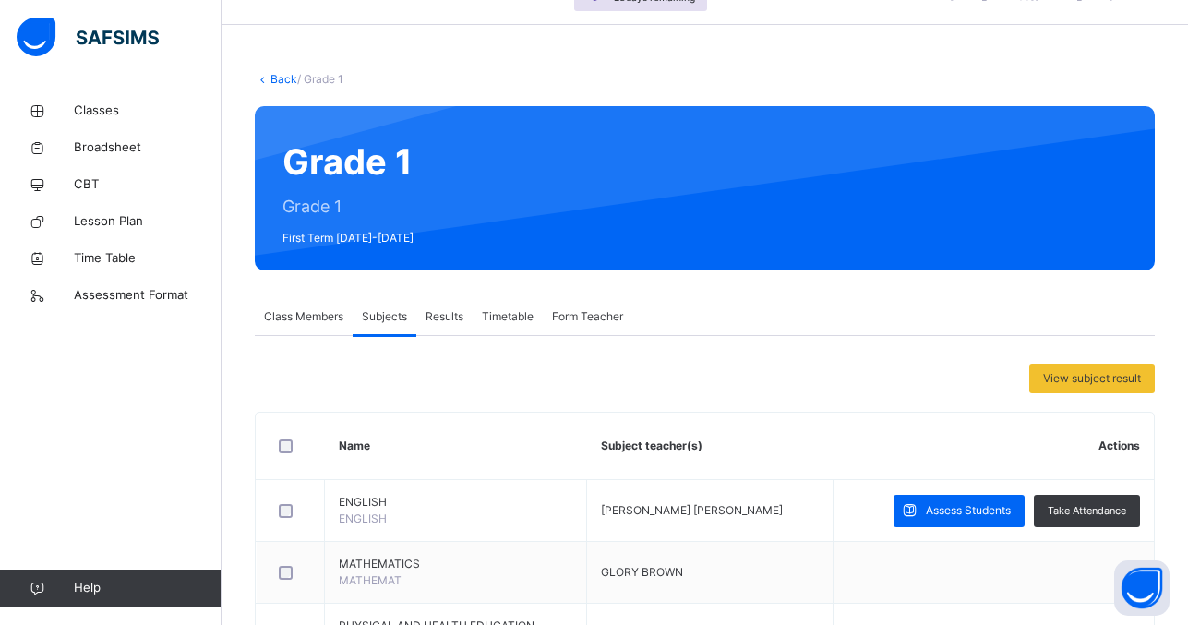
click at [388, 85] on div "Back / Grade 1" at bounding box center [705, 79] width 900 height 17
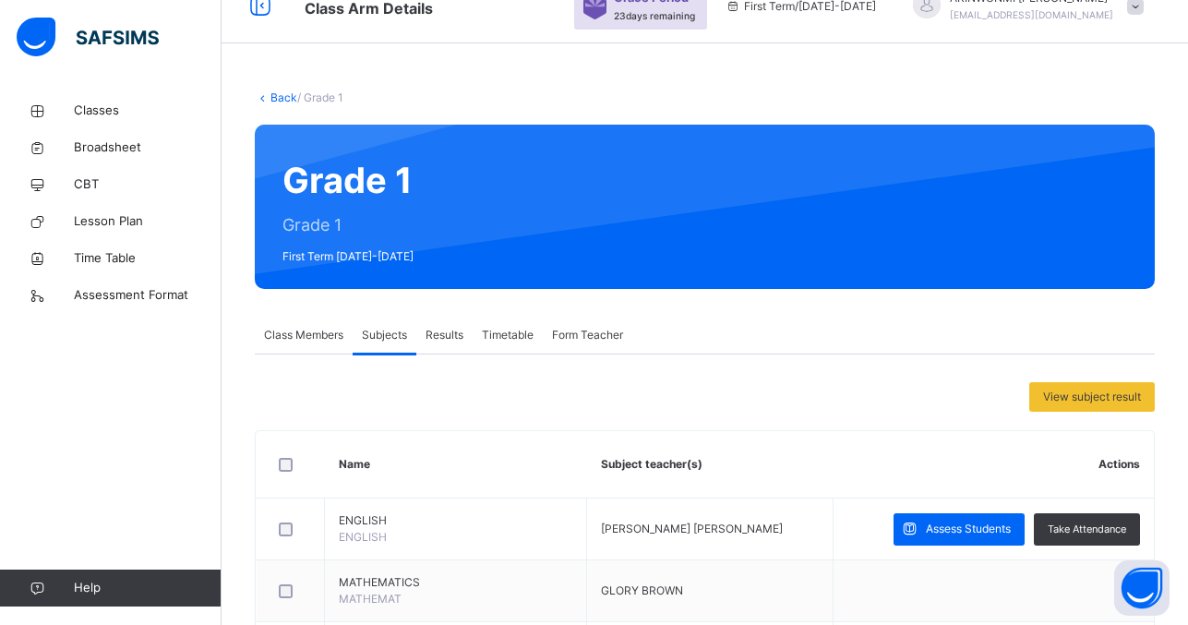
scroll to position [339, 0]
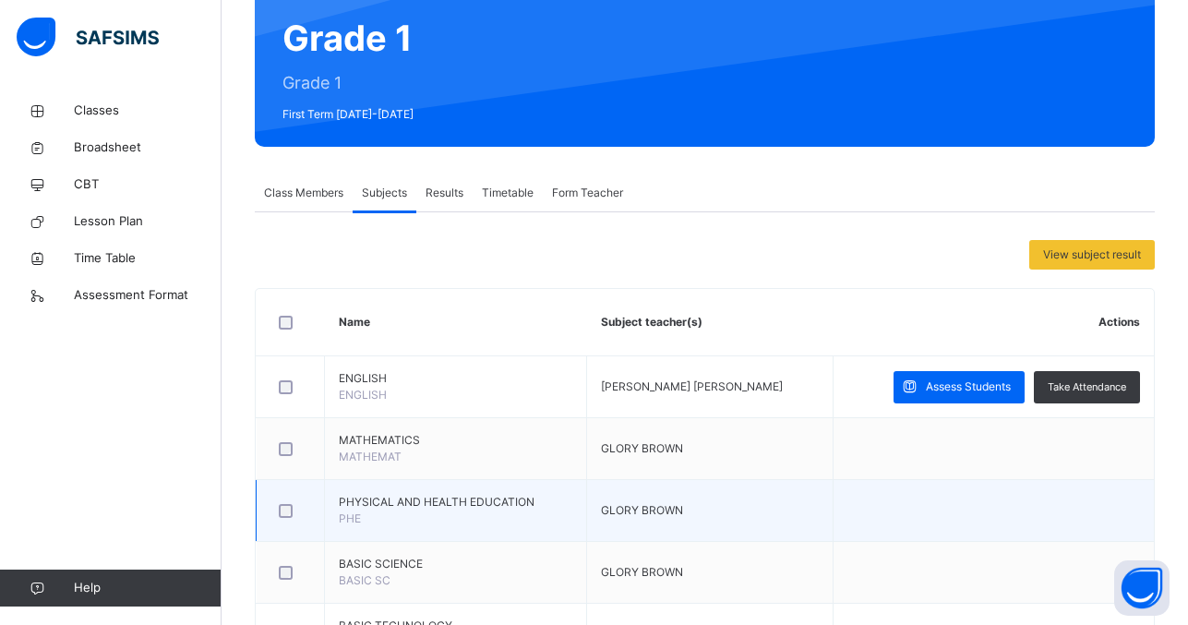
click at [899, 368] on td "Assess Students Take Attendance" at bounding box center [993, 387] width 321 height 62
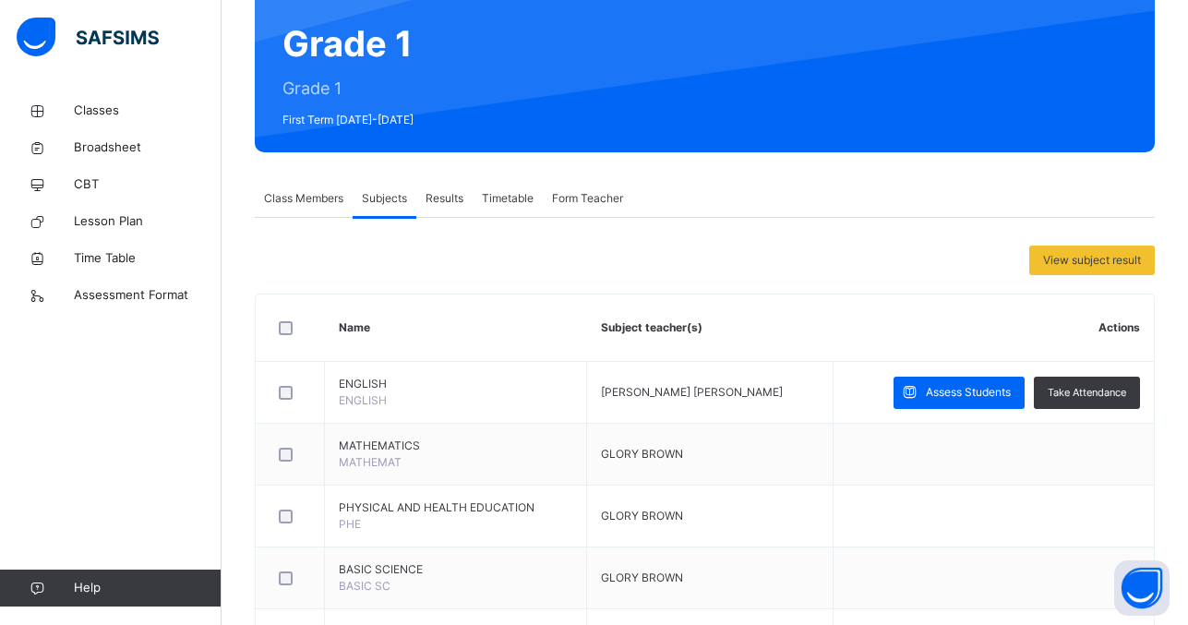
scroll to position [166, 0]
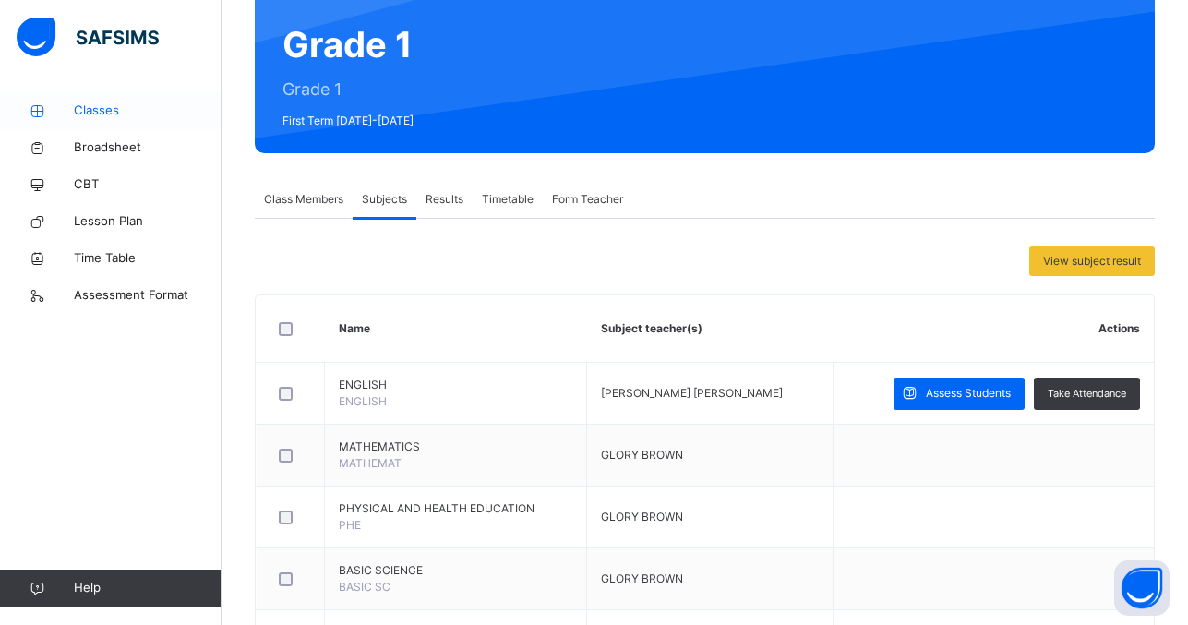
click at [143, 105] on span "Classes" at bounding box center [148, 111] width 148 height 18
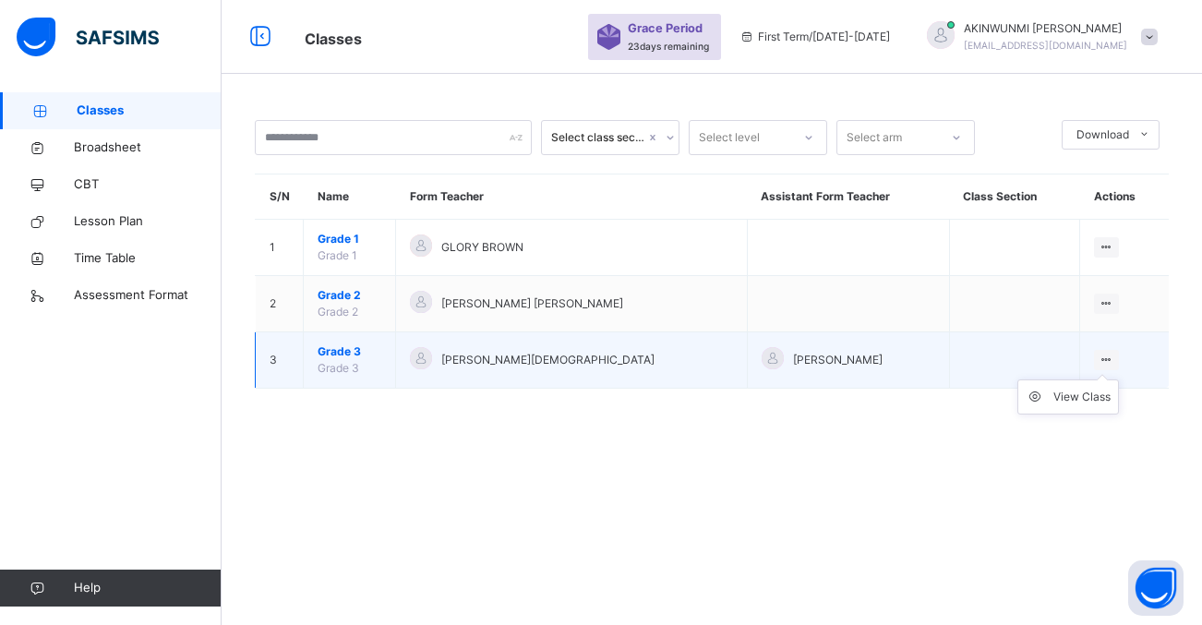
click at [1102, 354] on icon at bounding box center [1107, 360] width 16 height 14
click at [1102, 361] on icon at bounding box center [1107, 360] width 16 height 14
click at [1081, 394] on div "View Class" at bounding box center [1081, 397] width 57 height 18
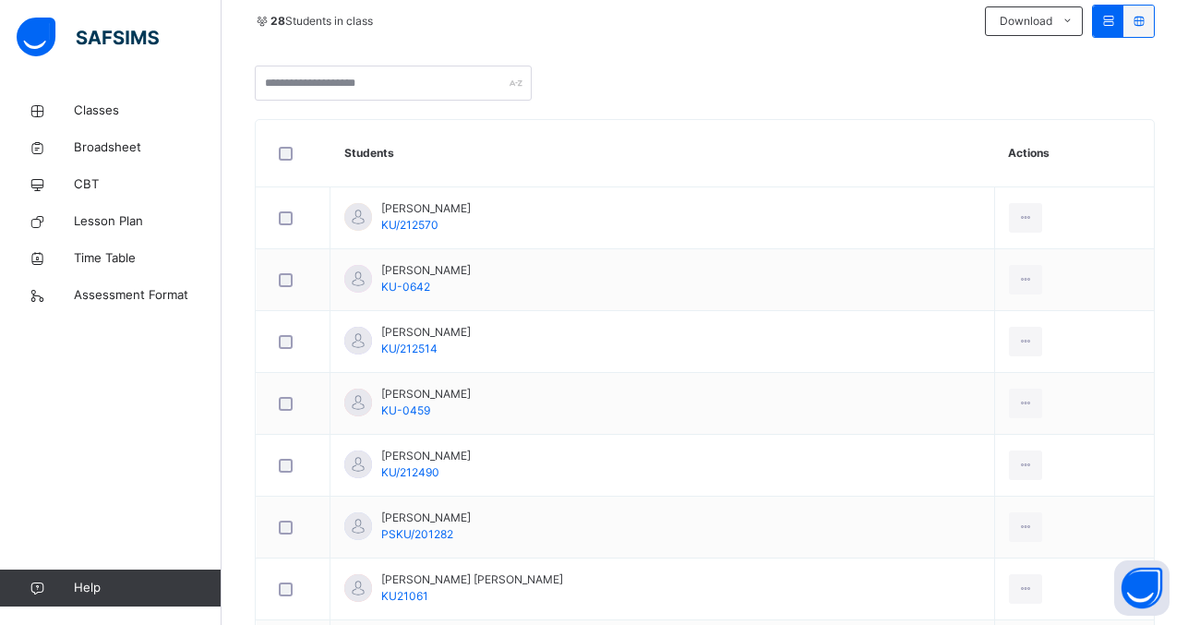
scroll to position [241, 0]
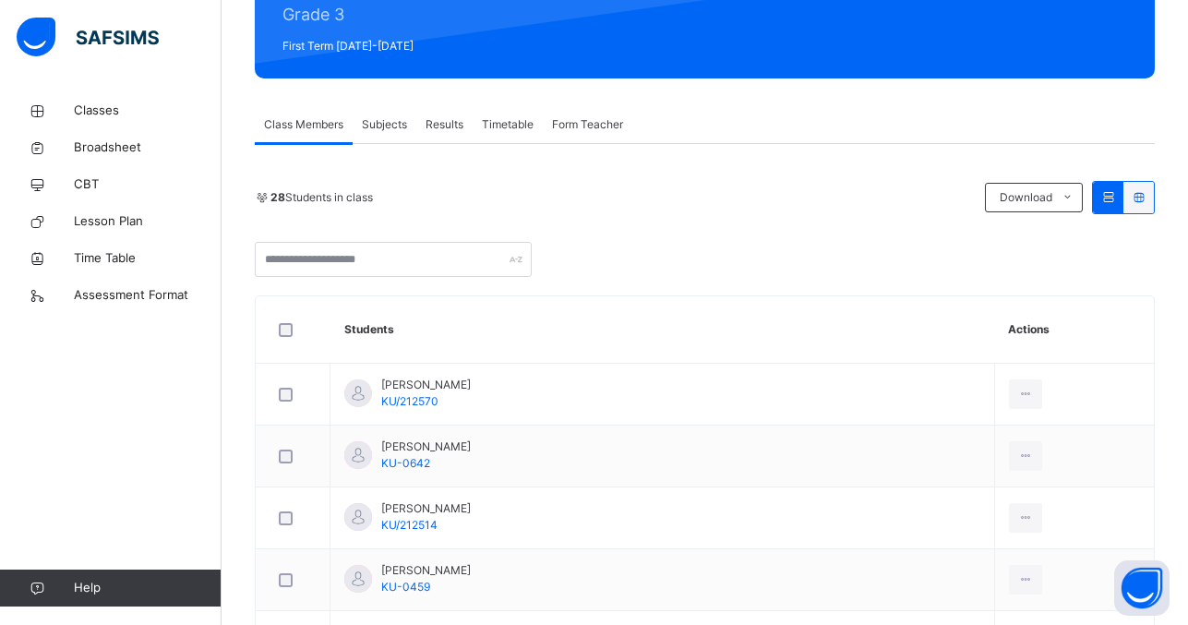
click at [391, 128] on span "Subjects" at bounding box center [384, 124] width 45 height 17
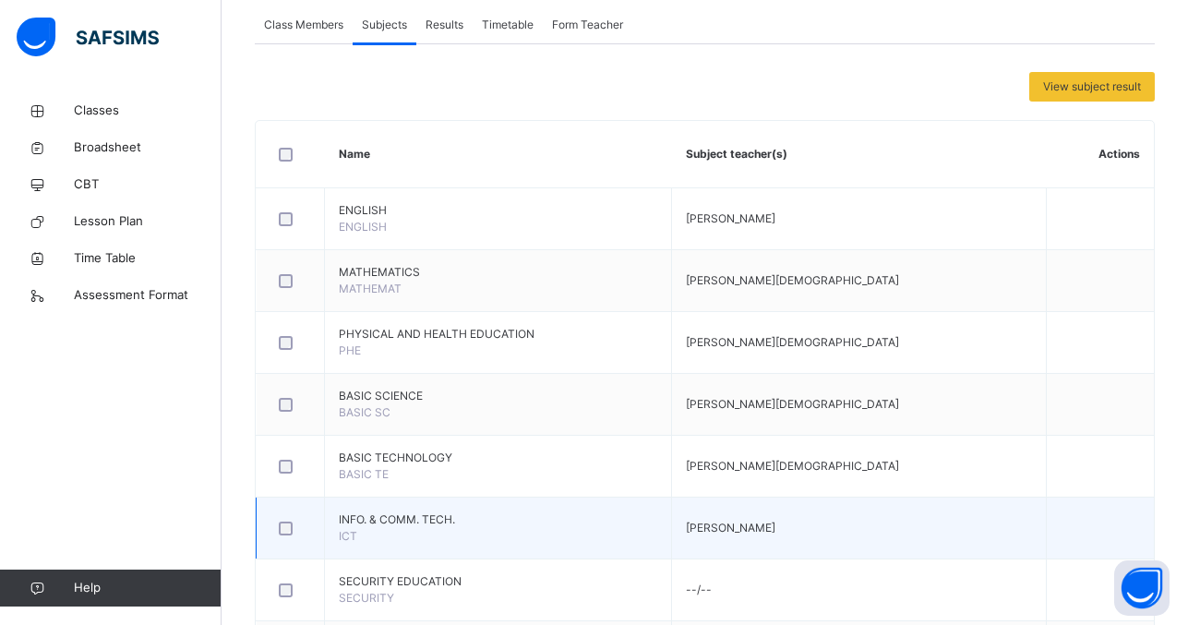
scroll to position [340, 0]
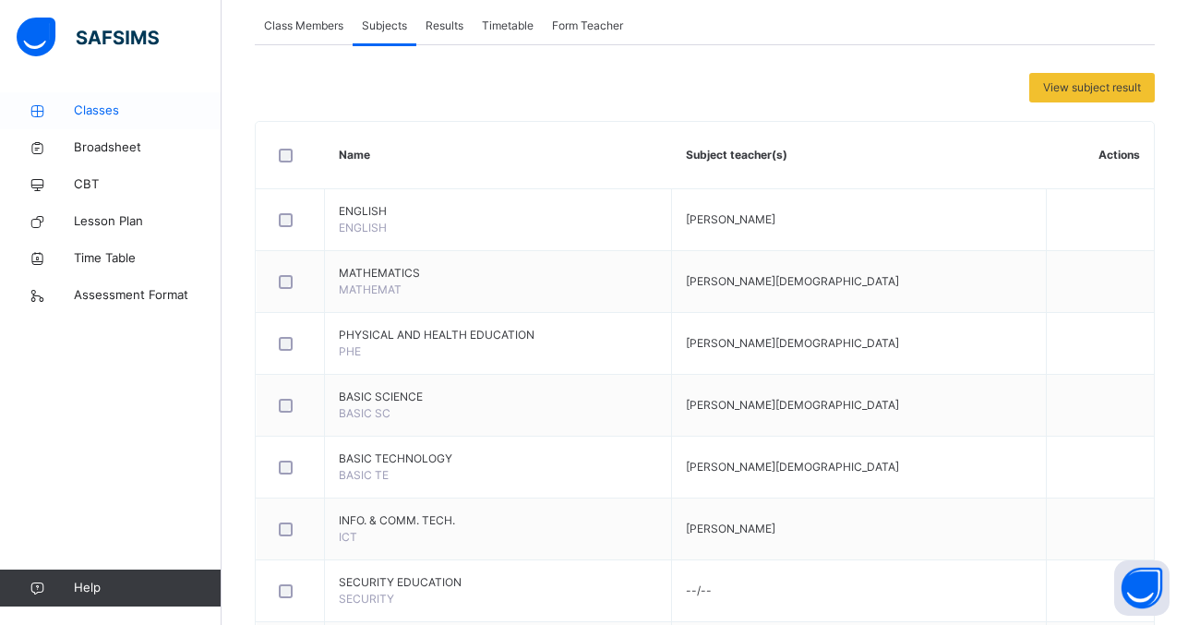
click at [114, 108] on span "Classes" at bounding box center [148, 111] width 148 height 18
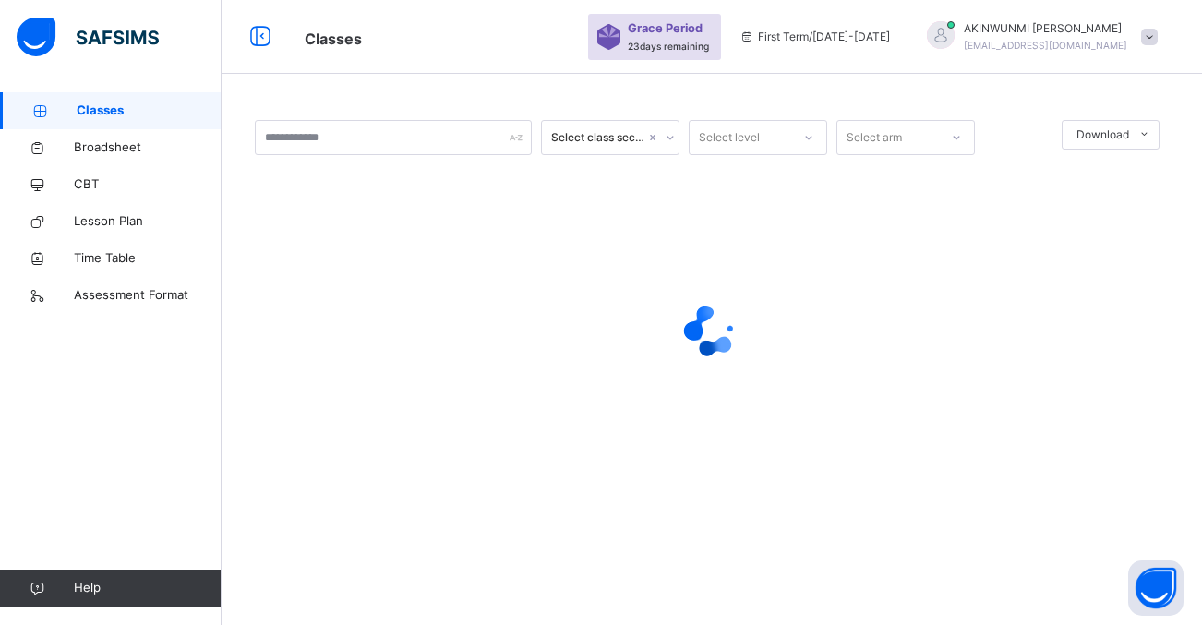
click at [114, 108] on span "Classes" at bounding box center [149, 111] width 145 height 18
